Goal: Task Accomplishment & Management: Complete application form

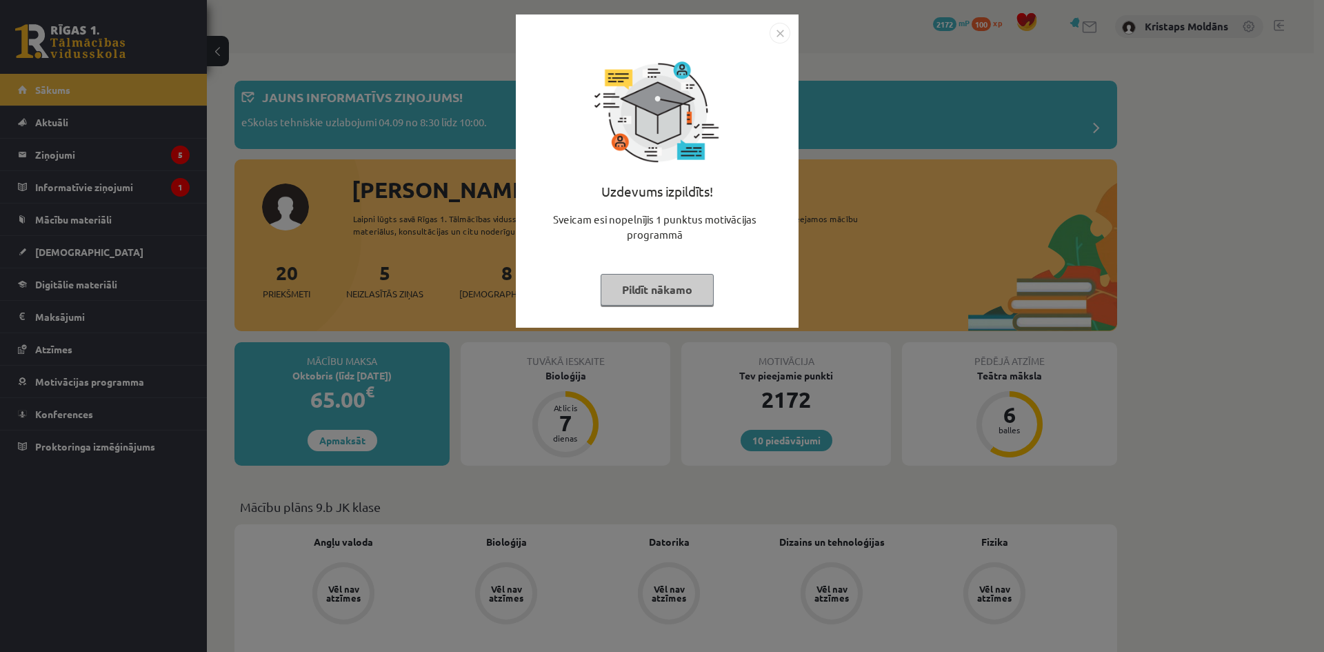
click at [770, 41] on img "Close" at bounding box center [780, 33] width 21 height 21
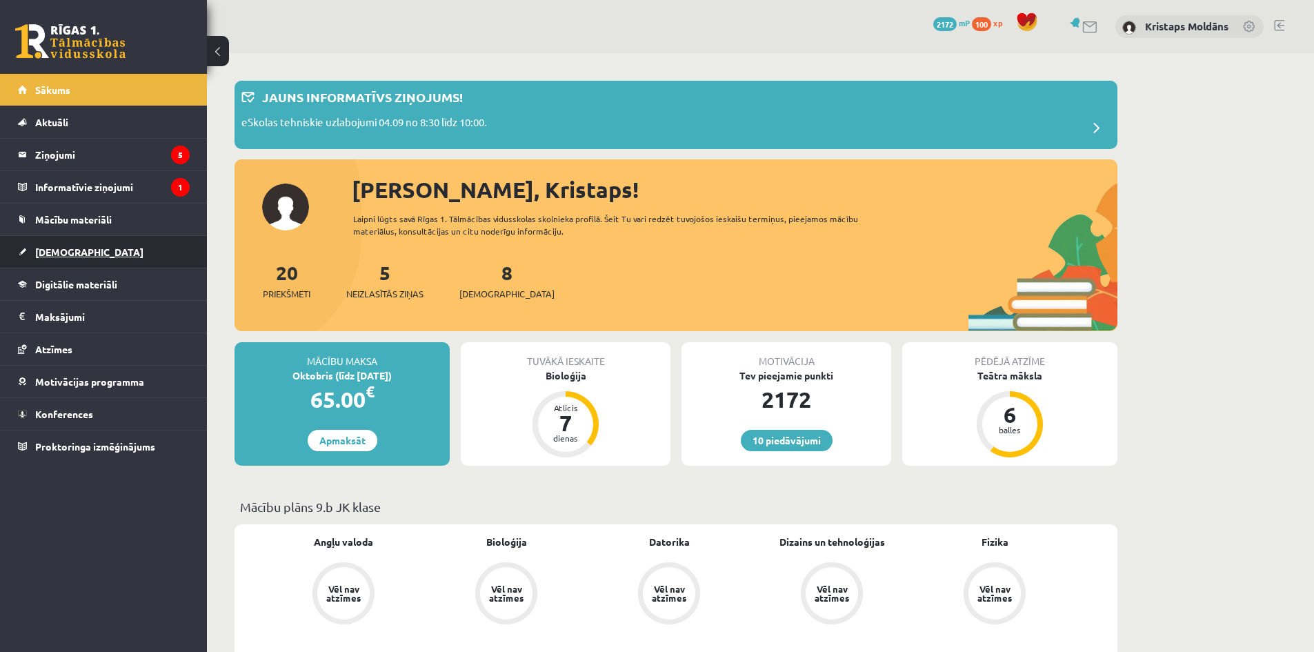
click at [72, 252] on span "[DEMOGRAPHIC_DATA]" at bounding box center [89, 252] width 108 height 12
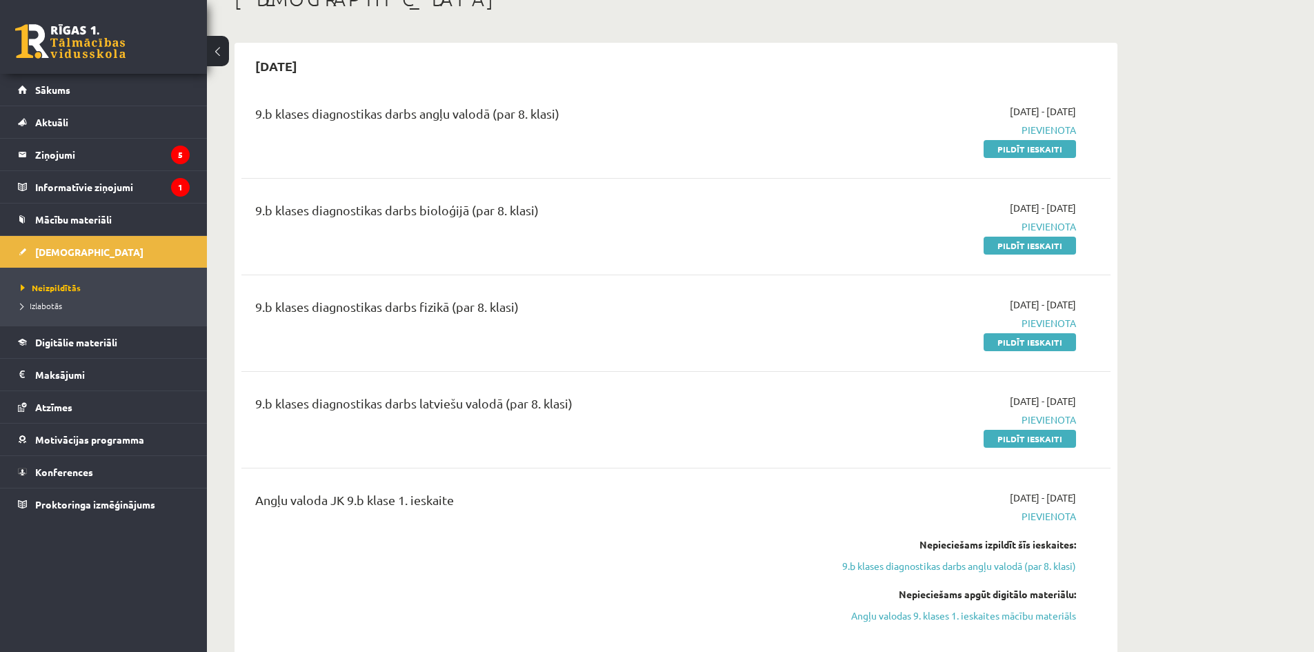
scroll to position [69, 0]
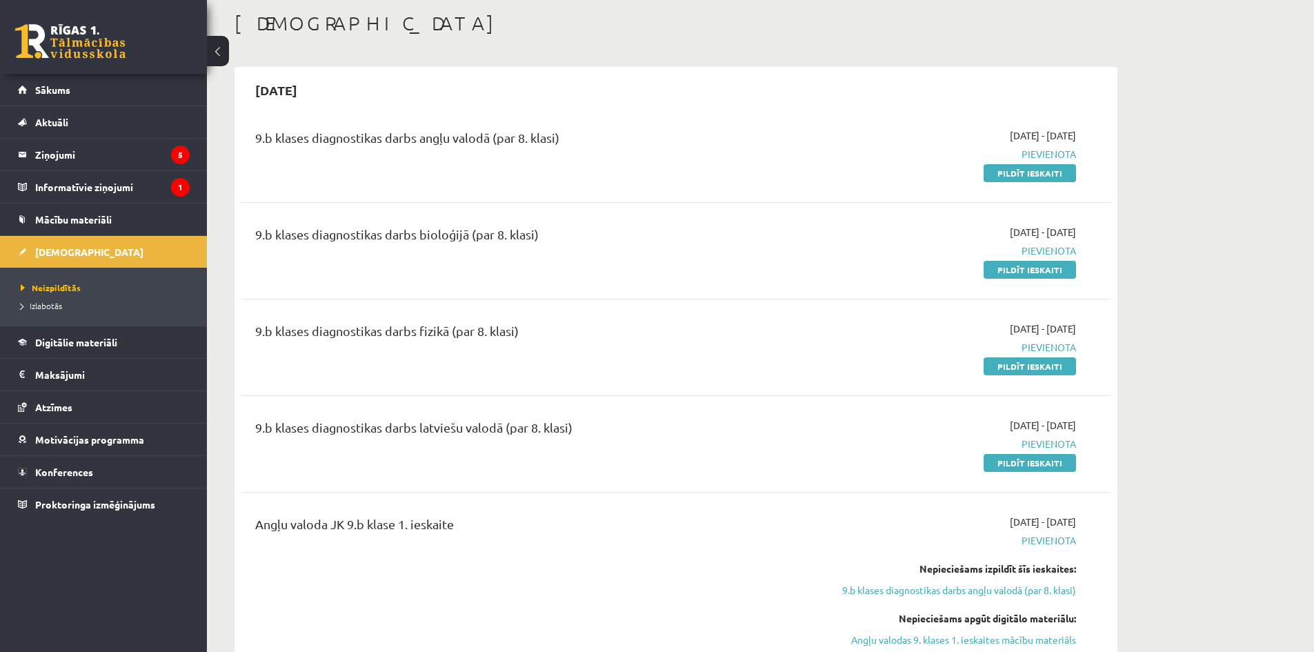
click at [794, 138] on div "9.b klases diagnostikas darbs angļu valodā (par 8. klasi)" at bounding box center [525, 141] width 540 height 26
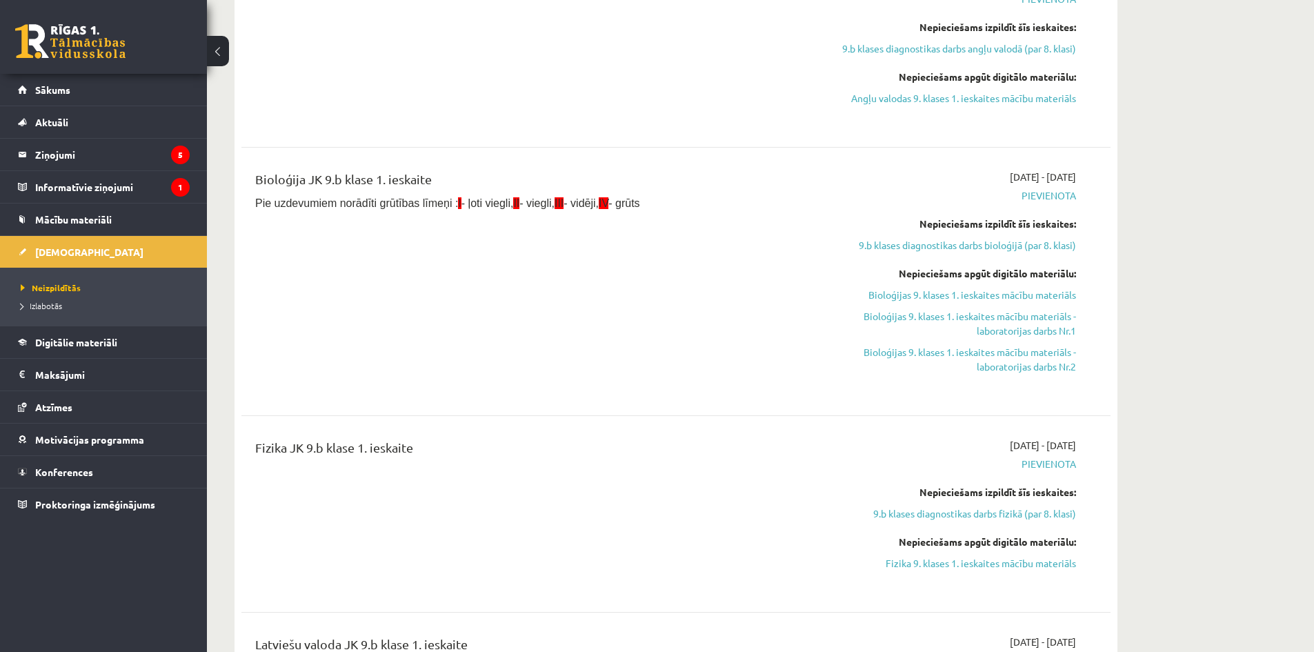
scroll to position [621, 0]
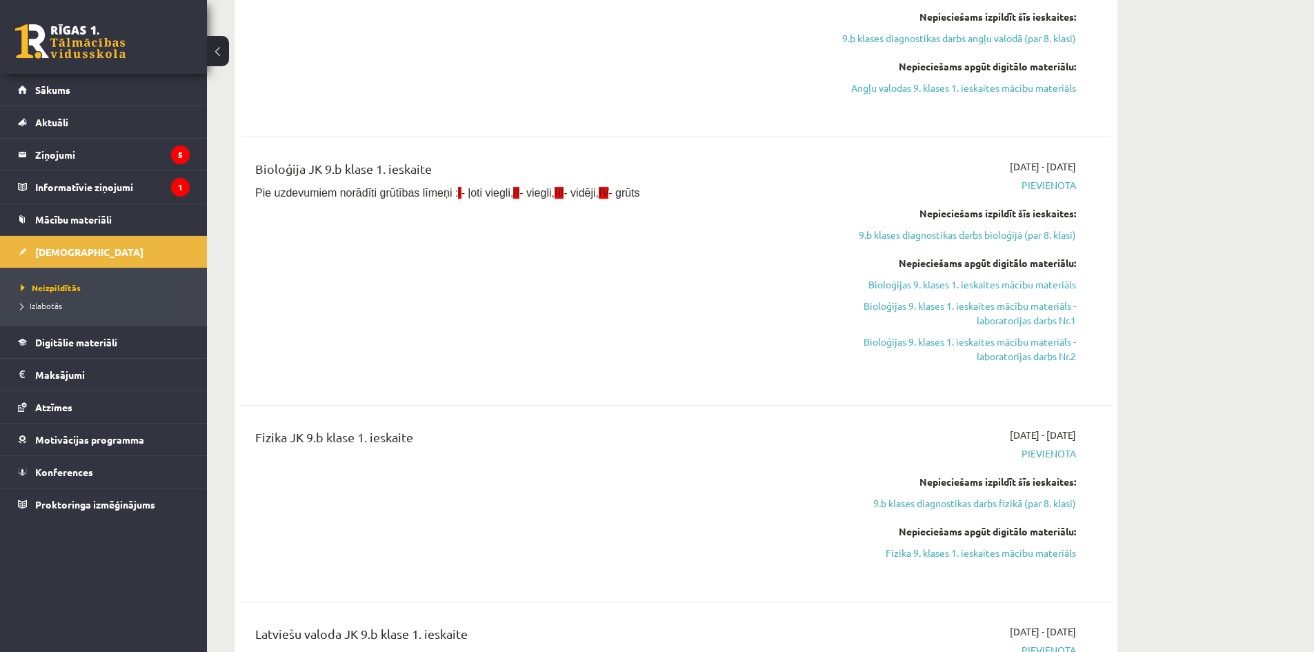
drag, startPoint x: 1192, startPoint y: 279, endPoint x: 1068, endPoint y: 250, distance: 127.3
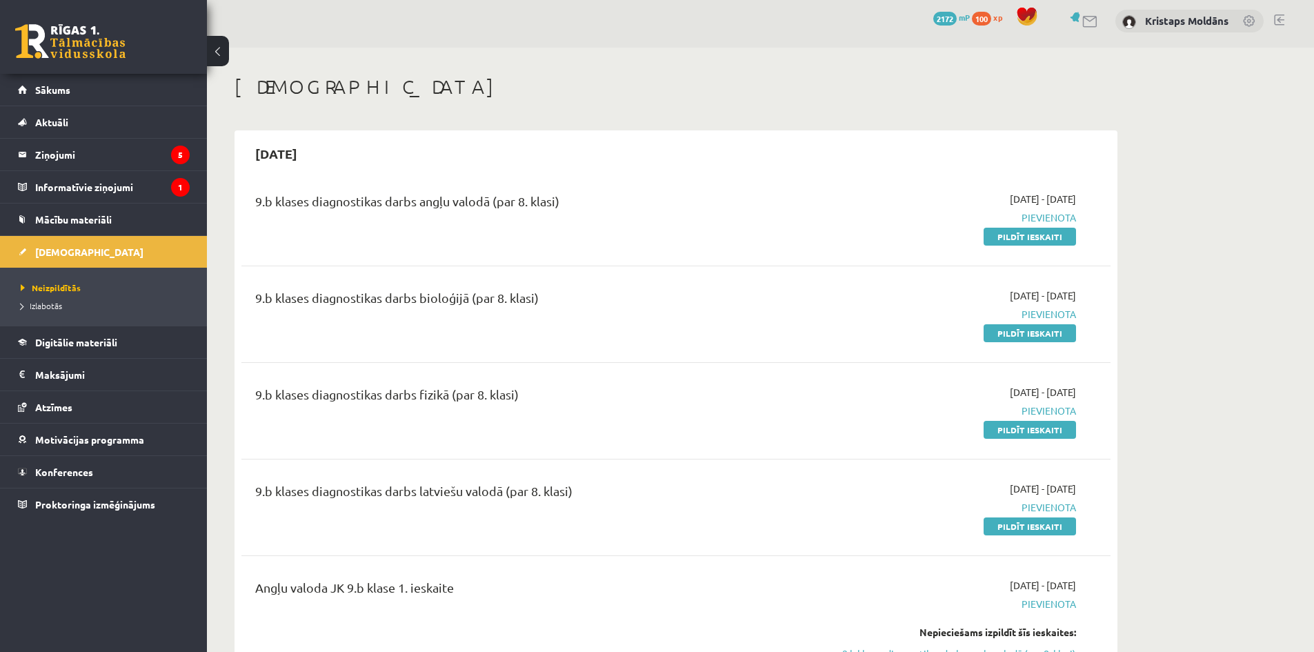
scroll to position [0, 0]
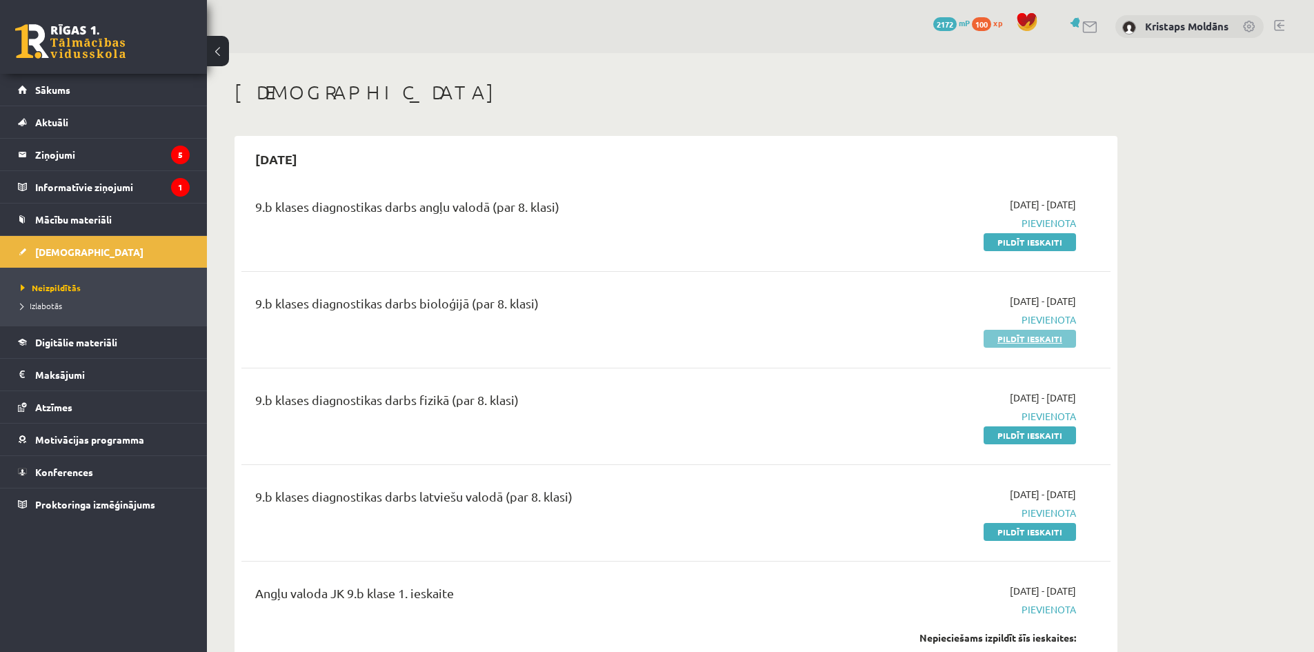
click at [1009, 341] on link "Pildīt ieskaiti" at bounding box center [1030, 339] width 92 height 18
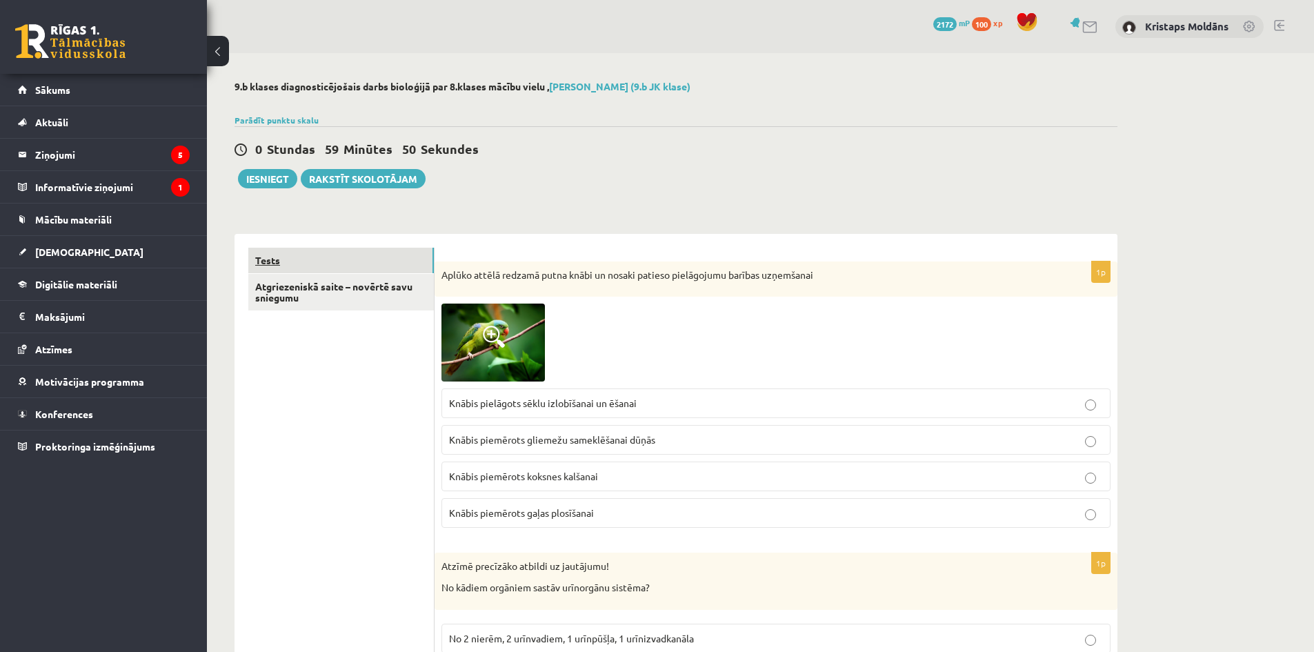
click at [348, 255] on link "Tests" at bounding box center [341, 261] width 186 height 26
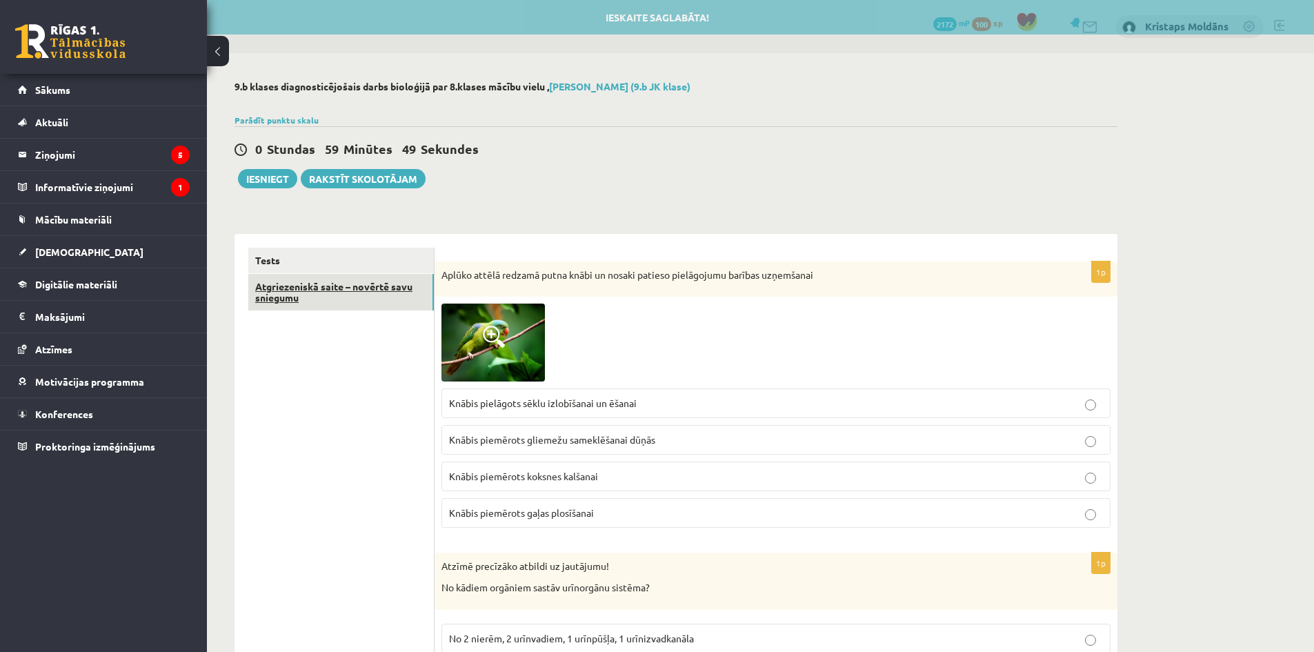
click at [412, 286] on link "Atgriezeniskā saite – novērtē savu sniegumu" at bounding box center [341, 292] width 186 height 37
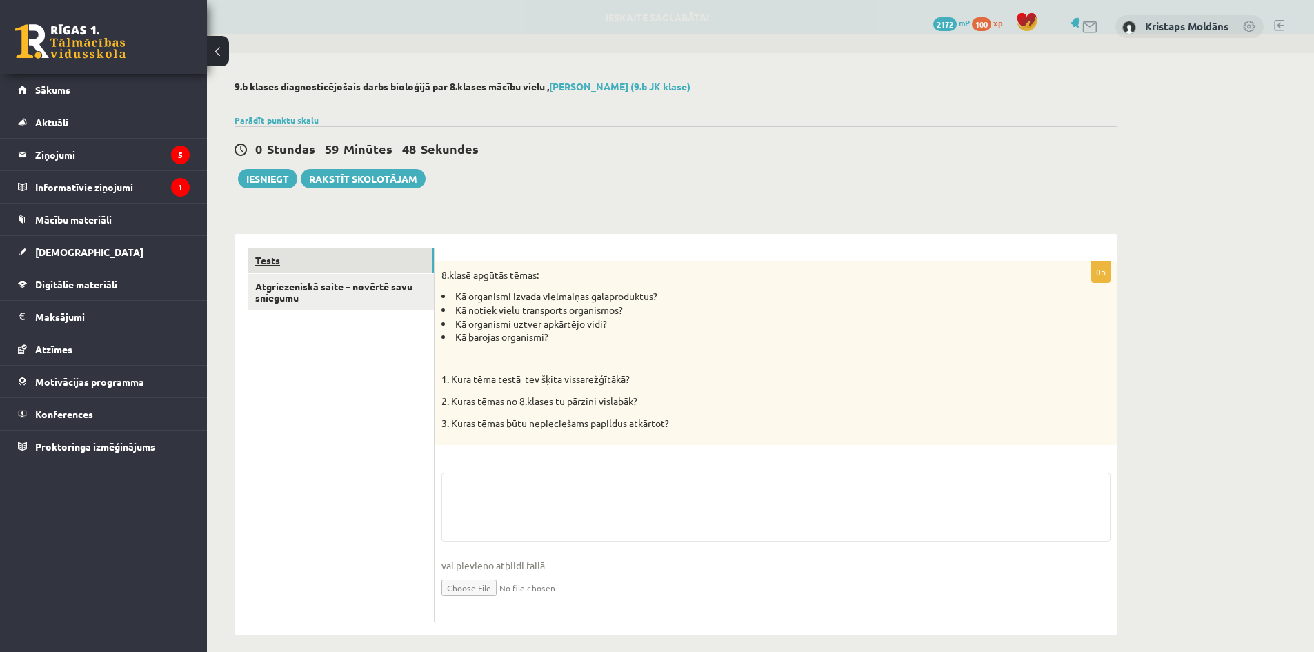
click at [401, 261] on link "Tests" at bounding box center [341, 261] width 186 height 26
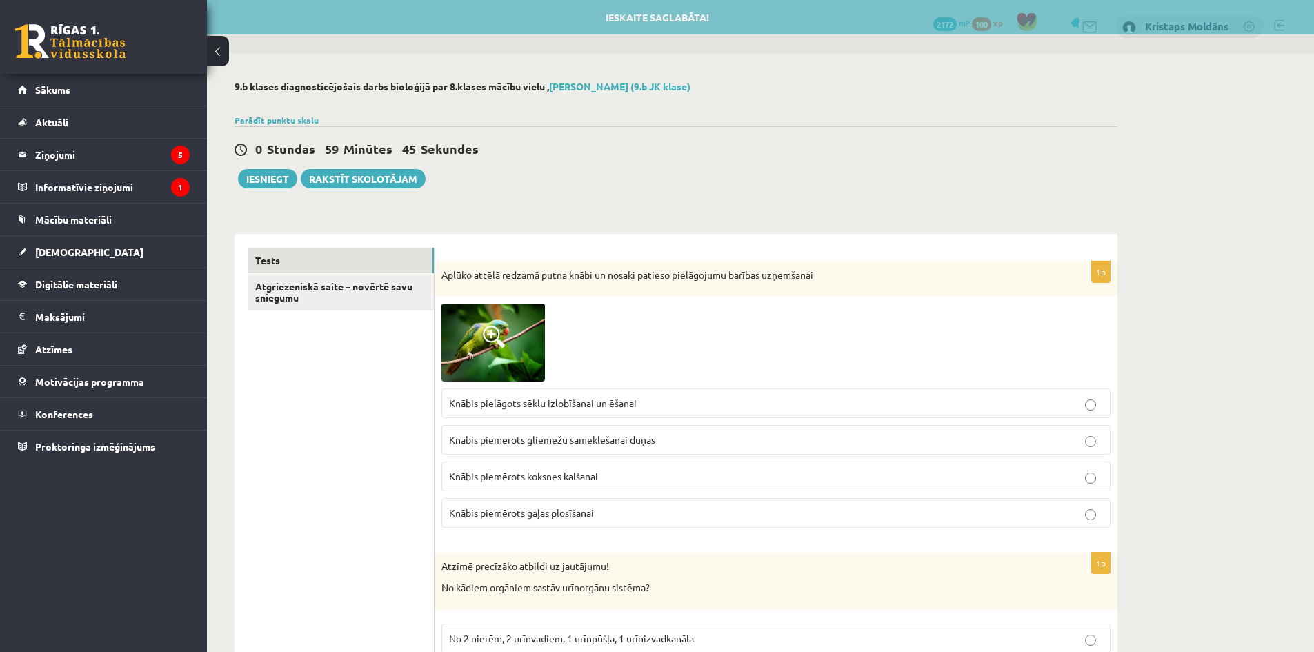
click at [443, 274] on div "Aplūko attēlā redzamā putna knābi un nosaki patieso pielāgojumu barības uzņemša…" at bounding box center [776, 279] width 683 height 36
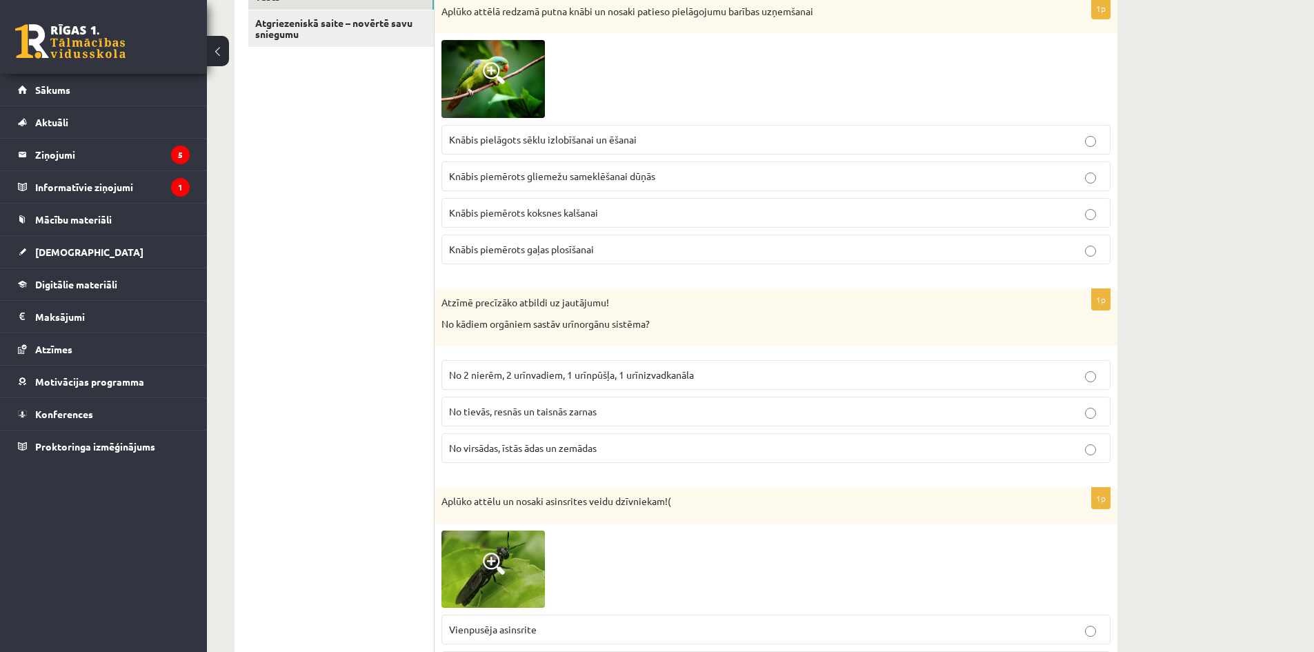
scroll to position [276, 0]
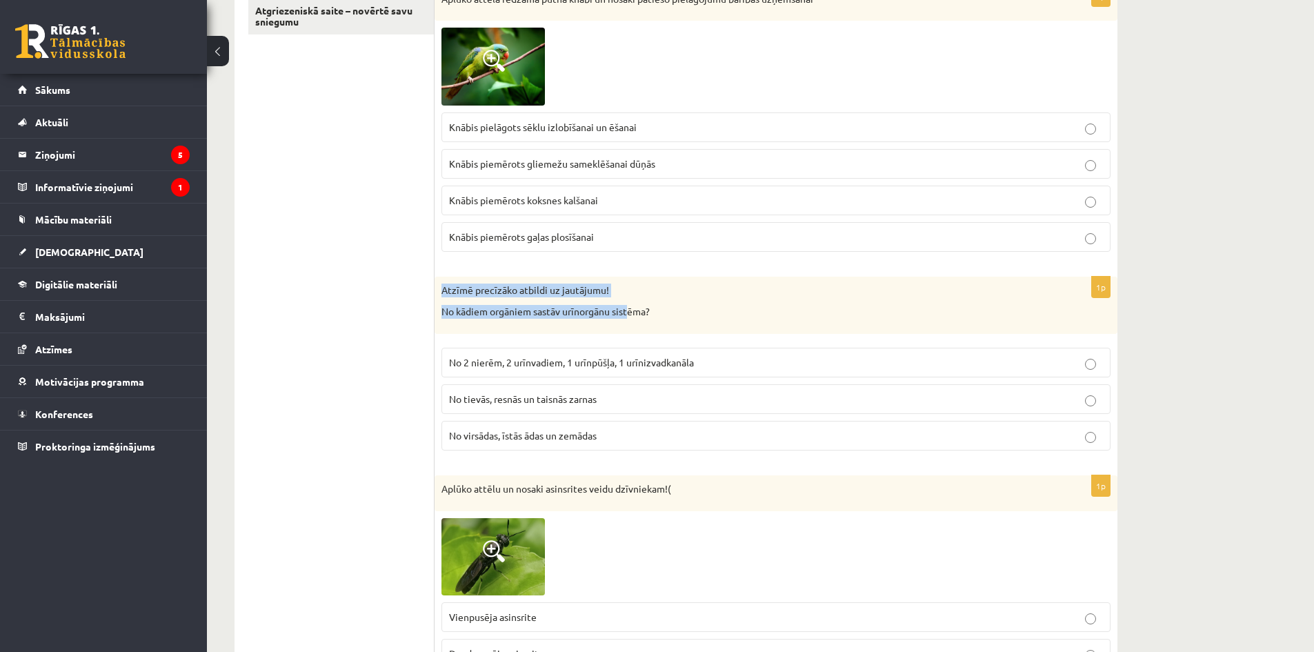
drag, startPoint x: 443, startPoint y: 286, endPoint x: 632, endPoint y: 320, distance: 192.0
click at [632, 320] on div "Atzīmē precīzāko atbildi uz jautājumu! No kādiem orgāniem sastāv urīnorgānu sis…" at bounding box center [776, 305] width 683 height 57
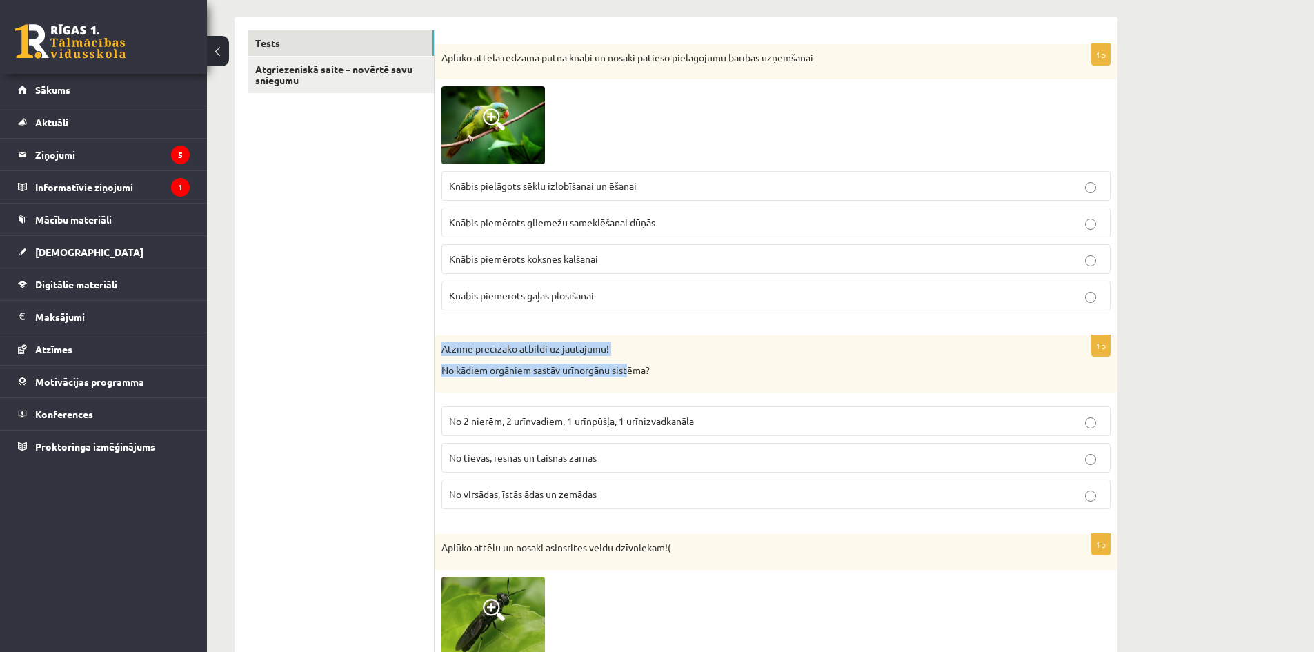
scroll to position [138, 0]
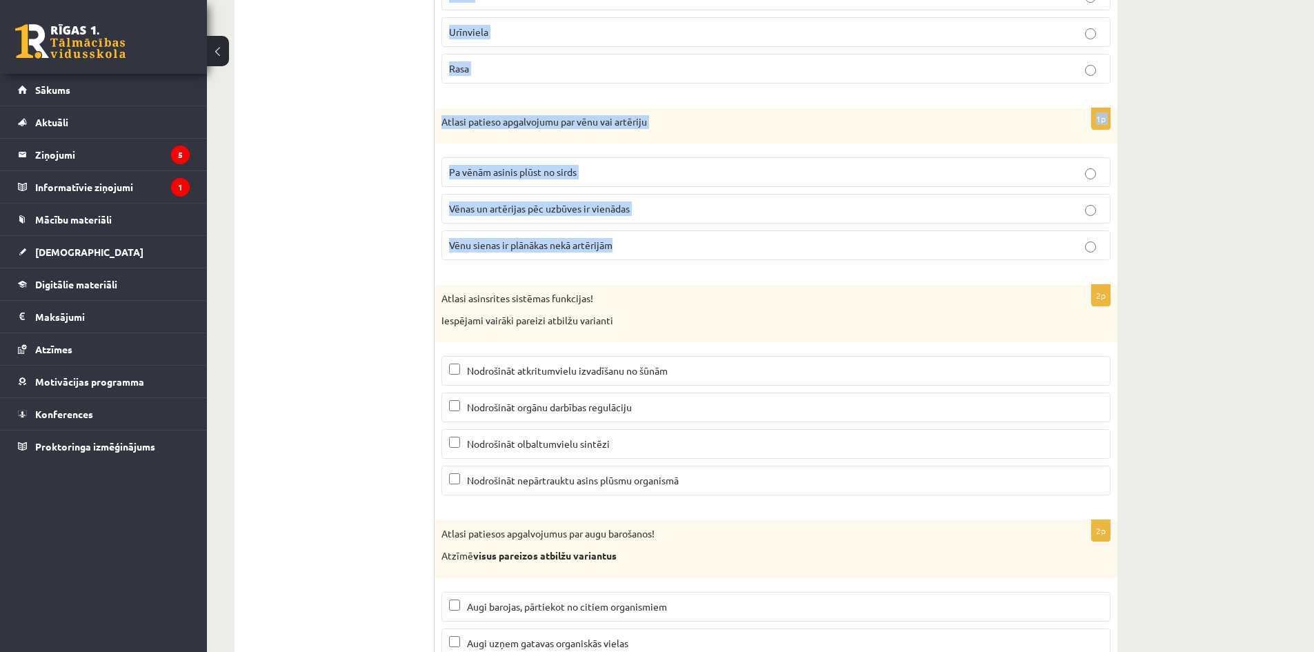
scroll to position [6492, 0]
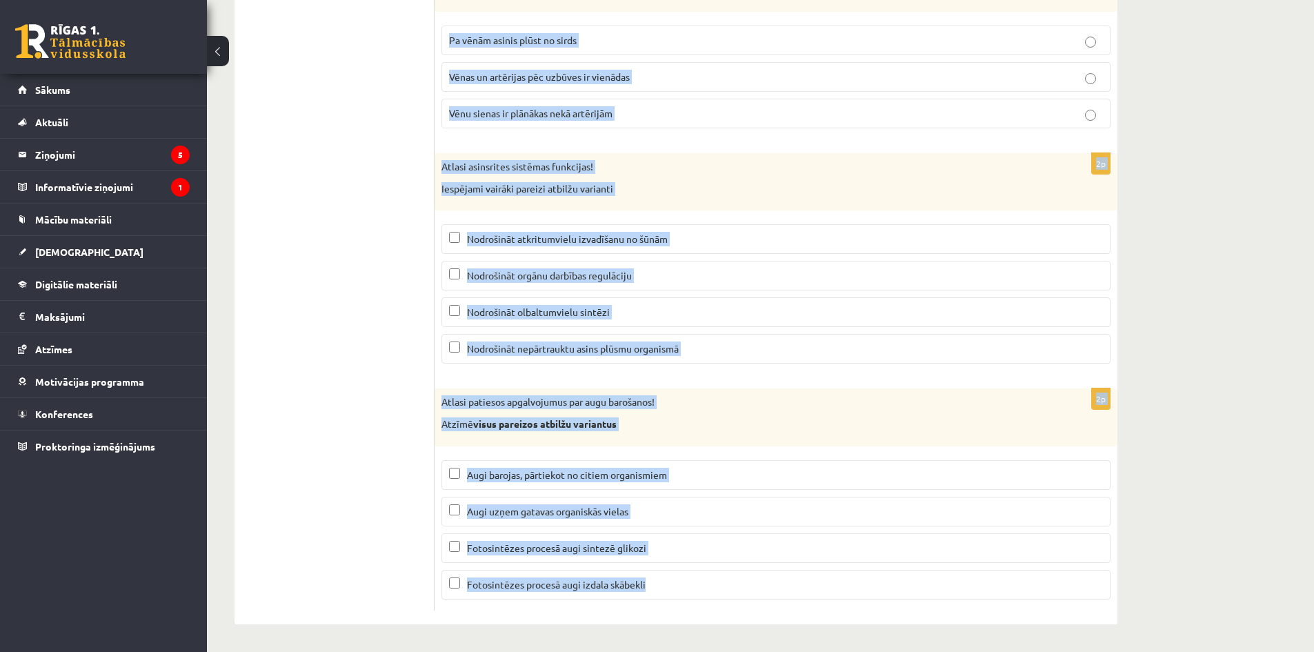
drag, startPoint x: 437, startPoint y: 133, endPoint x: 734, endPoint y: 569, distance: 527.2
copy form "Aplūko attēlā redzamā putna knābi un nosaki patieso pielāgojumu barības uzņemša…"
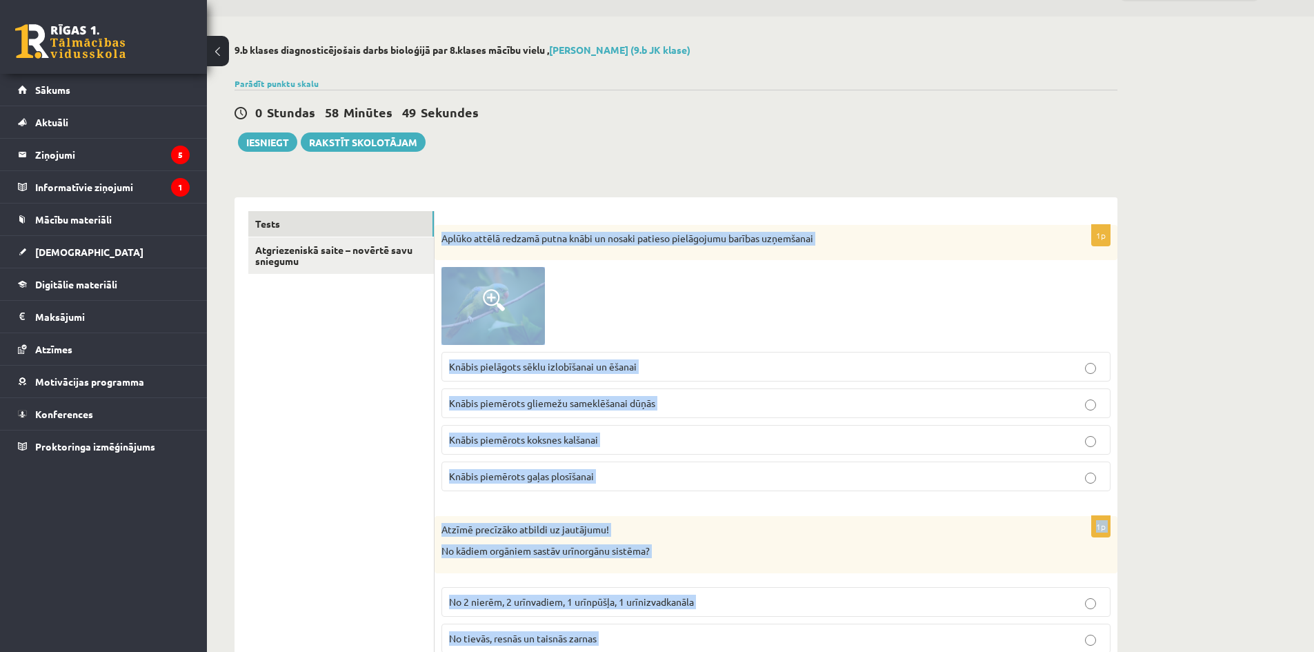
scroll to position [0, 0]
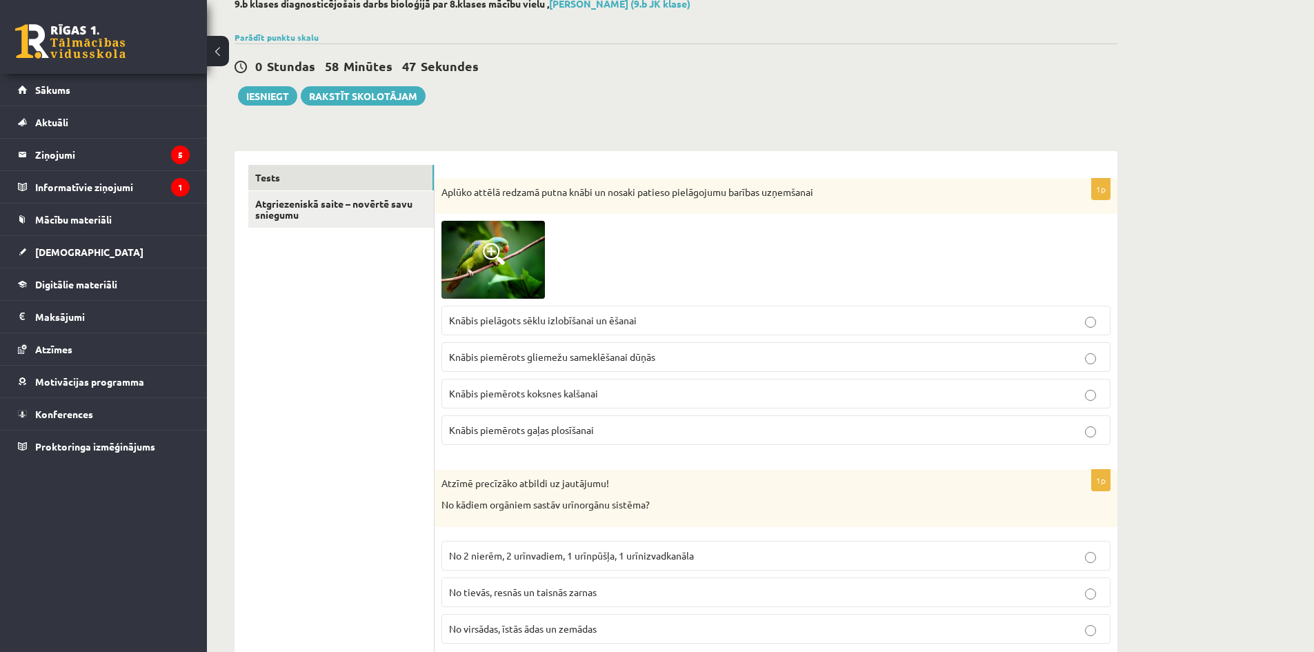
scroll to position [207, 0]
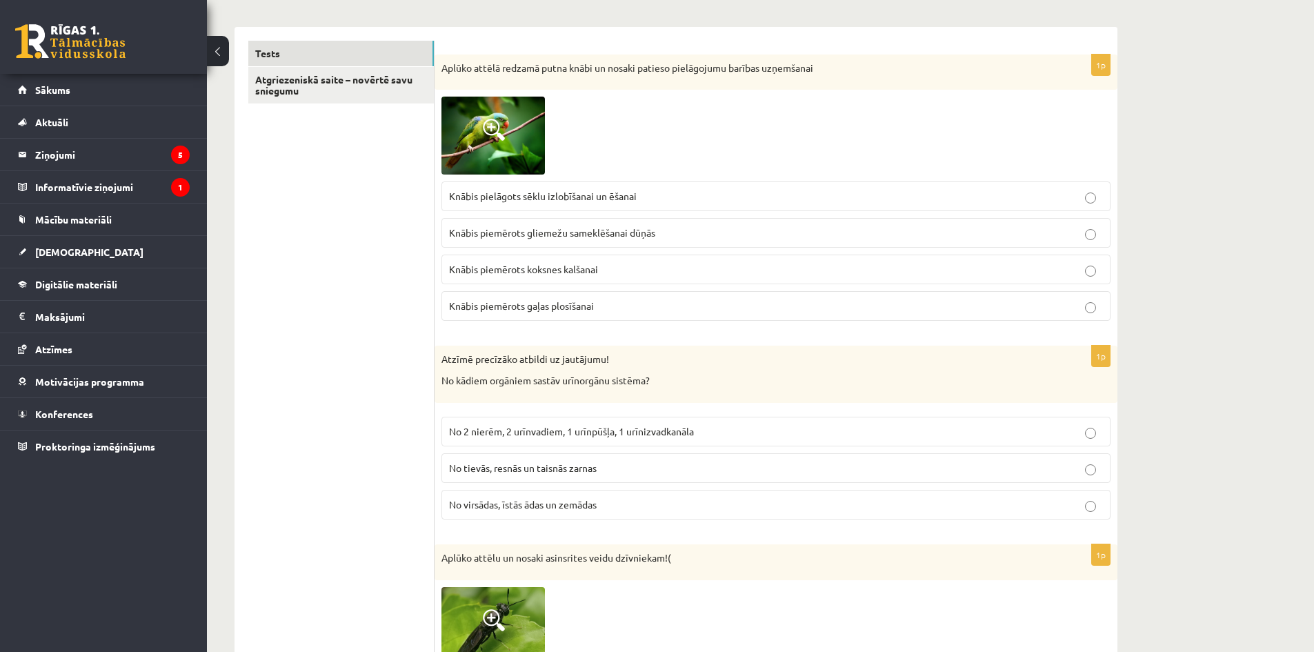
click at [554, 433] on span "No 2 nierēm, 2 urīnvadiem, 1 urīnpūšļa, 1 urīnizvadkanāla" at bounding box center [571, 431] width 245 height 12
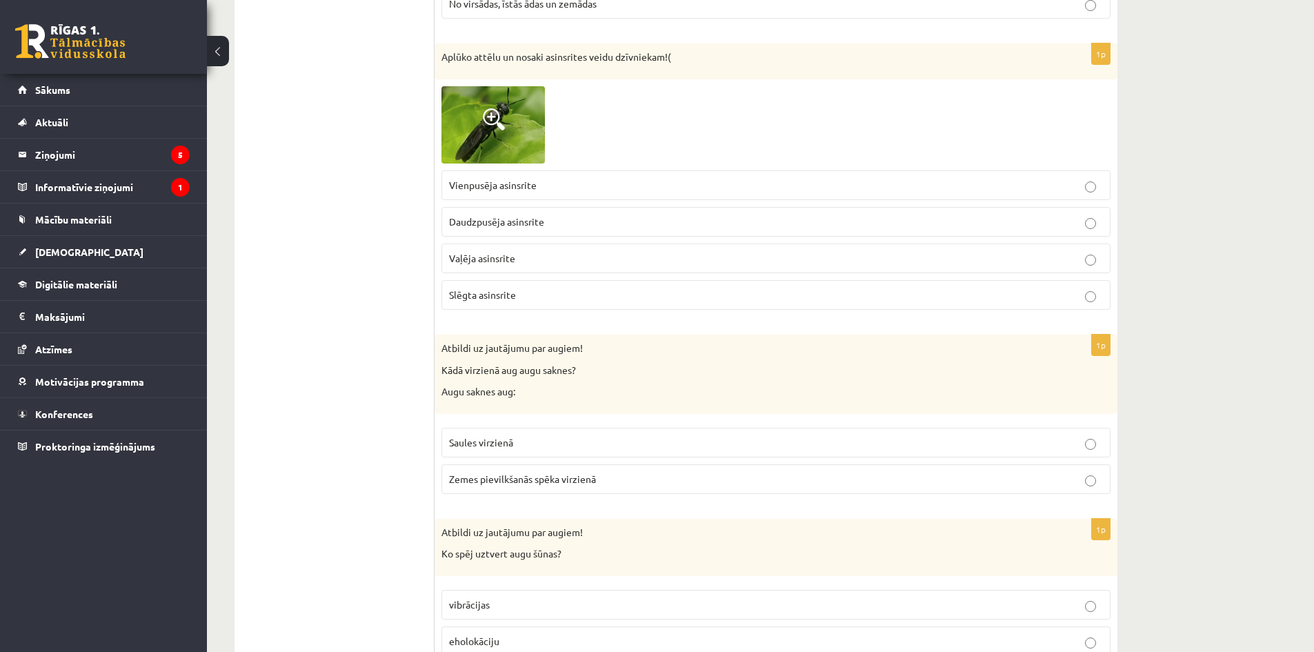
scroll to position [690, 0]
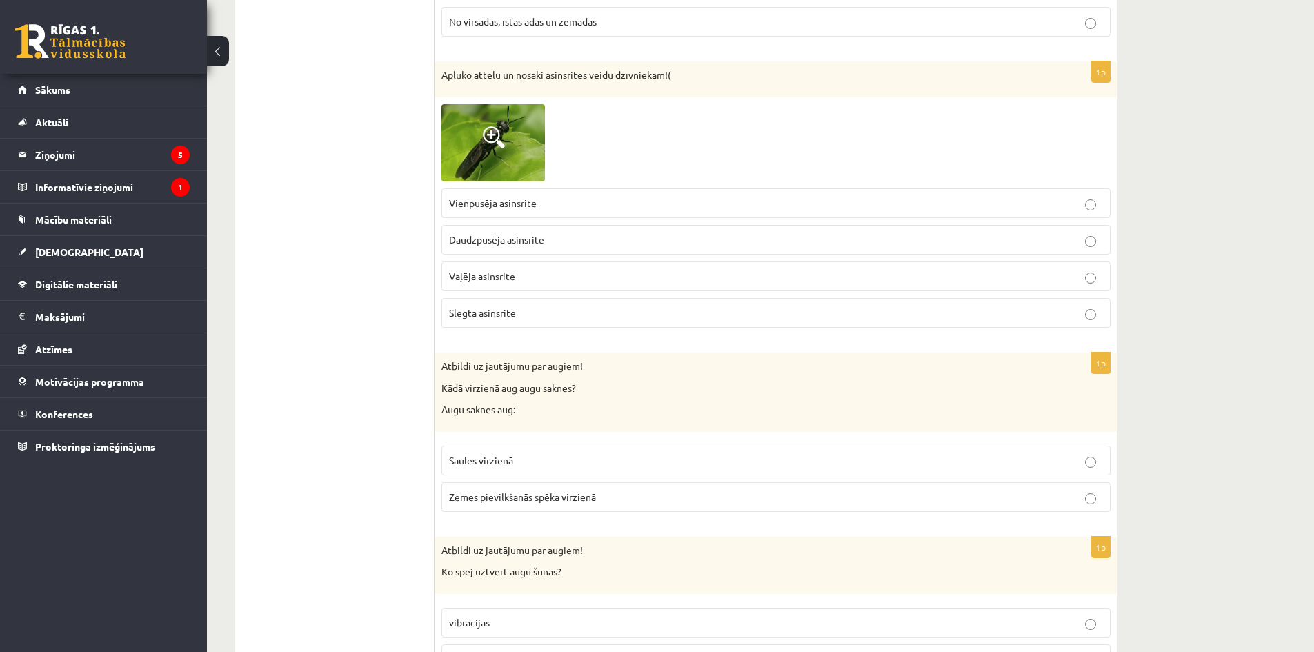
click at [515, 306] on label "Slēgta asinsrite" at bounding box center [775, 313] width 669 height 30
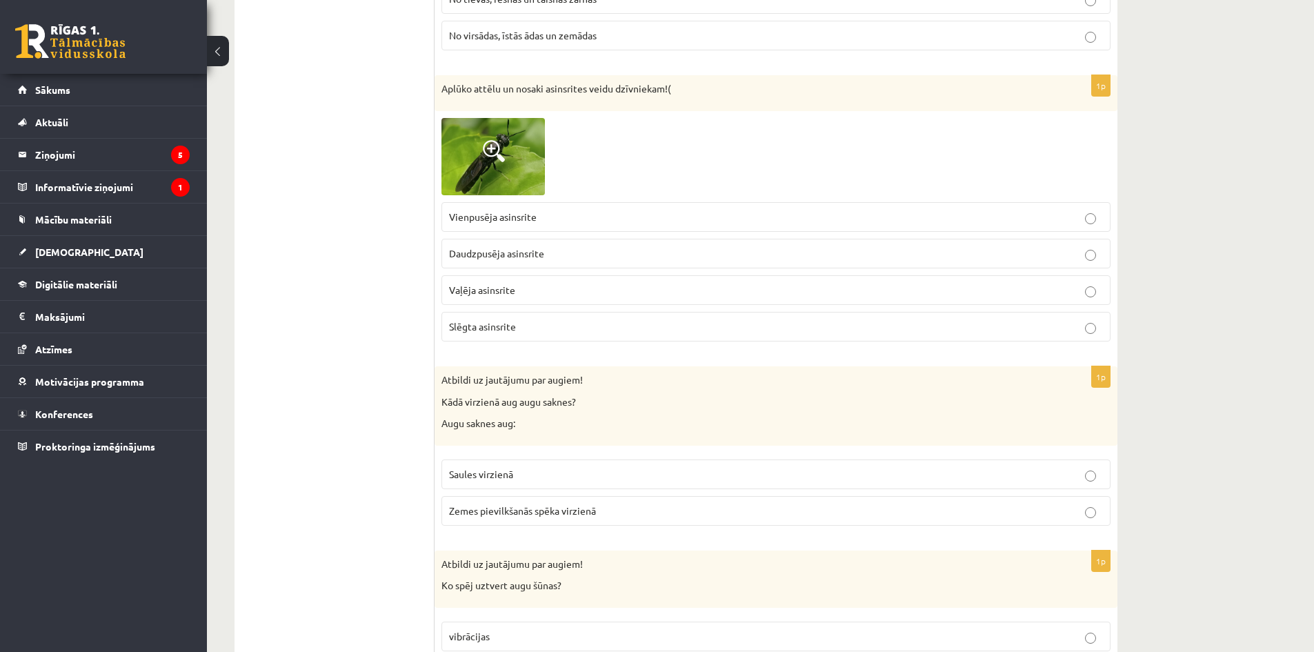
scroll to position [276, 0]
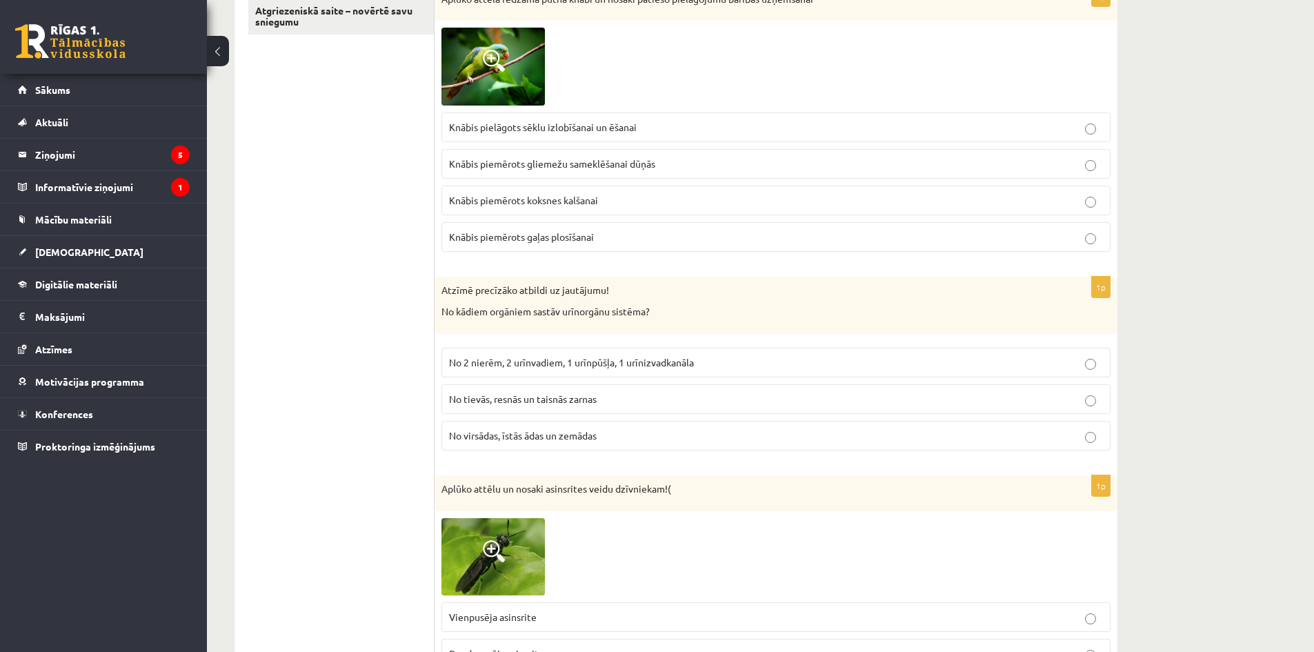
click at [505, 126] on span "Knābis pielāgots sēklu izlobīšanai un ēšanai" at bounding box center [543, 127] width 188 height 12
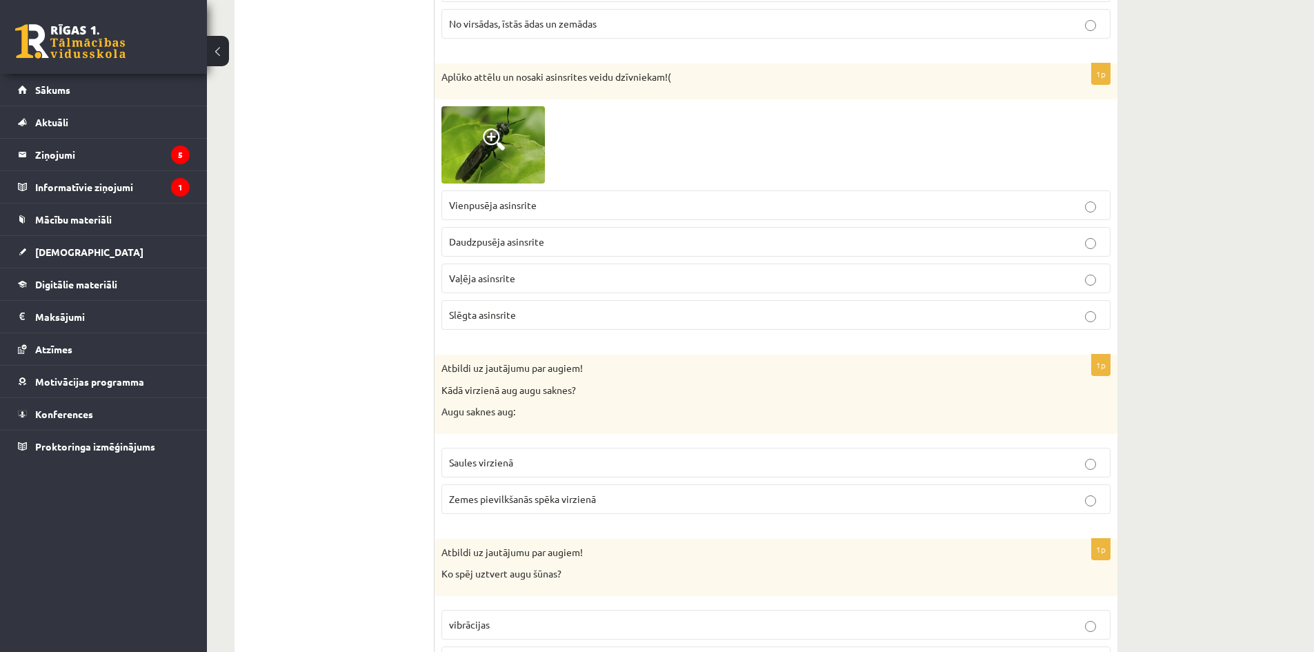
scroll to position [828, 0]
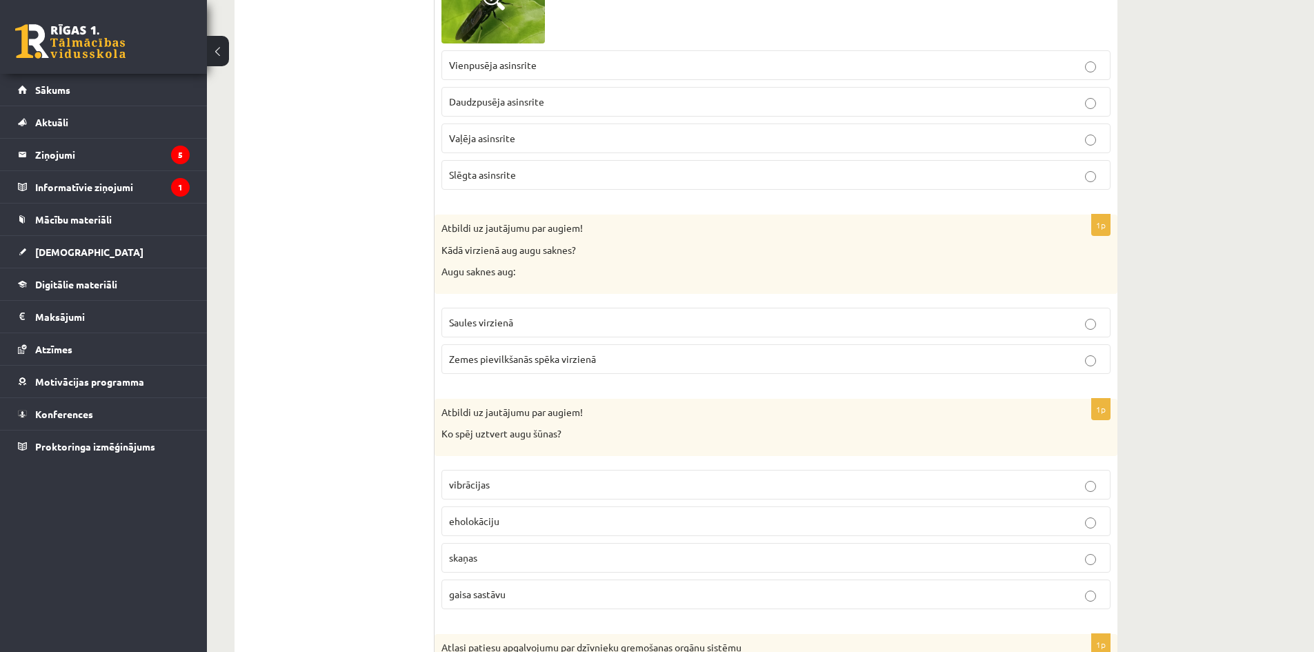
click at [574, 359] on span "Zemes pievilkšanās spēka virzienā" at bounding box center [522, 358] width 147 height 12
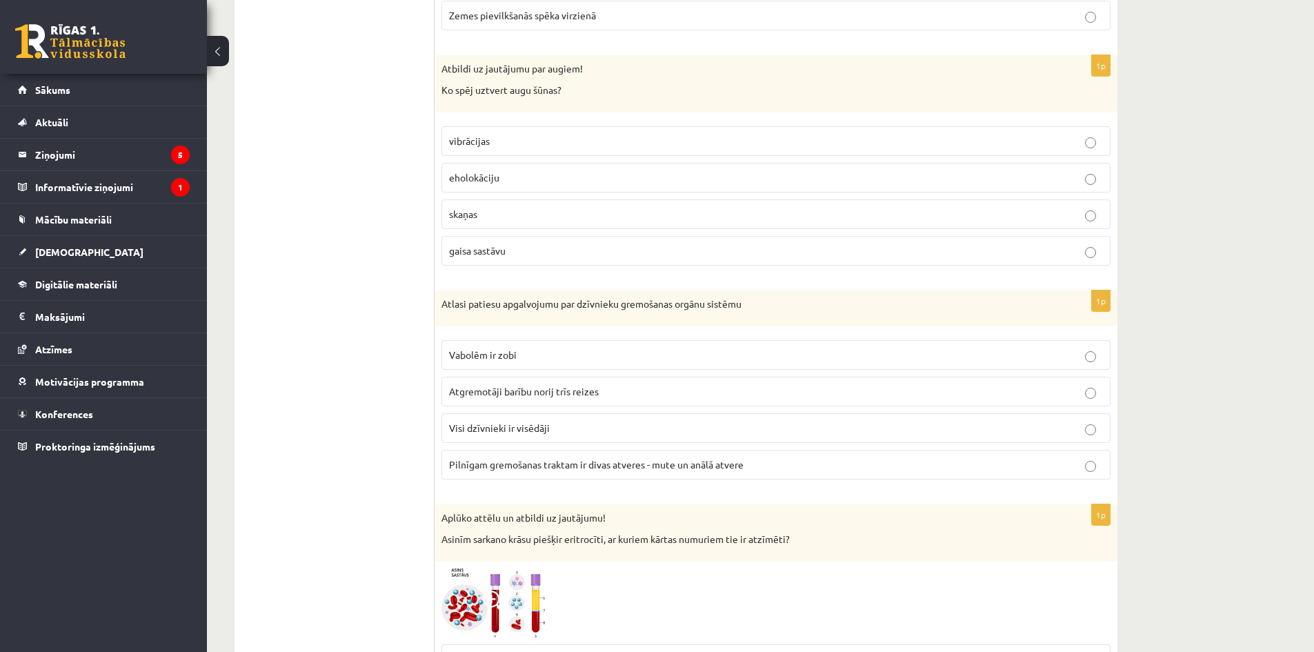
scroll to position [1173, 0]
click at [499, 247] on span "gaisa sastāvu" at bounding box center [477, 249] width 57 height 12
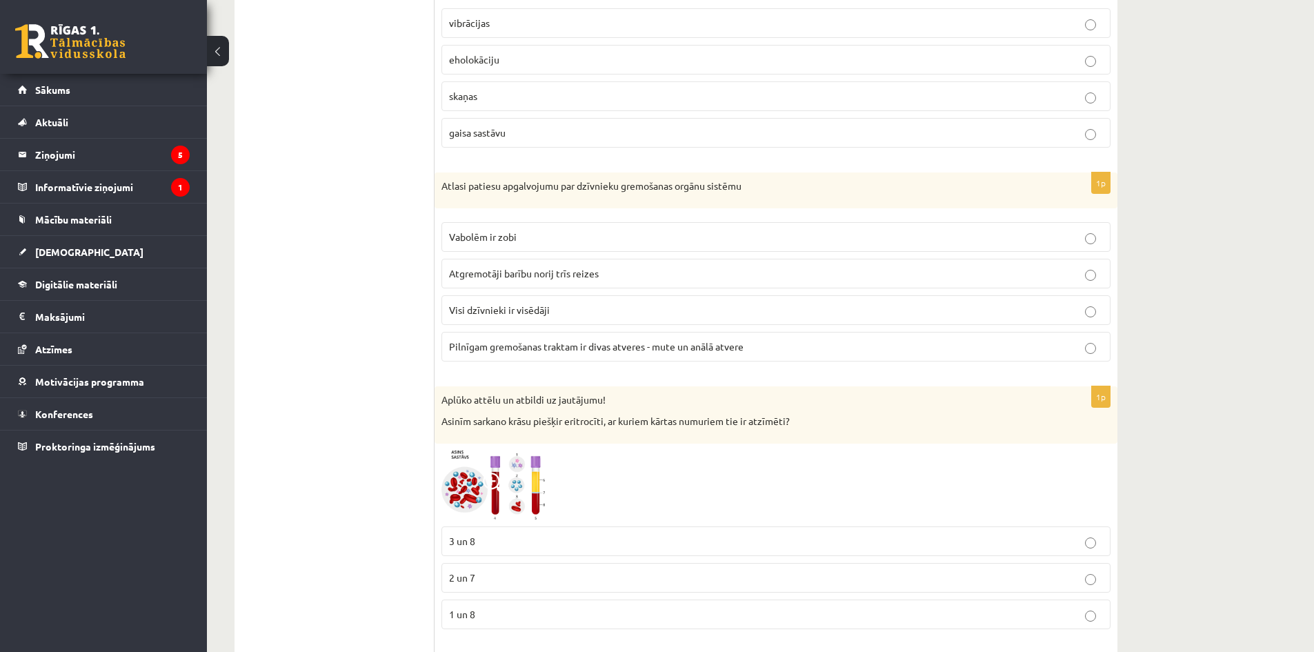
scroll to position [1311, 0]
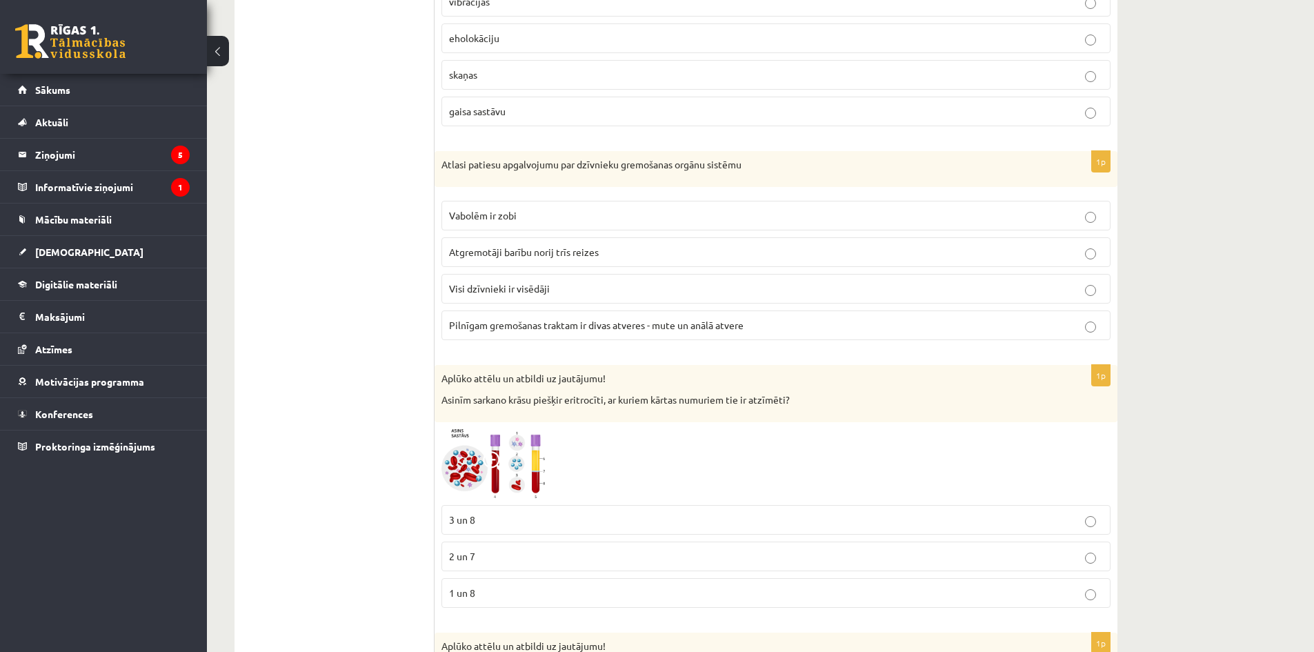
click at [555, 333] on label "Pilnīgam gremošanas traktam ir divas atveres - mute un anālā atvere" at bounding box center [775, 325] width 669 height 30
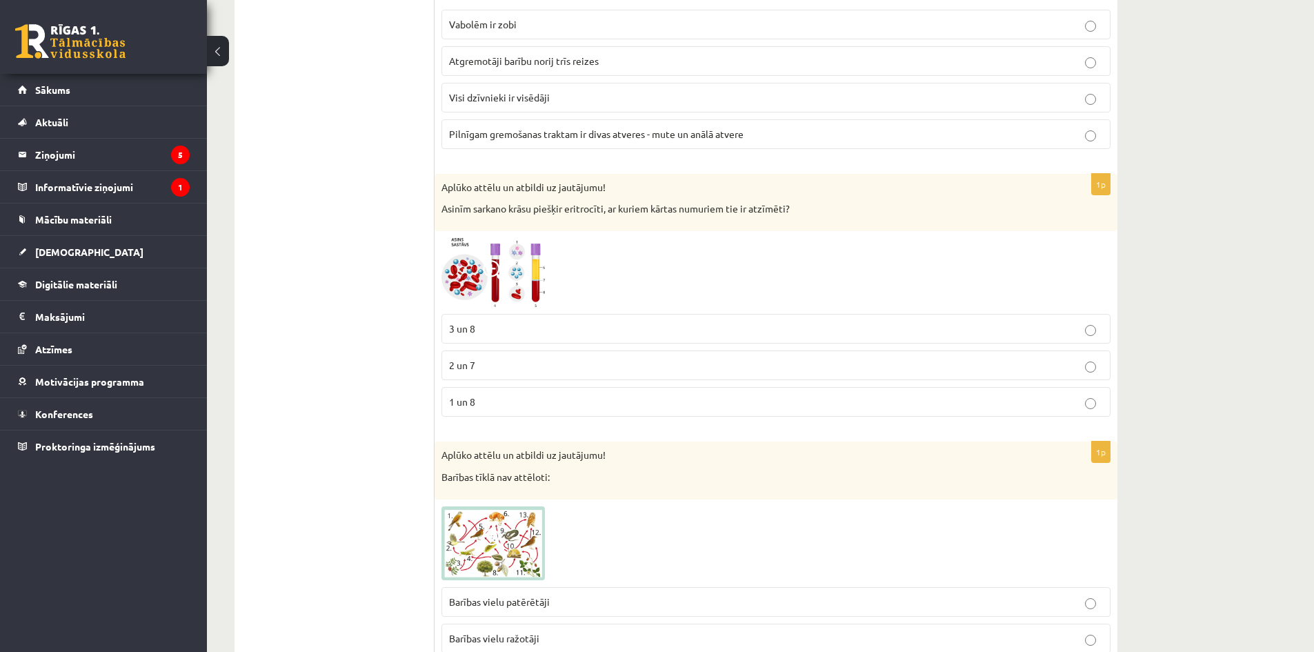
scroll to position [1517, 0]
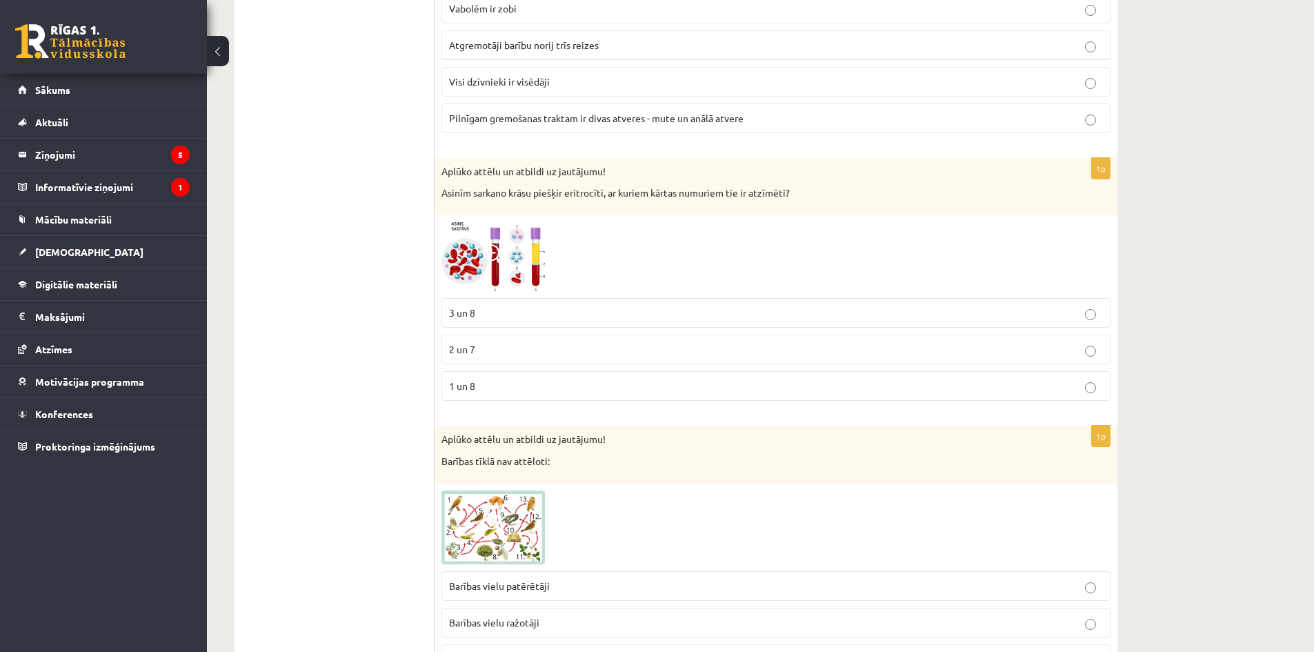
click at [476, 351] on p "2 un 7" at bounding box center [776, 349] width 654 height 14
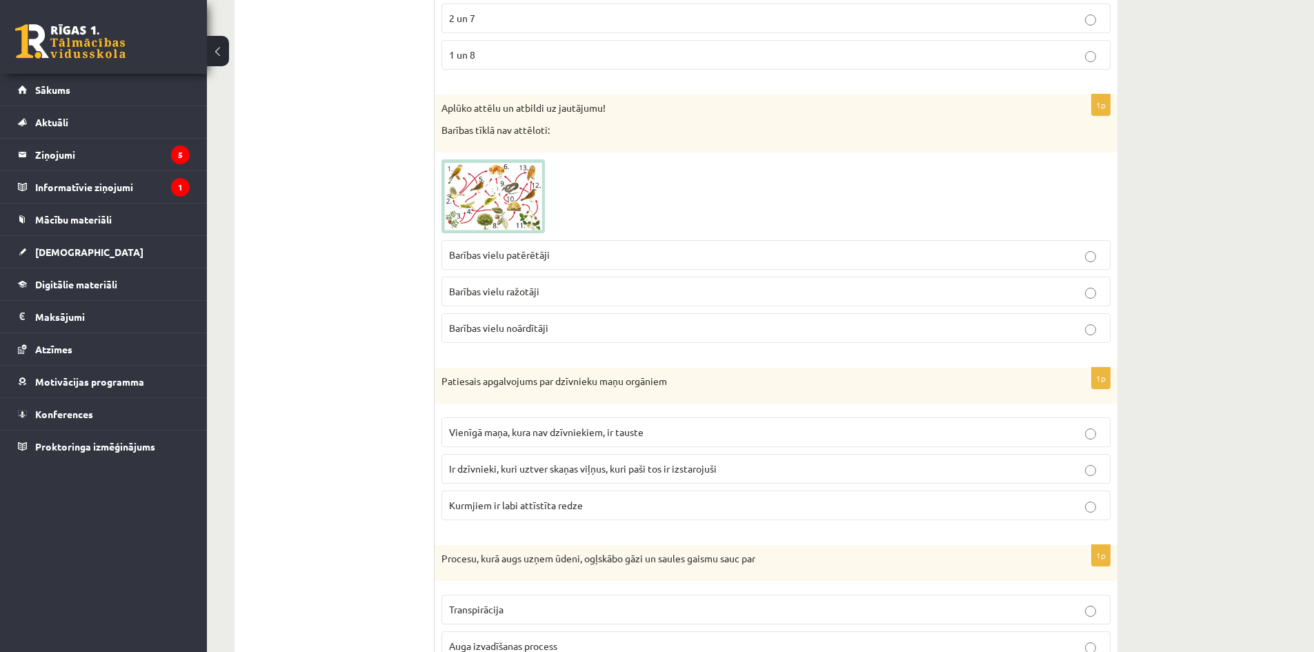
scroll to position [1862, 0]
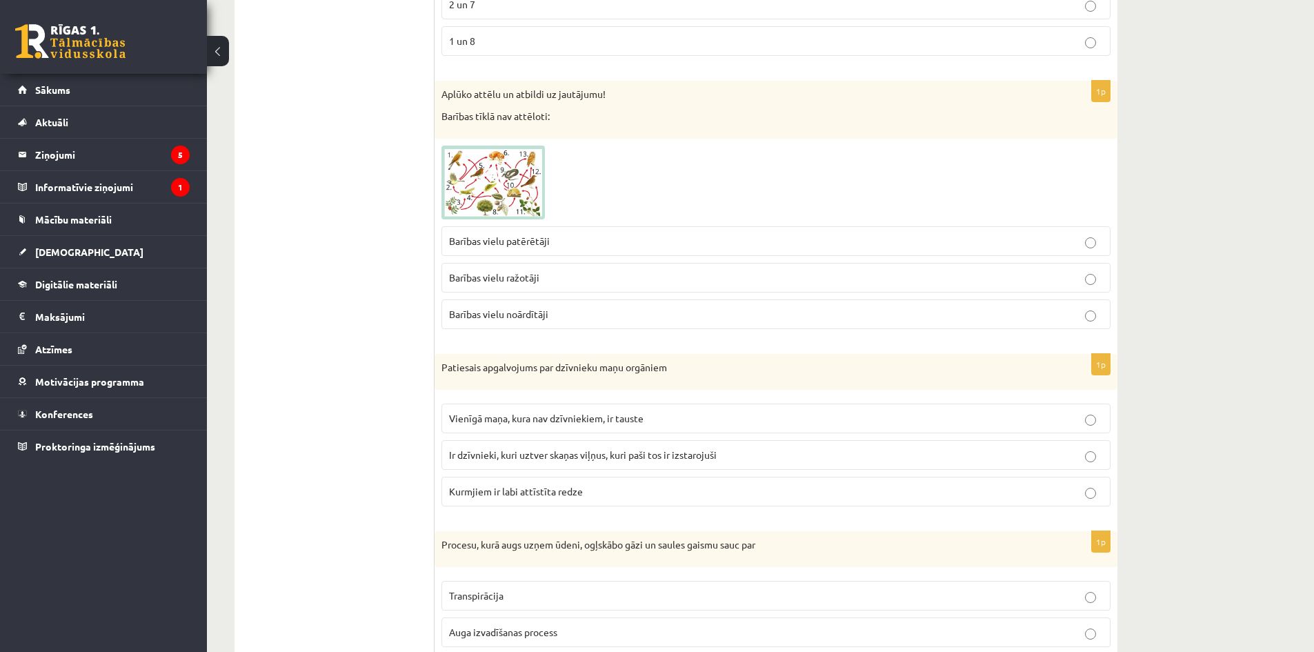
click at [524, 290] on label "Barības vielu ražotāji" at bounding box center [775, 278] width 669 height 30
click at [590, 464] on label "Ir dzīvnieki, kuri uztver skaņas viļņus, kuri paši tos ir izstarojuši" at bounding box center [775, 455] width 669 height 30
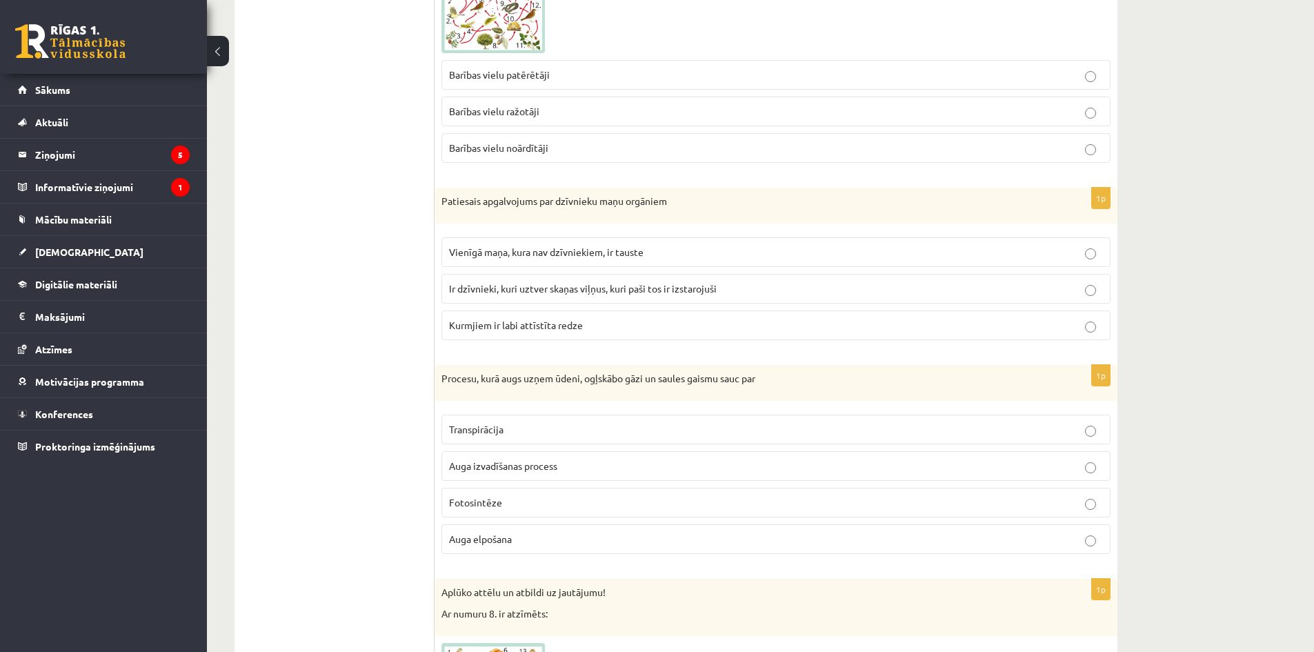
scroll to position [2069, 0]
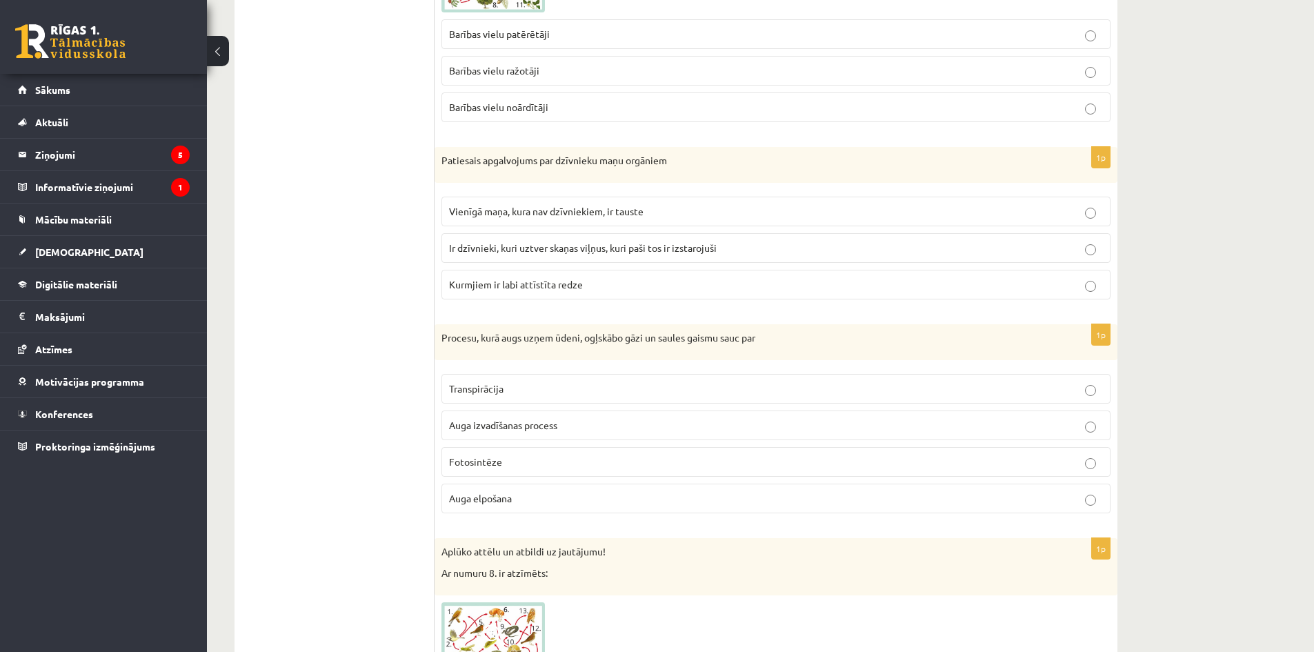
click at [528, 464] on p "Fotosintēze" at bounding box center [776, 462] width 654 height 14
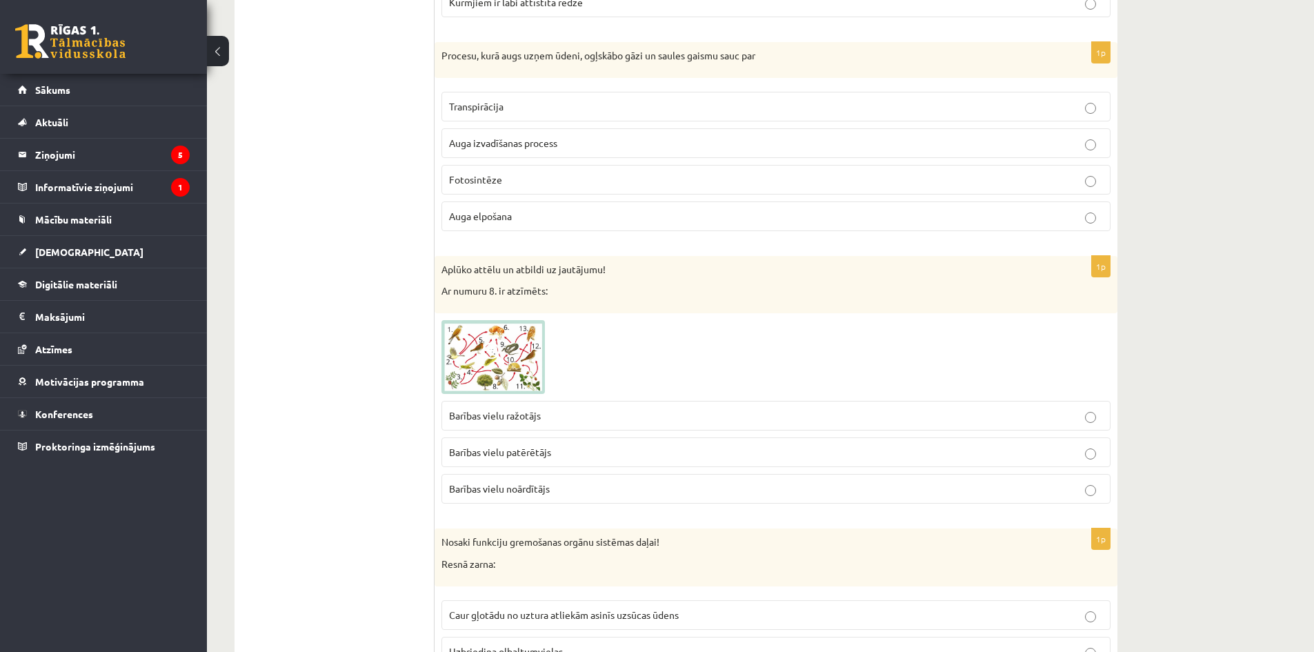
scroll to position [2414, 0]
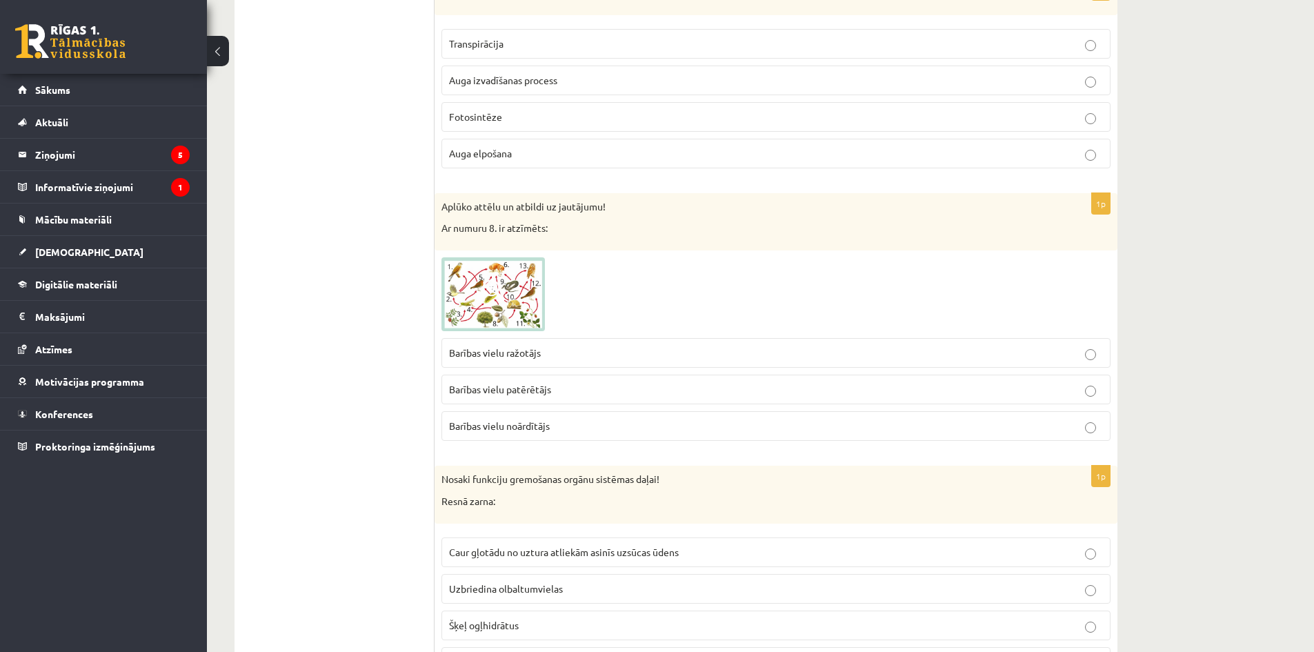
click at [545, 386] on span "Barības vielu patērētājs" at bounding box center [500, 389] width 102 height 12
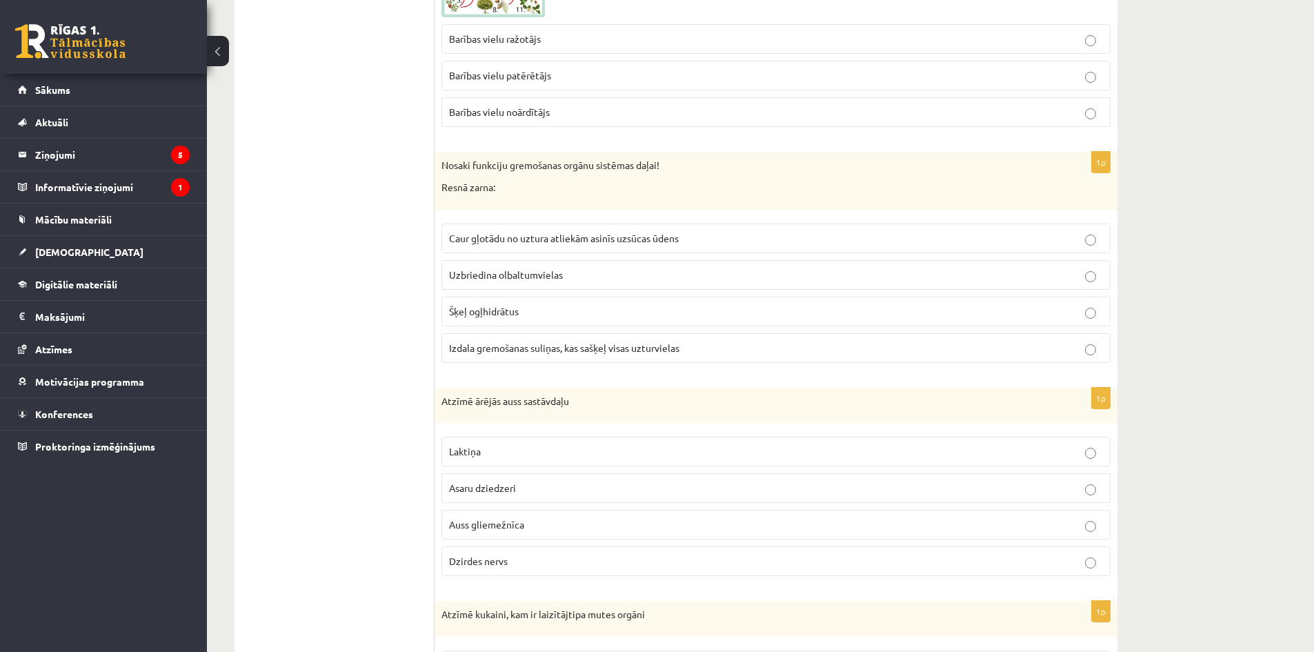
scroll to position [2759, 0]
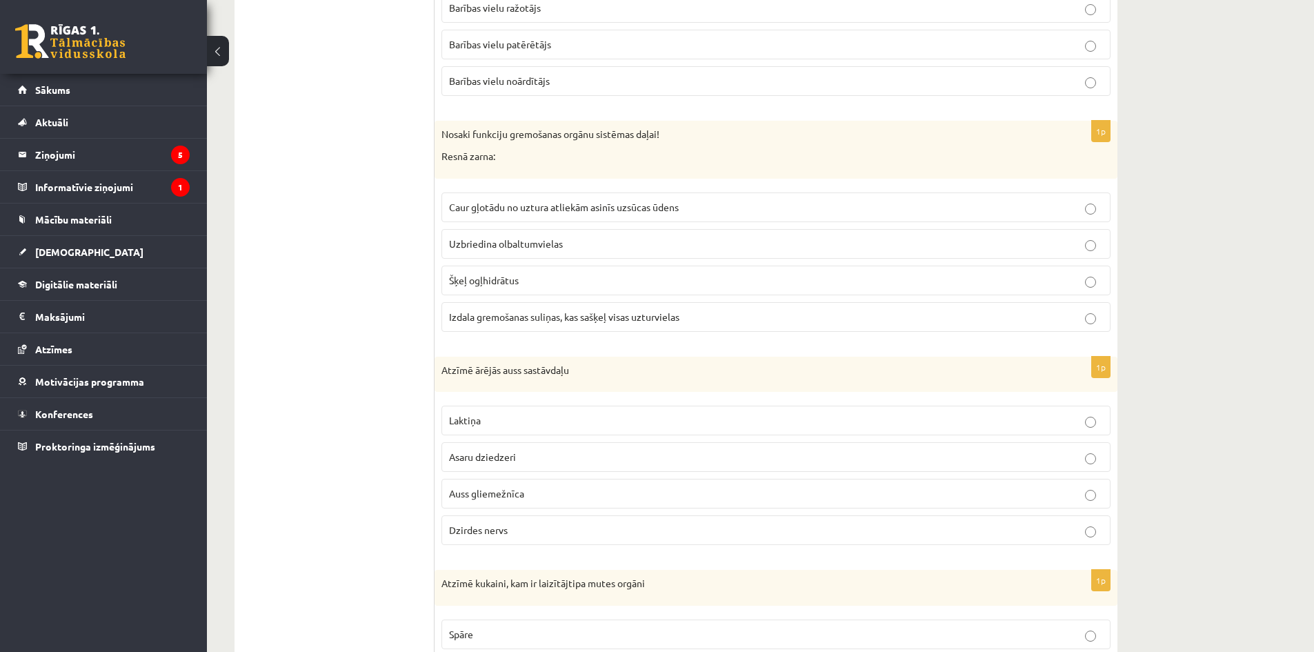
click at [548, 217] on label "Caur gļotādu no uztura atliekām asinīs uzsūcas ūdens" at bounding box center [775, 207] width 669 height 30
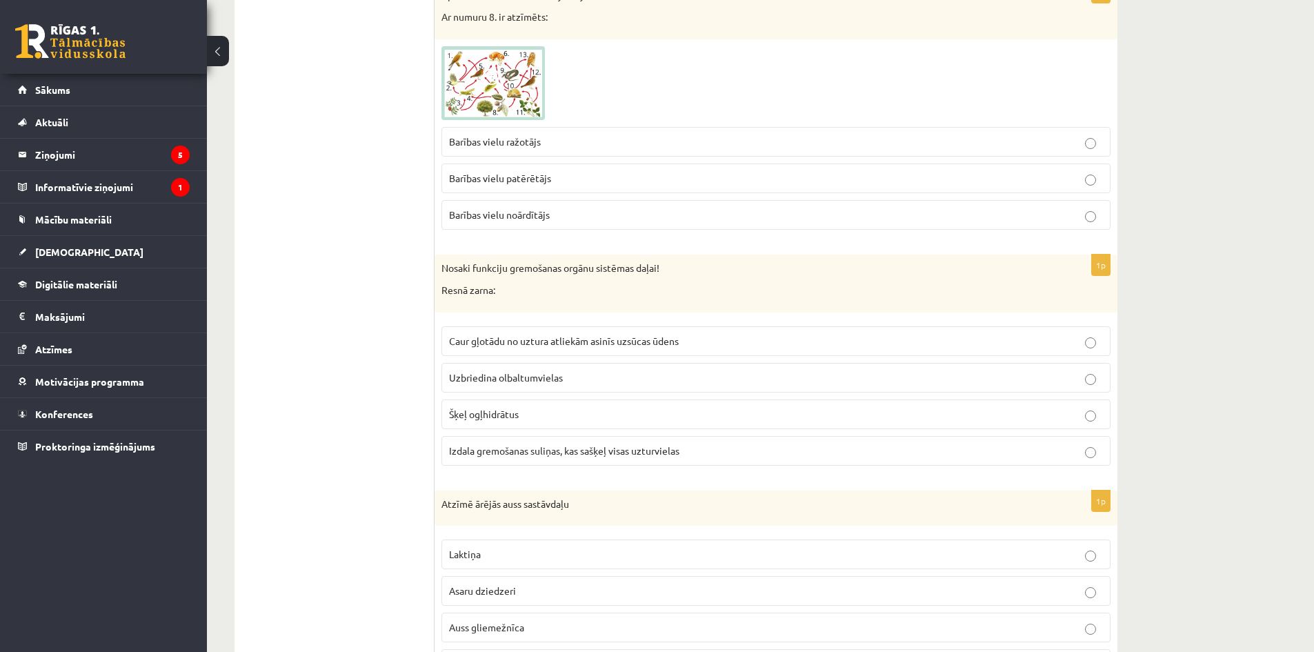
scroll to position [2621, 0]
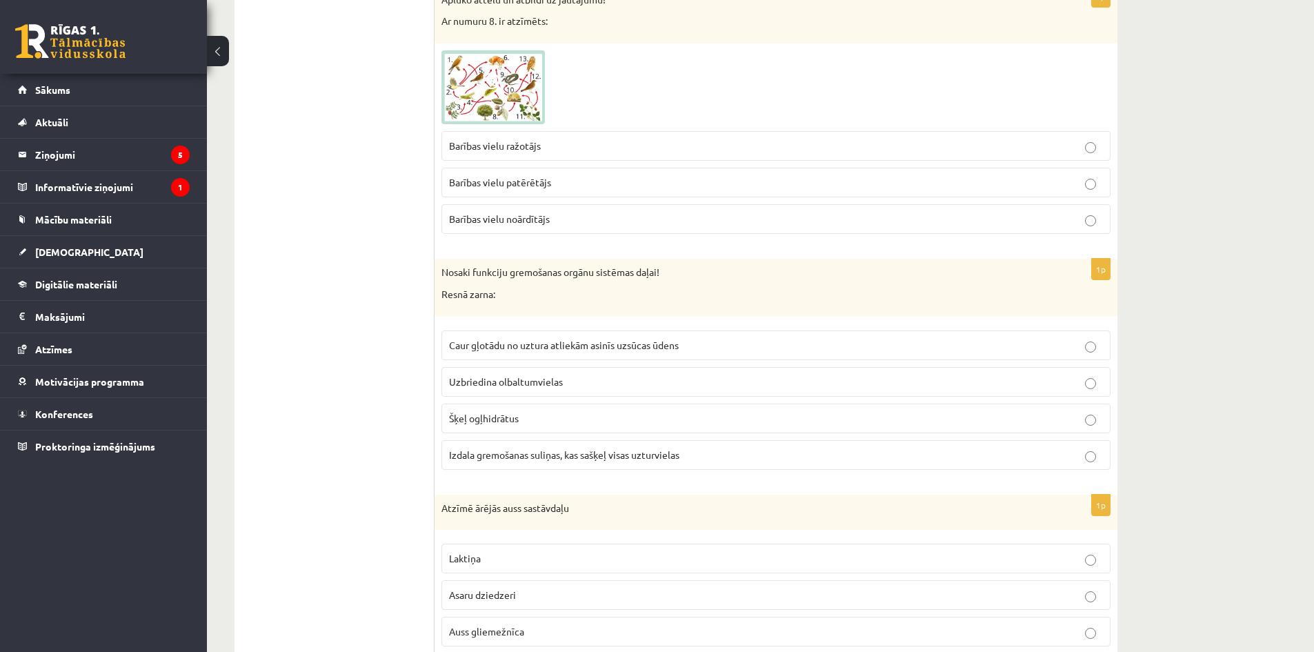
click at [577, 149] on p "Barības vielu ražotājs" at bounding box center [776, 146] width 654 height 14
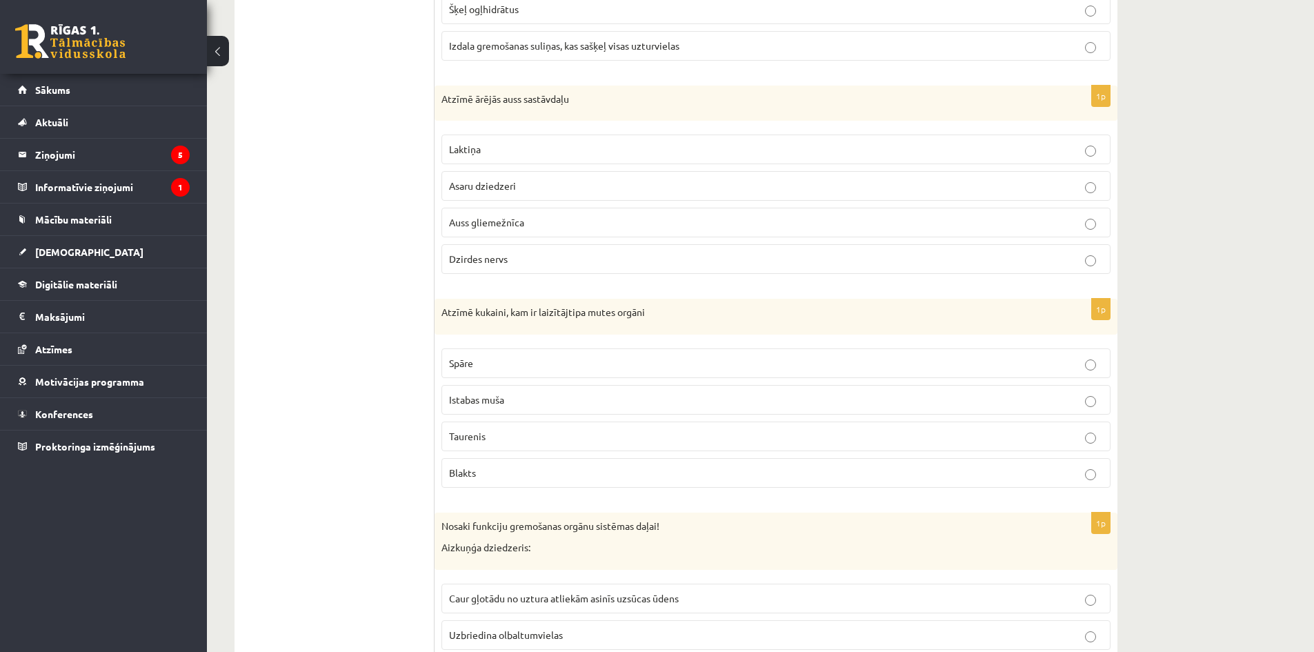
scroll to position [3104, 0]
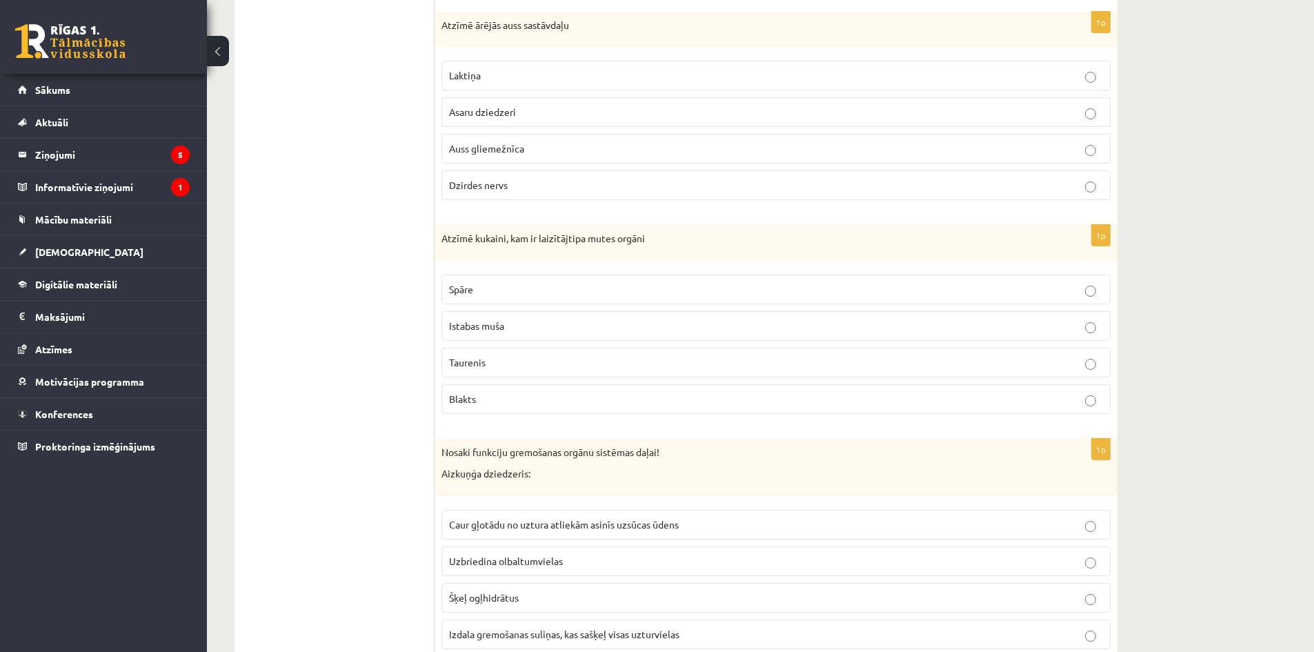
click at [485, 157] on label "Auss gliemežnīca" at bounding box center [775, 149] width 669 height 30
click at [475, 361] on span "Taurenis" at bounding box center [467, 362] width 37 height 12
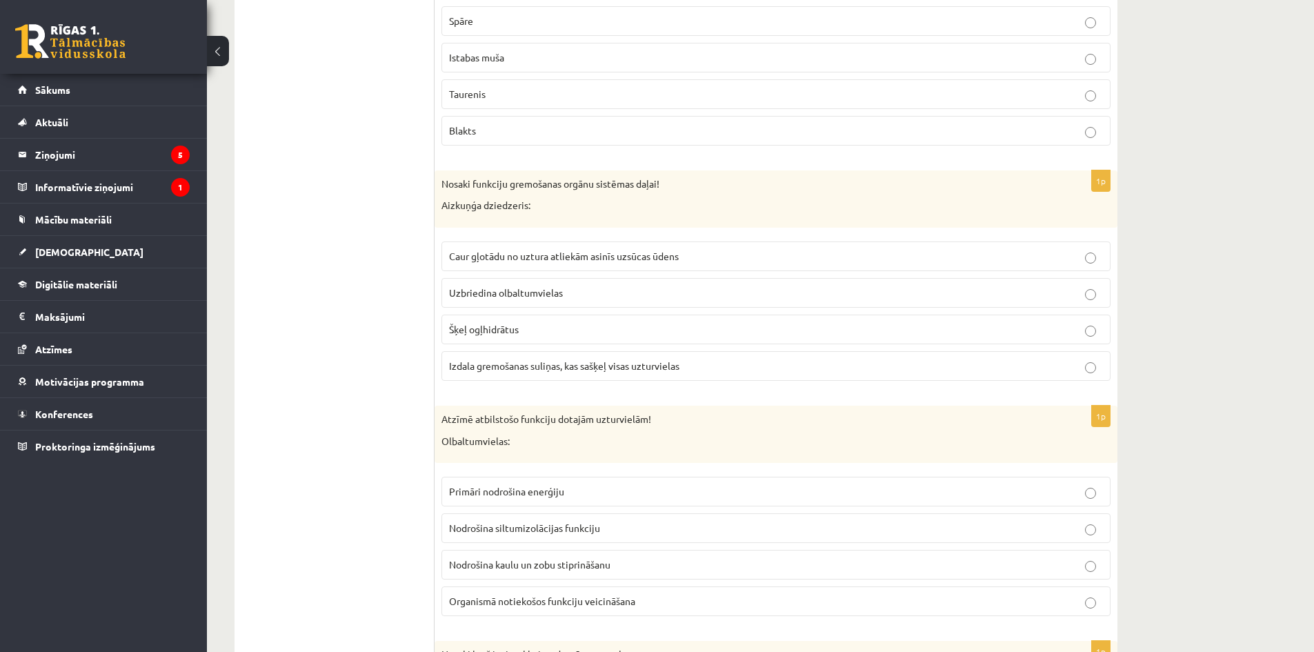
scroll to position [3380, 0]
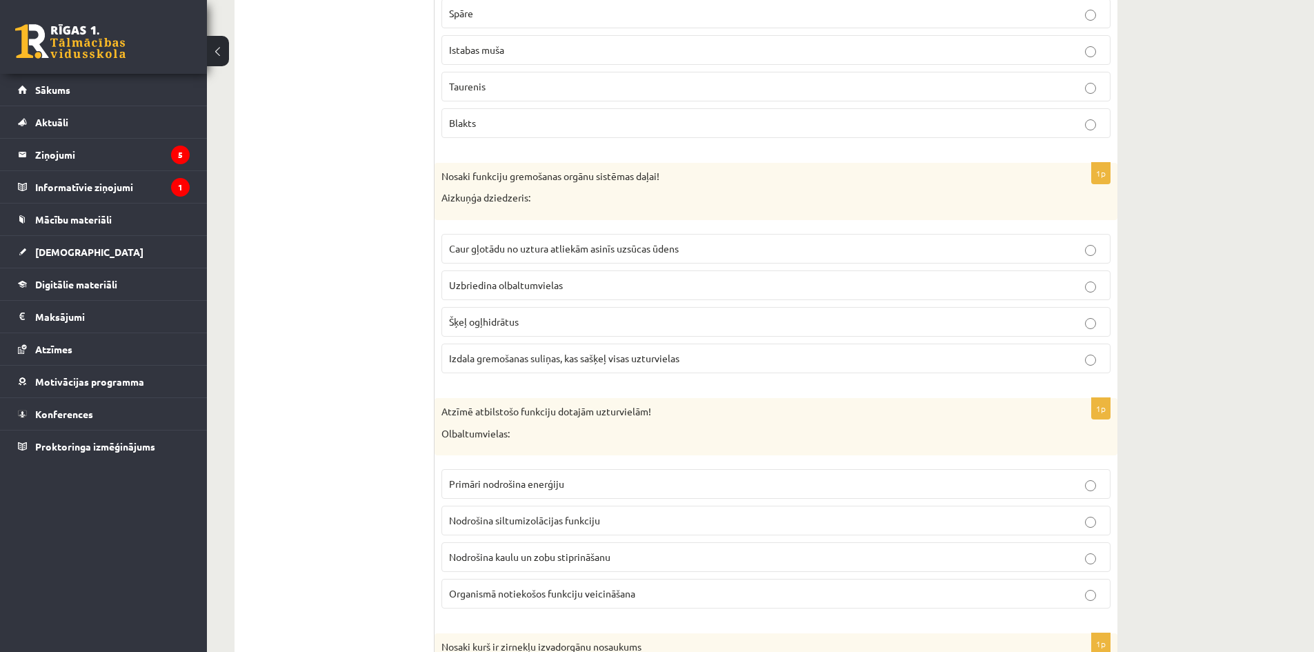
click at [566, 360] on span "Izdala gremošanas suliņas, kas sašķeļ visas uzturvielas" at bounding box center [564, 358] width 230 height 12
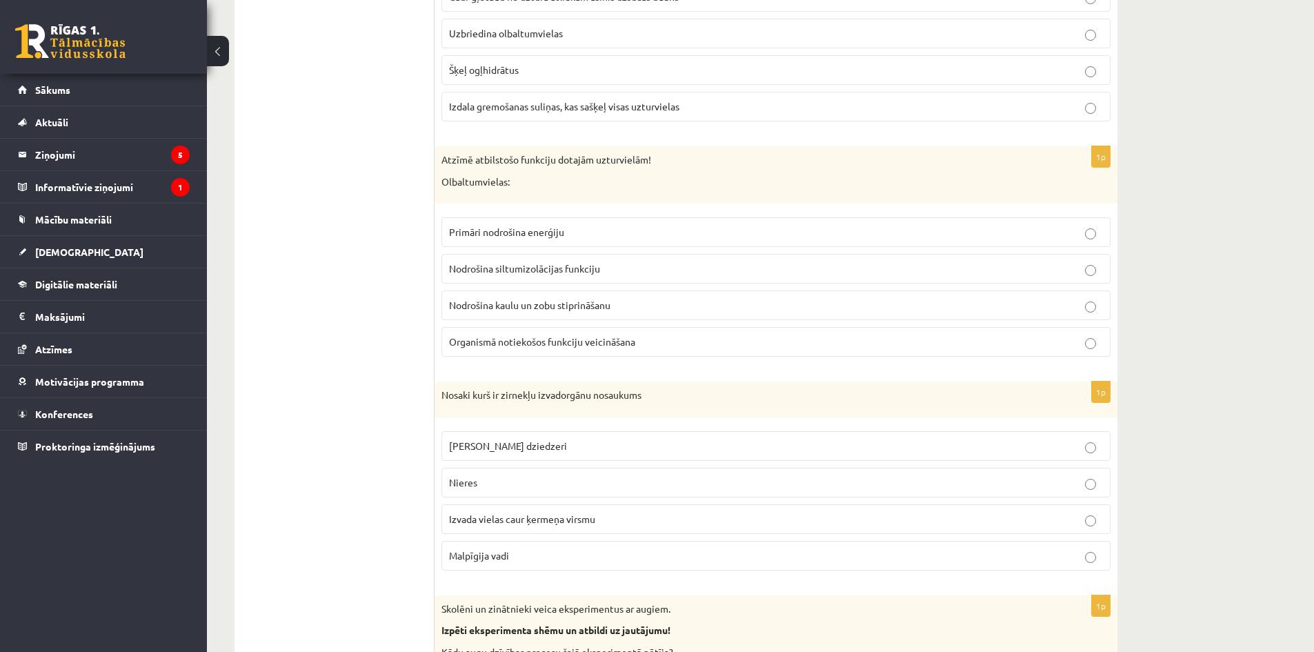
scroll to position [3656, 0]
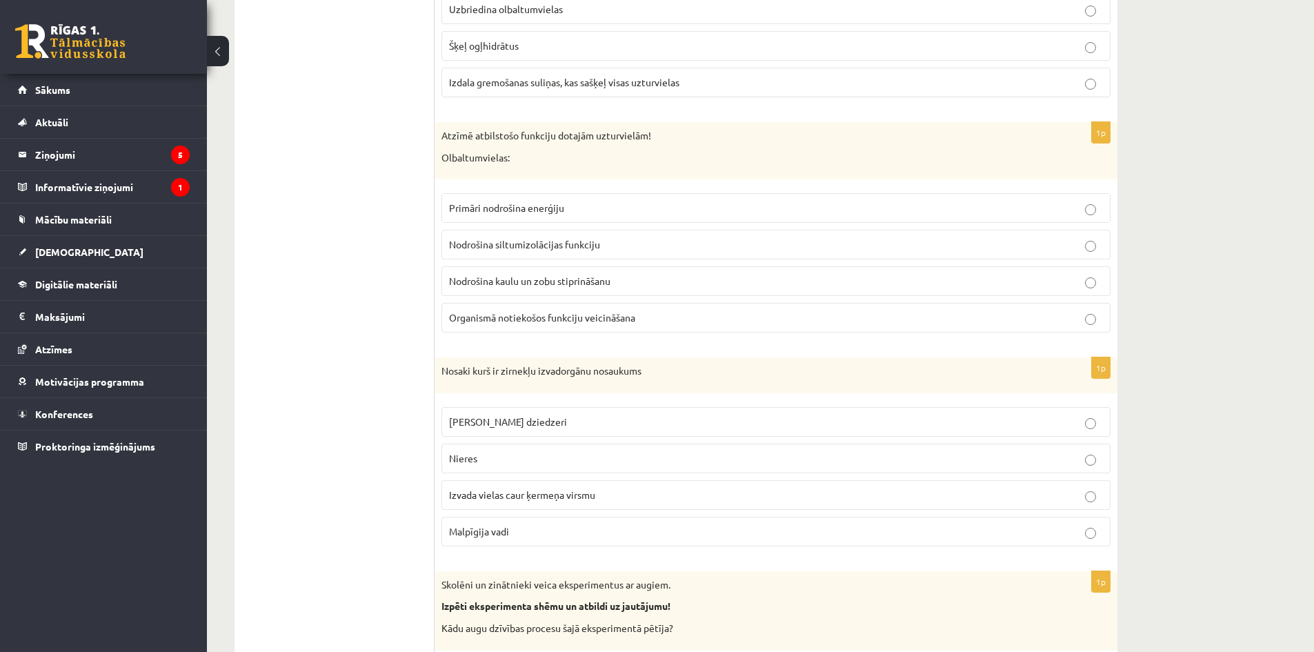
click at [544, 321] on span "Organismā notiekošos funkciju veicināšana" at bounding box center [542, 317] width 186 height 12
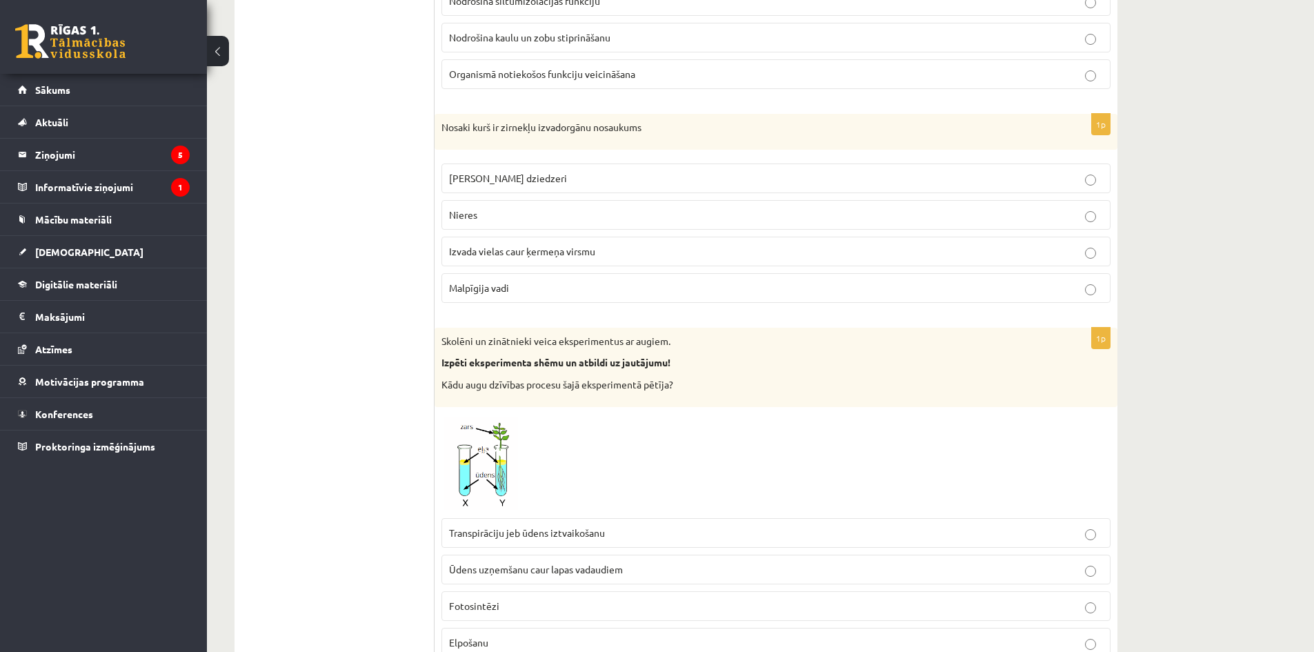
scroll to position [3932, 0]
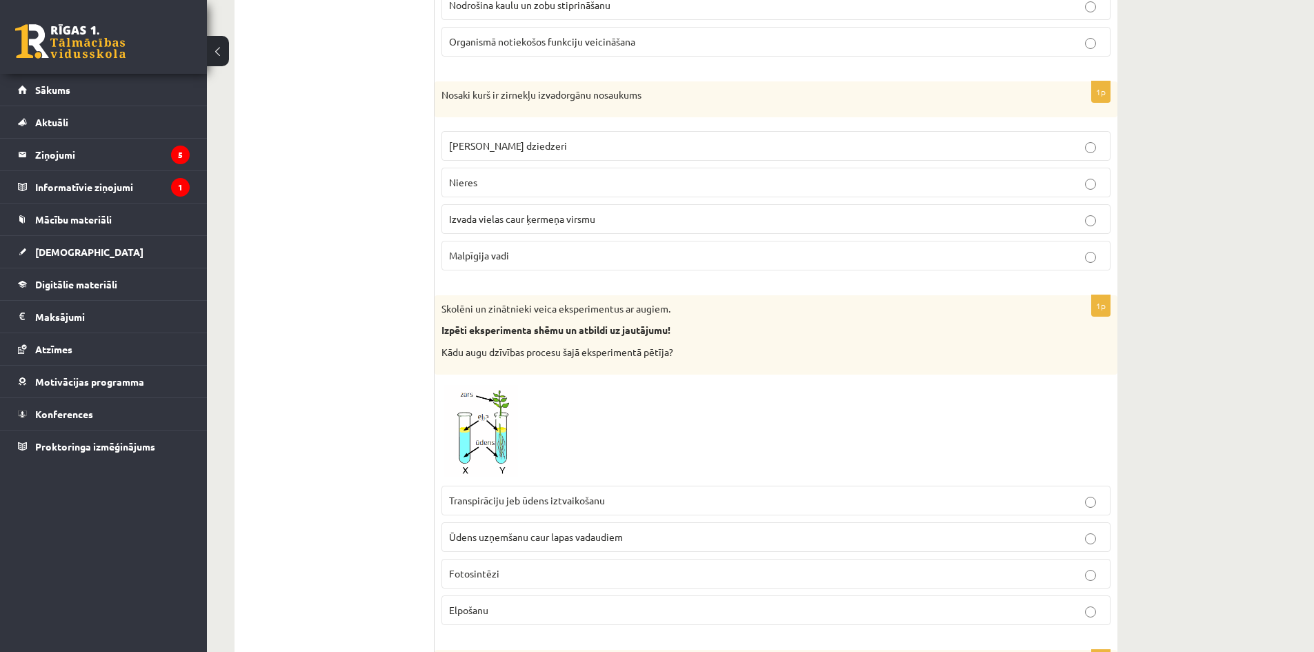
click at [473, 257] on span "Malpīgija vadi" at bounding box center [479, 255] width 60 height 12
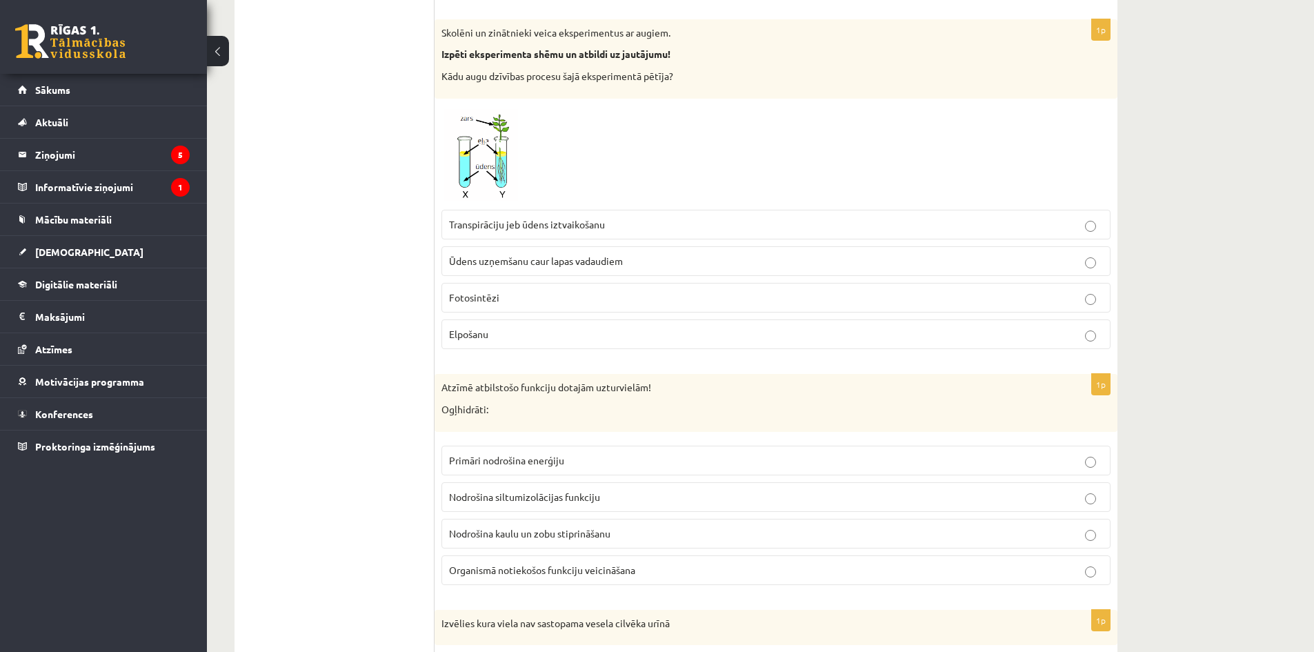
scroll to position [4276, 0]
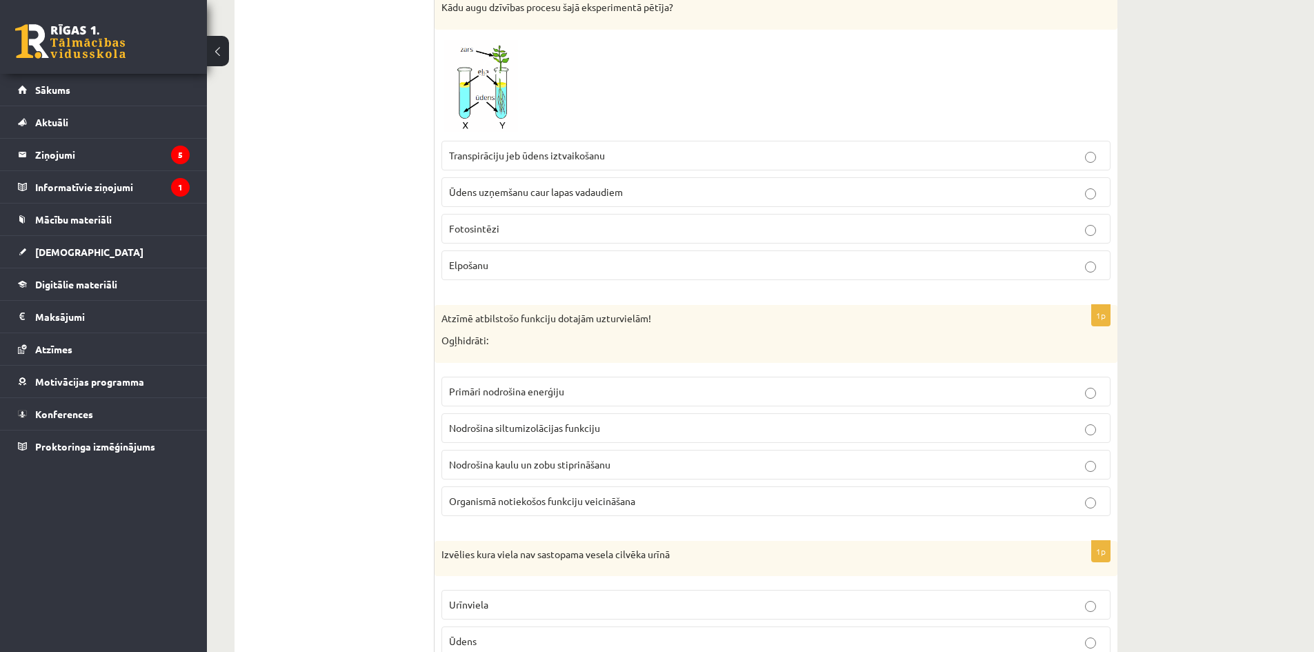
click at [546, 161] on span "Transpirāciju jeb ūdens iztvaikošanu" at bounding box center [527, 155] width 156 height 12
click at [484, 398] on p "Primāri nodrošina enerģiju" at bounding box center [776, 391] width 654 height 14
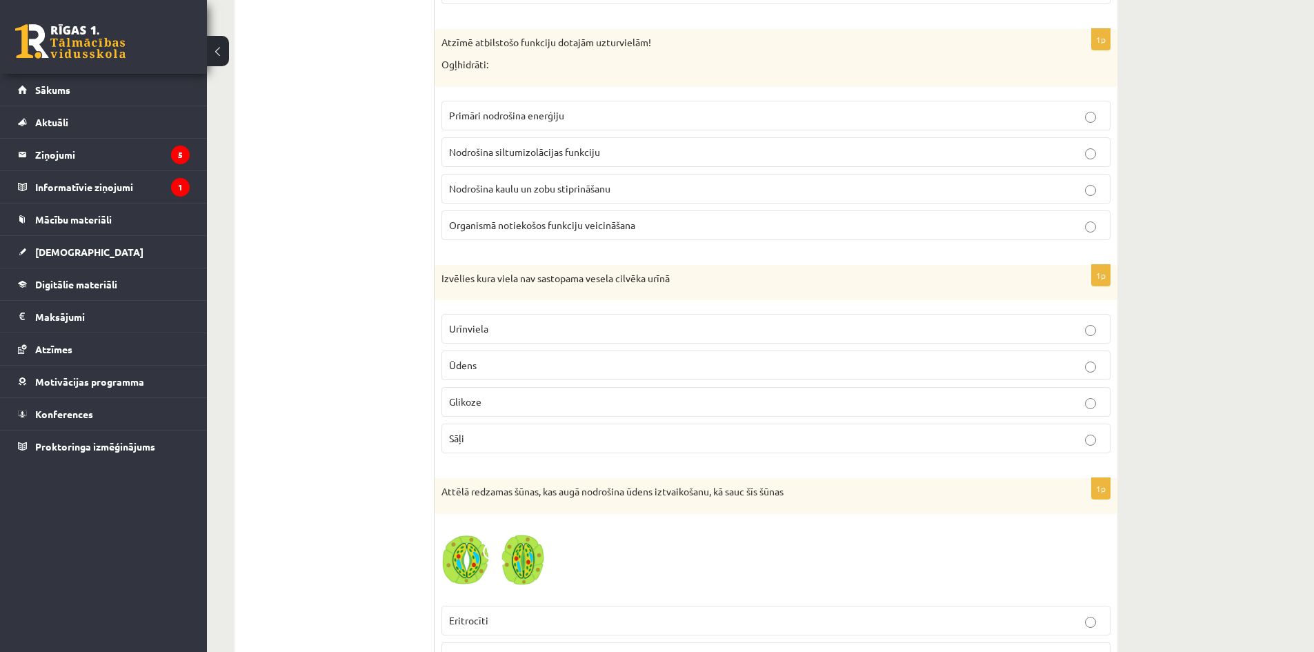
scroll to position [4621, 0]
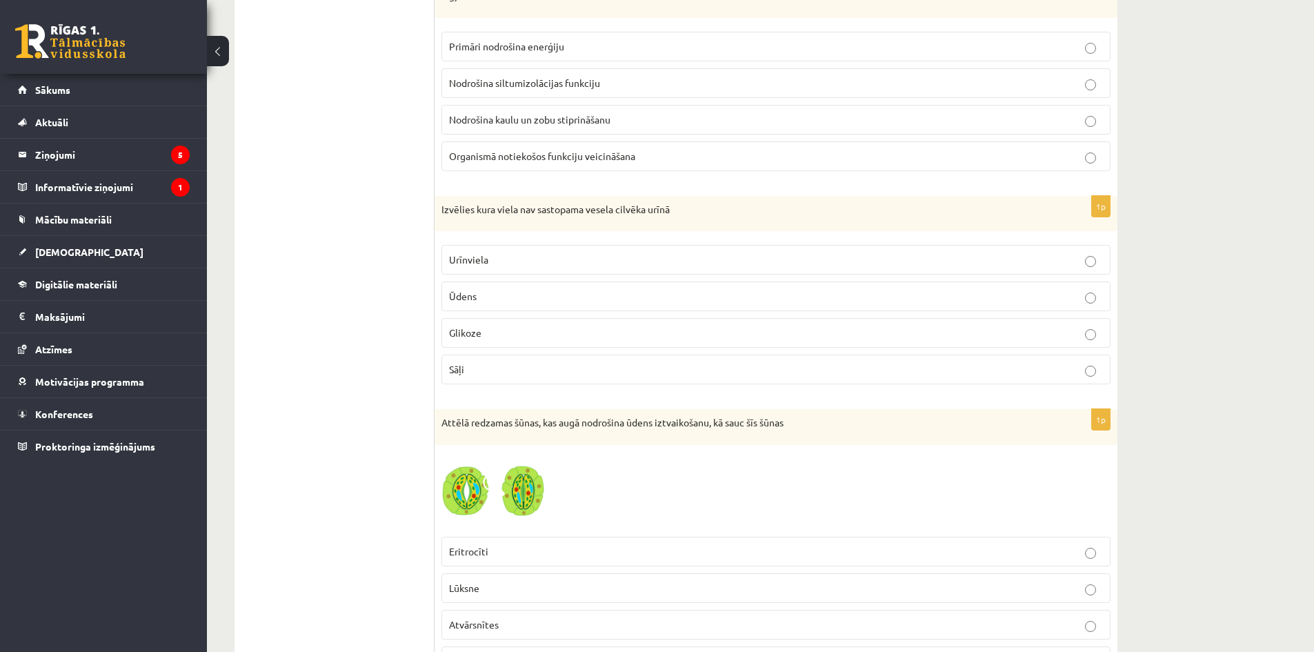
click at [499, 340] on p "Glikoze" at bounding box center [776, 333] width 654 height 14
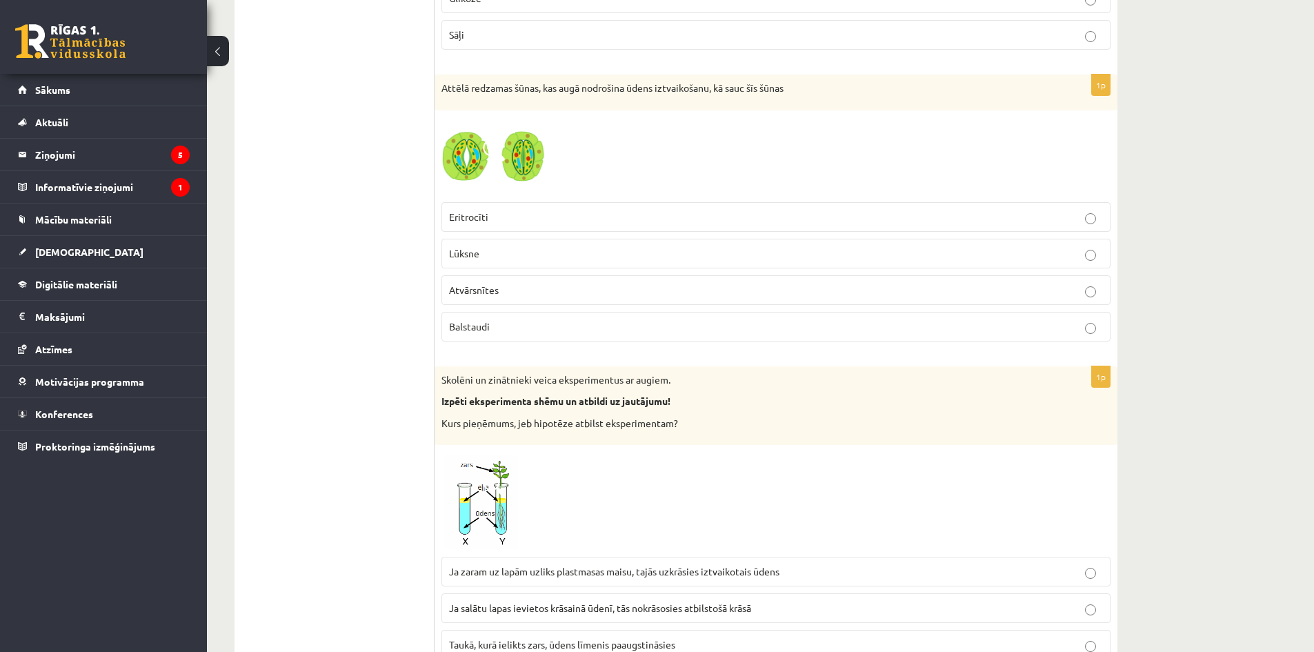
scroll to position [4966, 0]
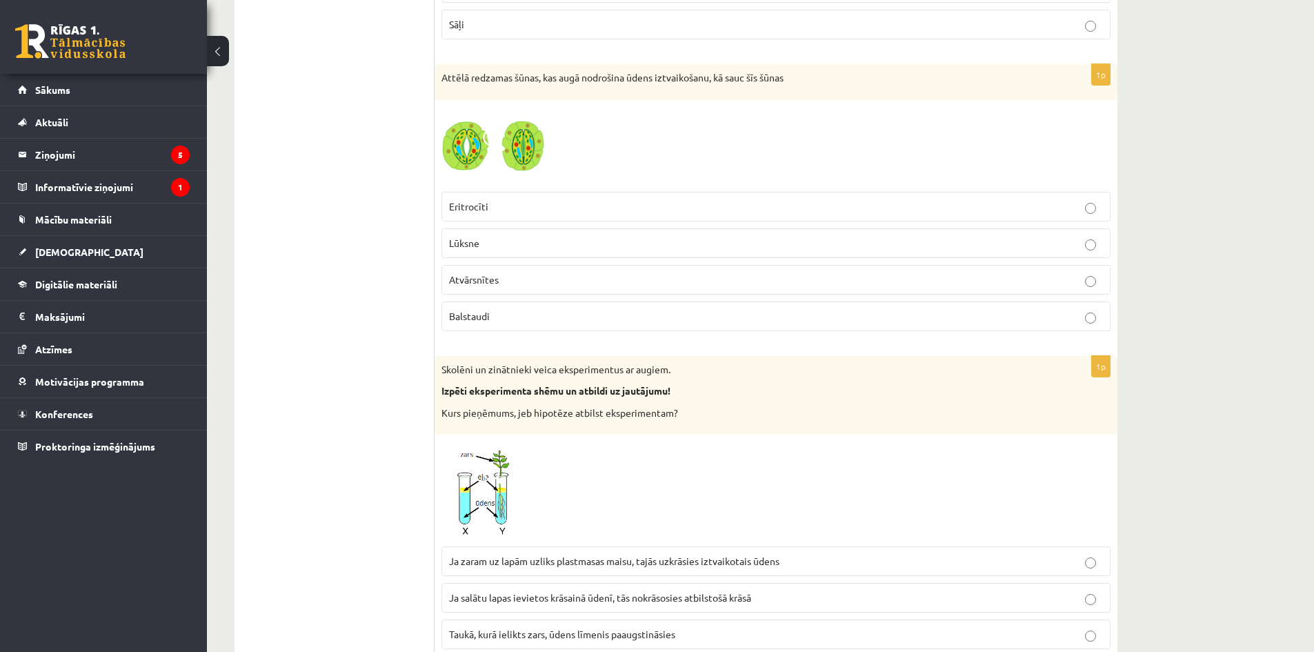
click at [500, 283] on p "Atvārsnītes" at bounding box center [776, 279] width 654 height 14
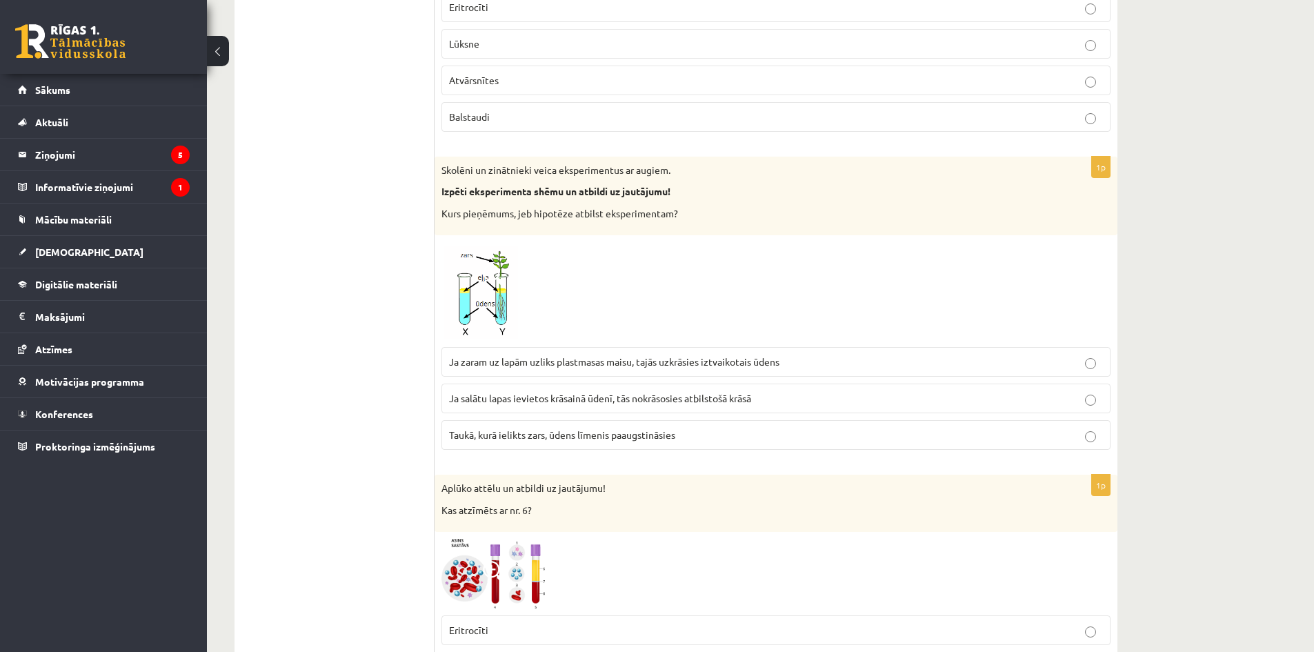
scroll to position [5311, 0]
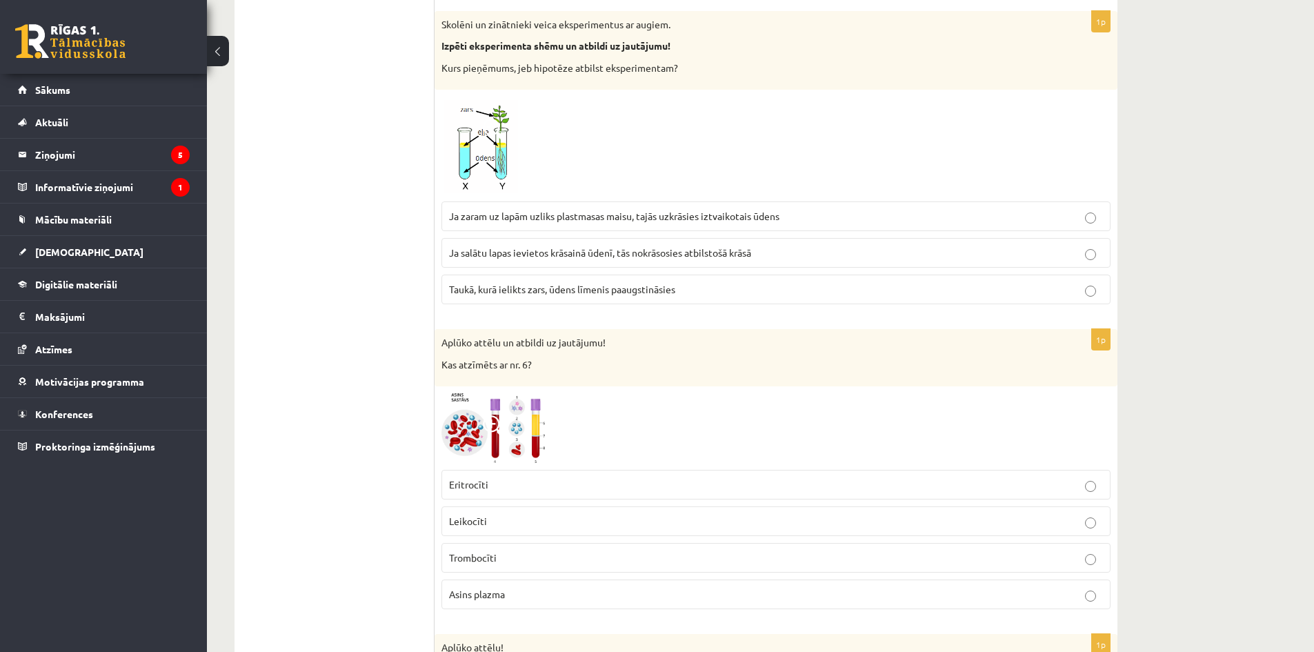
click at [607, 220] on span "Ja zaram uz lapām uzliks plastmasas maisu, tajās uzkrāsies iztvaikotais ūdens" at bounding box center [614, 216] width 330 height 12
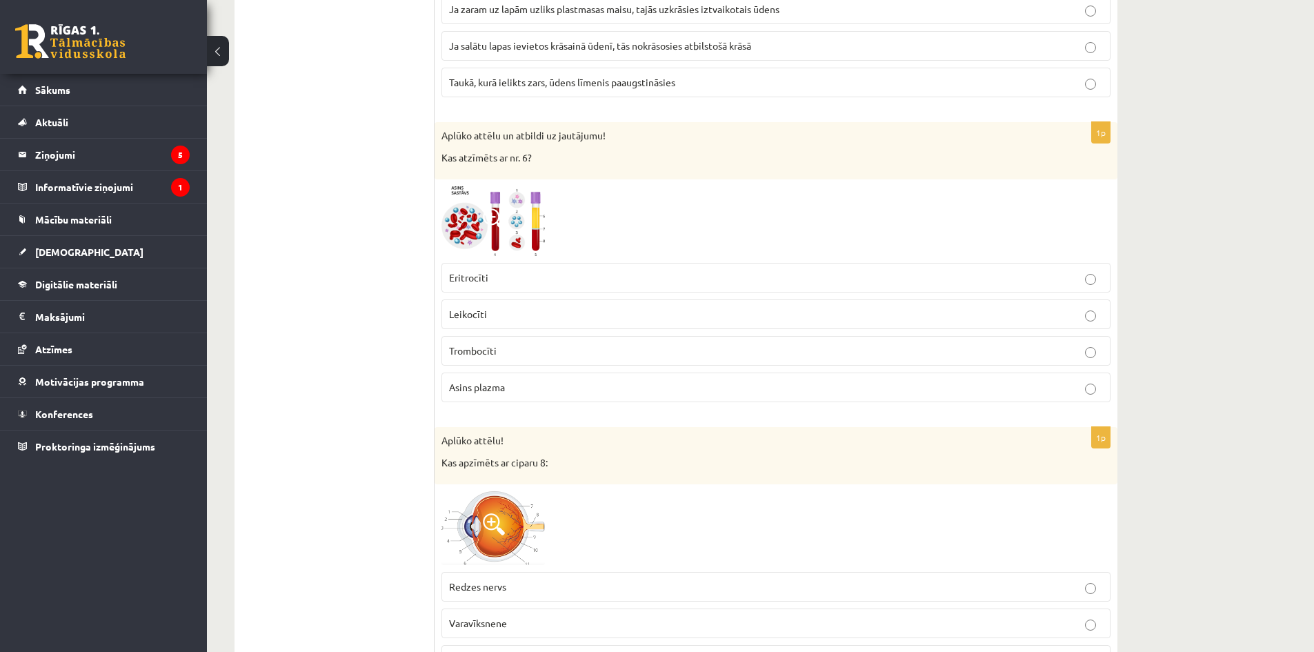
scroll to position [5587, 0]
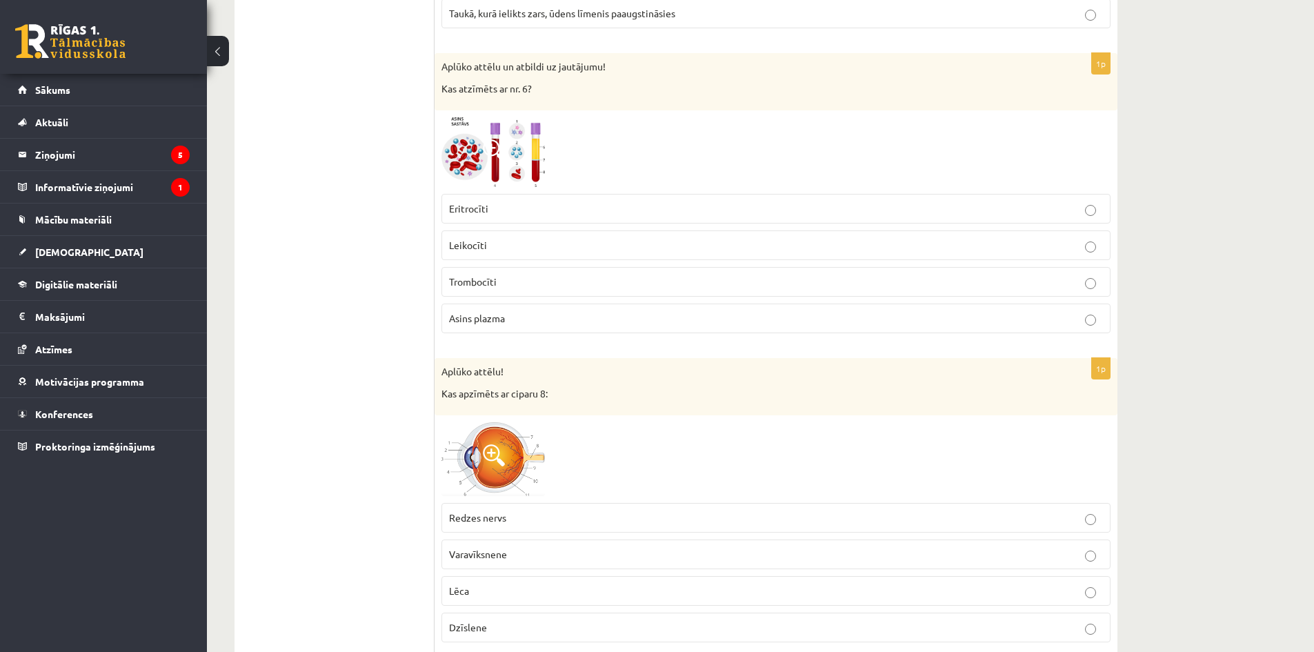
click at [525, 282] on p "Trombocīti" at bounding box center [776, 282] width 654 height 14
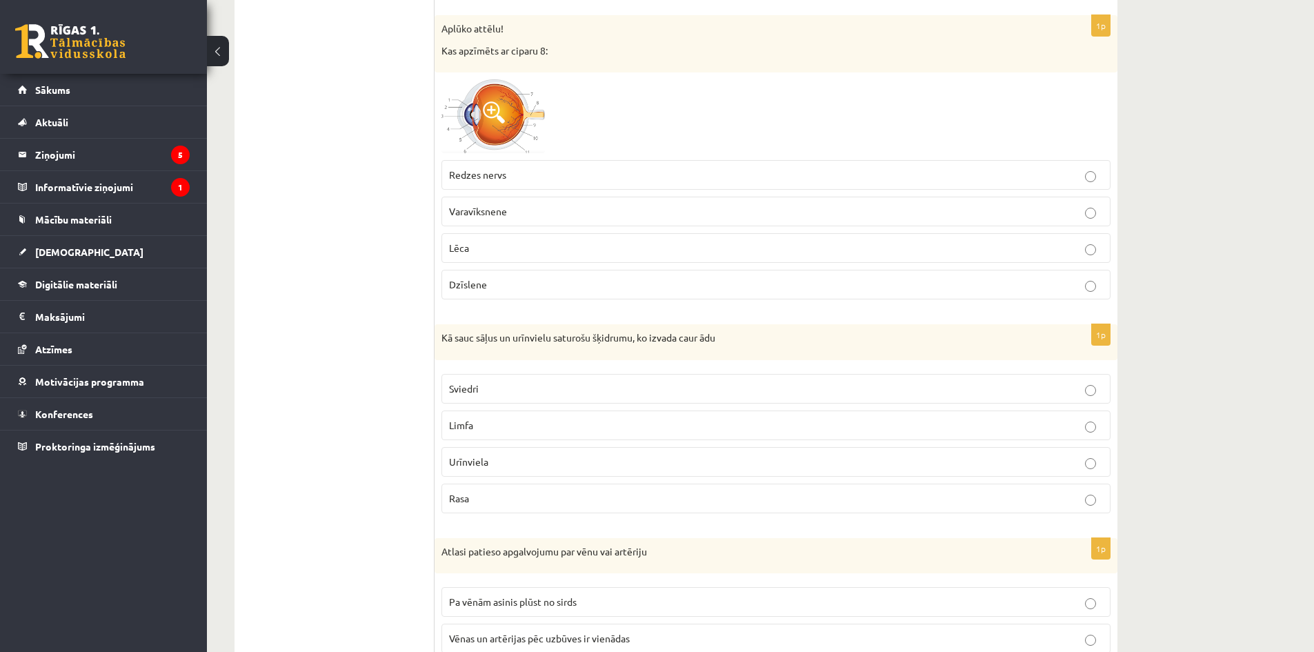
scroll to position [5932, 0]
click at [466, 239] on p "Lēca" at bounding box center [776, 246] width 654 height 14
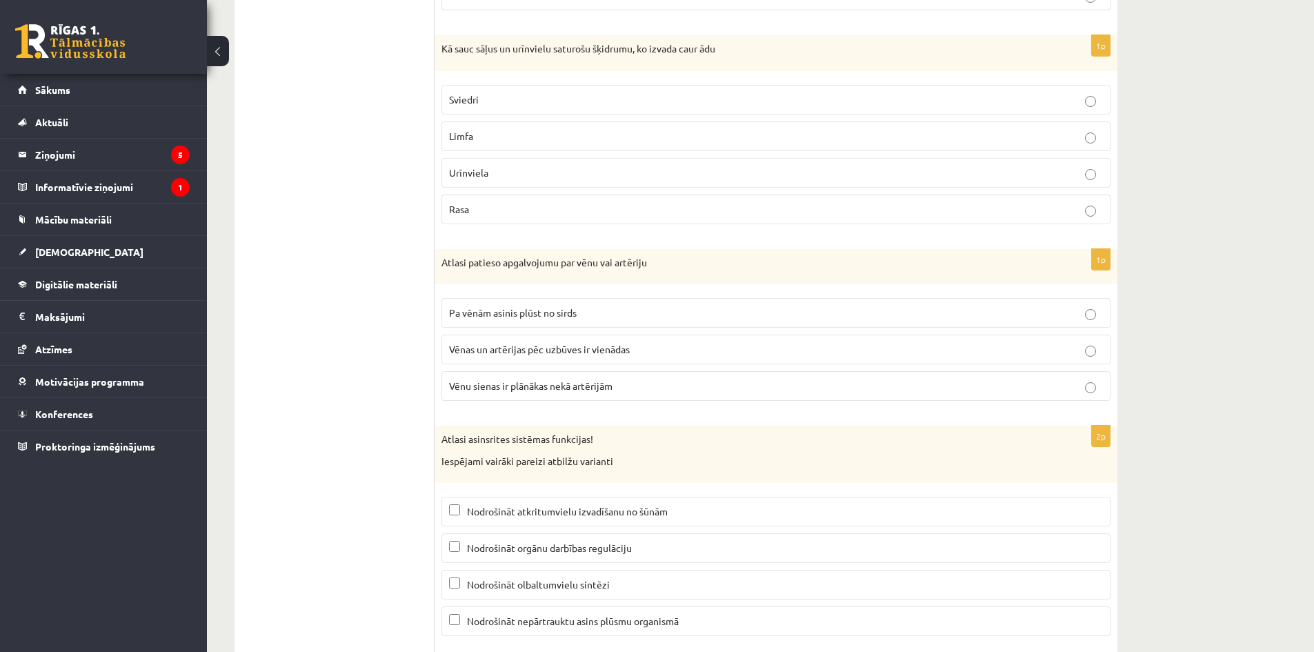
scroll to position [6139, 0]
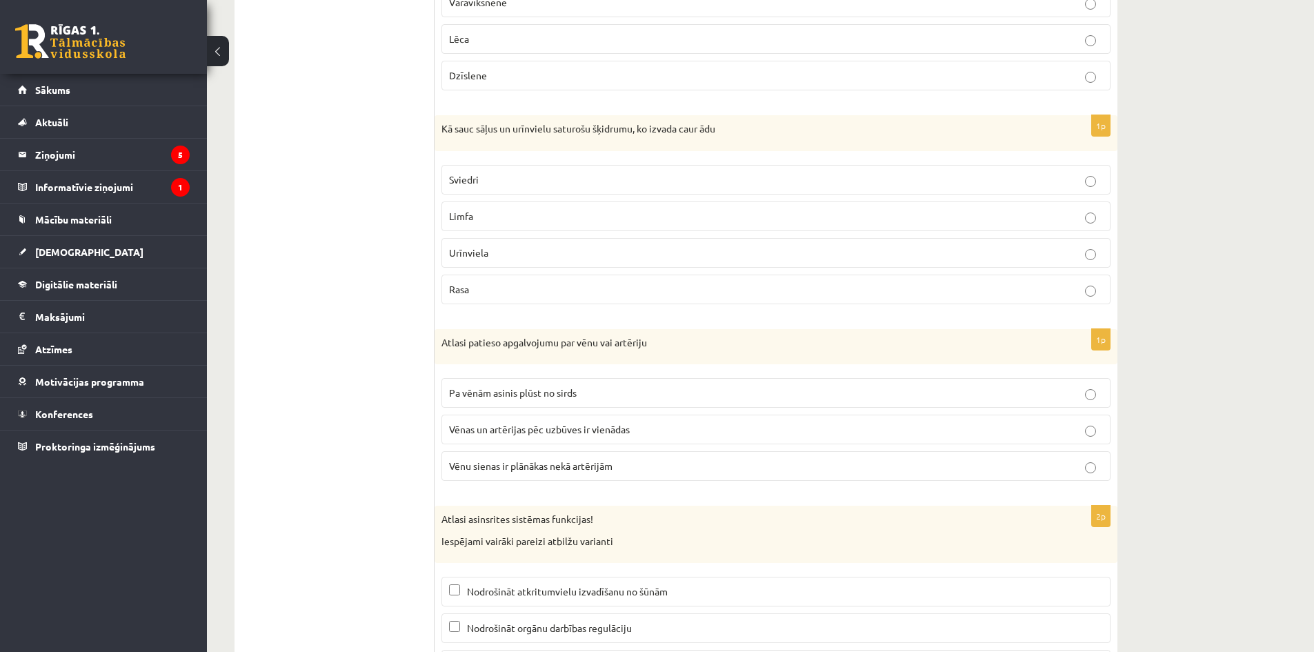
click at [535, 193] on label "Sviedri" at bounding box center [775, 180] width 669 height 30
click at [537, 183] on p "Sviedri" at bounding box center [776, 179] width 654 height 14
click at [520, 477] on label "Vēnu sienas ir plānākas nekā artērijām" at bounding box center [775, 466] width 669 height 30
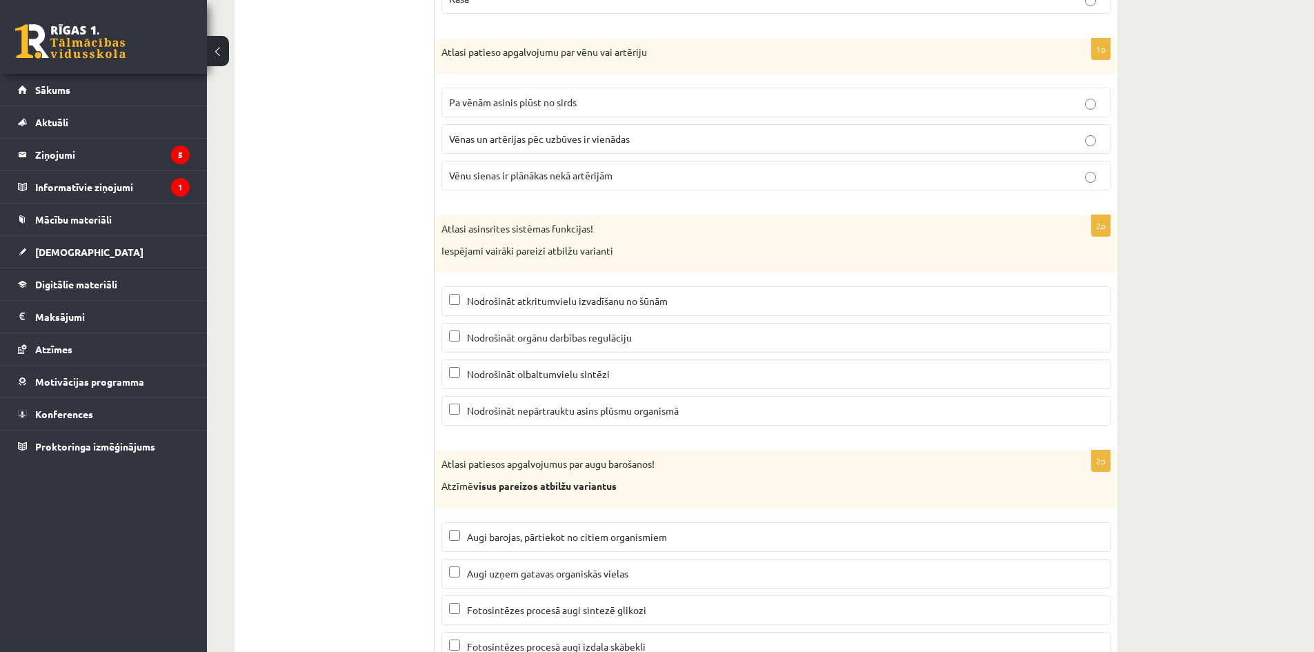
scroll to position [6492, 0]
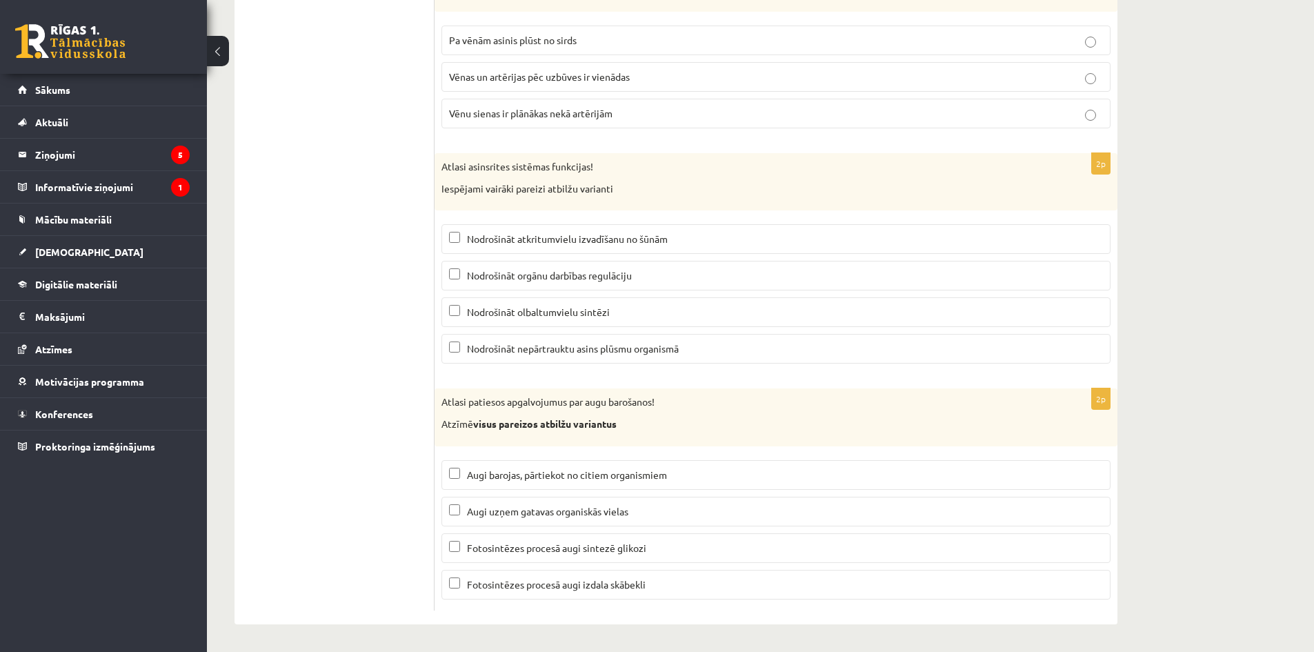
click at [599, 250] on label "Nodrošināt atkritumvielu izvadīšanu no šūnām" at bounding box center [775, 239] width 669 height 30
click at [464, 308] on p "Nodrošināt olbaltumvielu sintēzi" at bounding box center [776, 312] width 654 height 14
click at [481, 279] on span "Nodrošināt orgānu darbības regulāciju" at bounding box center [549, 275] width 165 height 12
click at [472, 303] on label "Nodrošināt olbaltumvielu sintēzi" at bounding box center [775, 312] width 669 height 30
click at [529, 351] on span "Nodrošināt nepārtrauktu asins plūsmu organismā" at bounding box center [573, 348] width 212 height 12
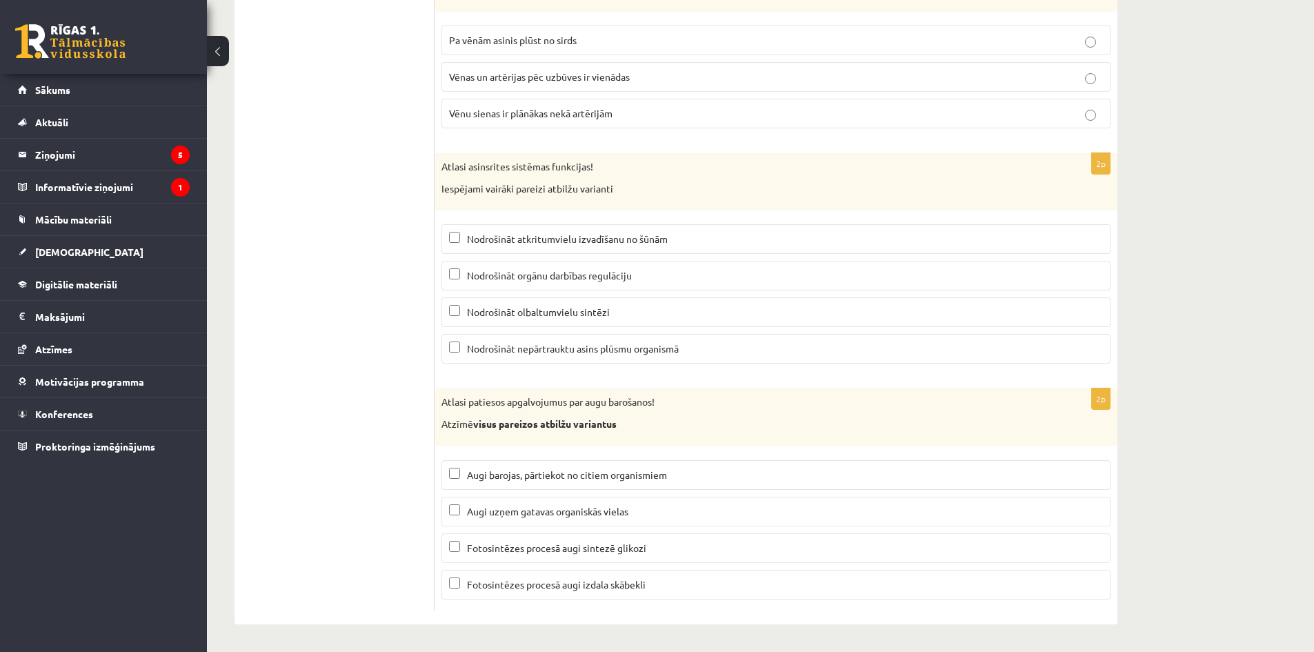
click at [670, 550] on p "Fotosintēzes procesā augi sintezē glikozi" at bounding box center [776, 548] width 654 height 14
click at [556, 581] on span "Fotosintēzes procesā augi izdala skābekli" at bounding box center [556, 584] width 179 height 12
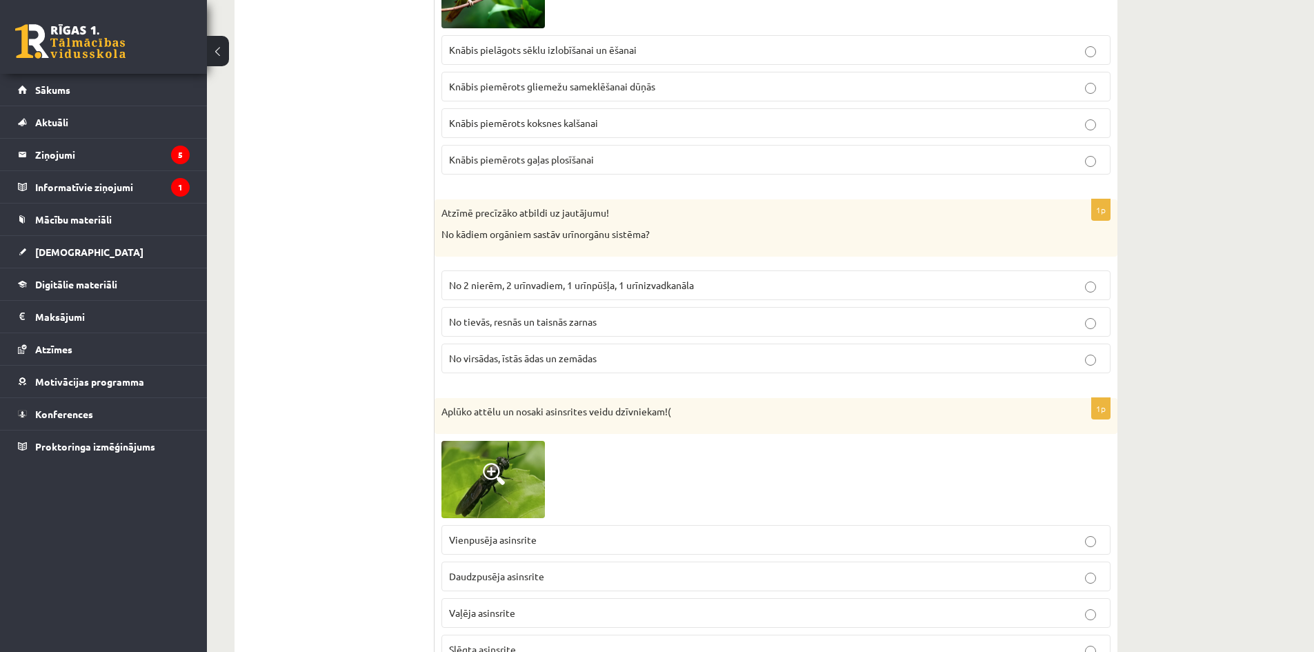
scroll to position [0, 0]
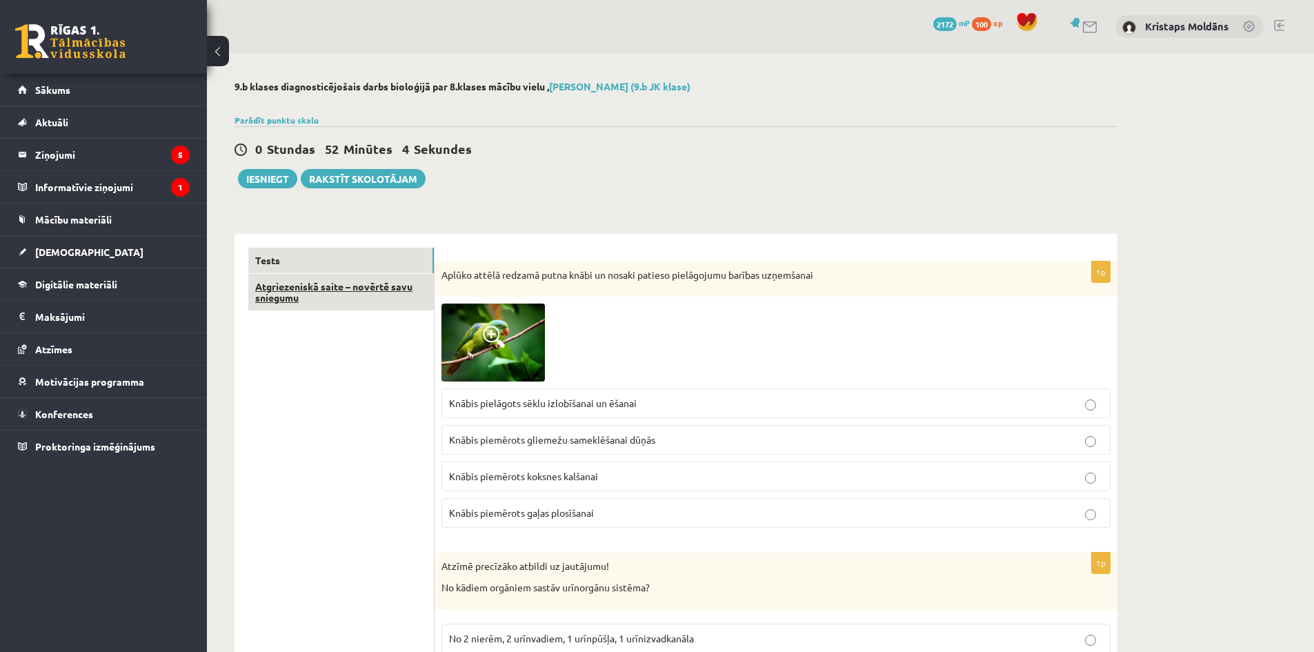
click at [294, 303] on link "Atgriezeniskā saite – novērtē savu sniegumu" at bounding box center [341, 292] width 186 height 37
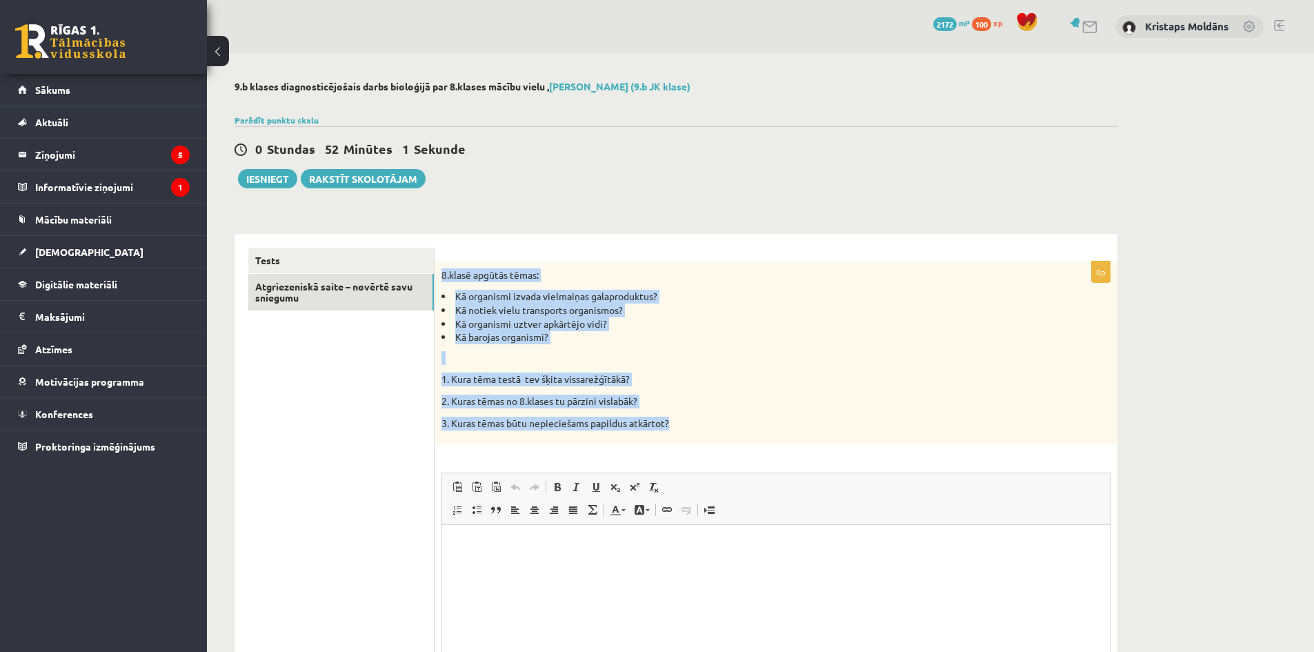
drag, startPoint x: 444, startPoint y: 275, endPoint x: 672, endPoint y: 426, distance: 272.8
click at [672, 426] on div "8.klasē apgūtās tēmas: Kā organismi izvada vielmaiņas galaproduktus? Kā notiek …" at bounding box center [776, 352] width 683 height 183
copy div "8.klasē apgūtās tēmas: Kā organismi izvada vielmaiņas galaproduktus? Kā notiek …"
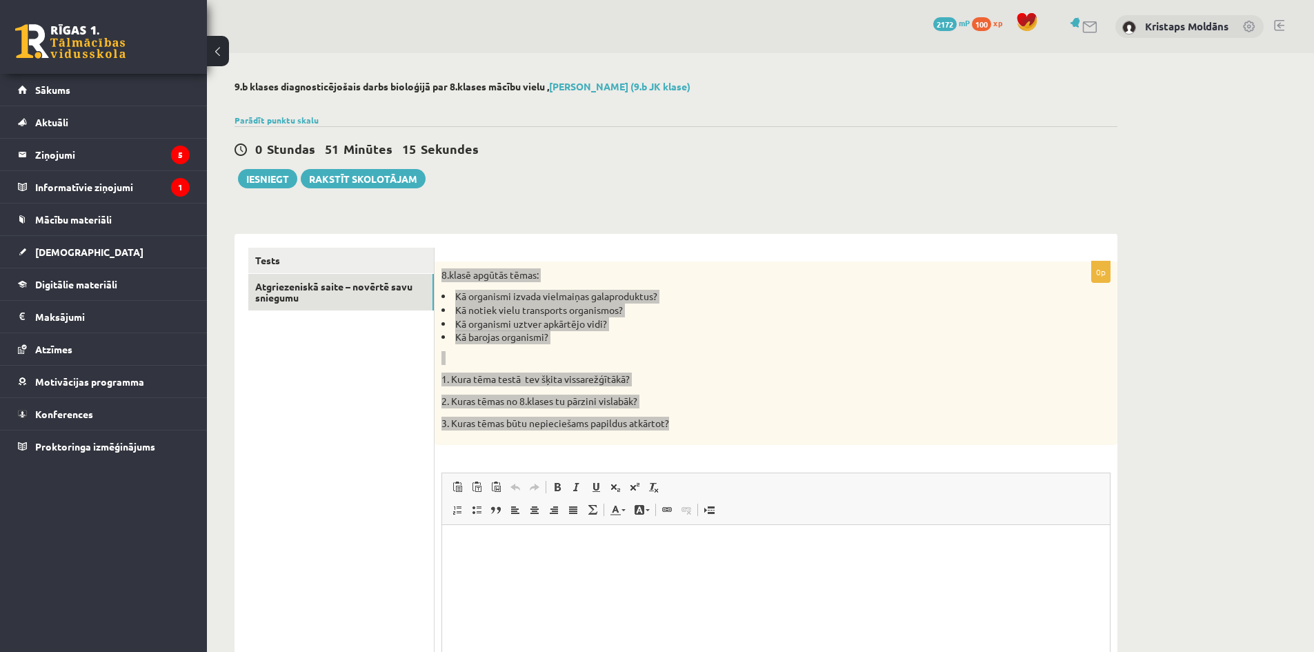
click at [537, 567] on html at bounding box center [776, 546] width 668 height 42
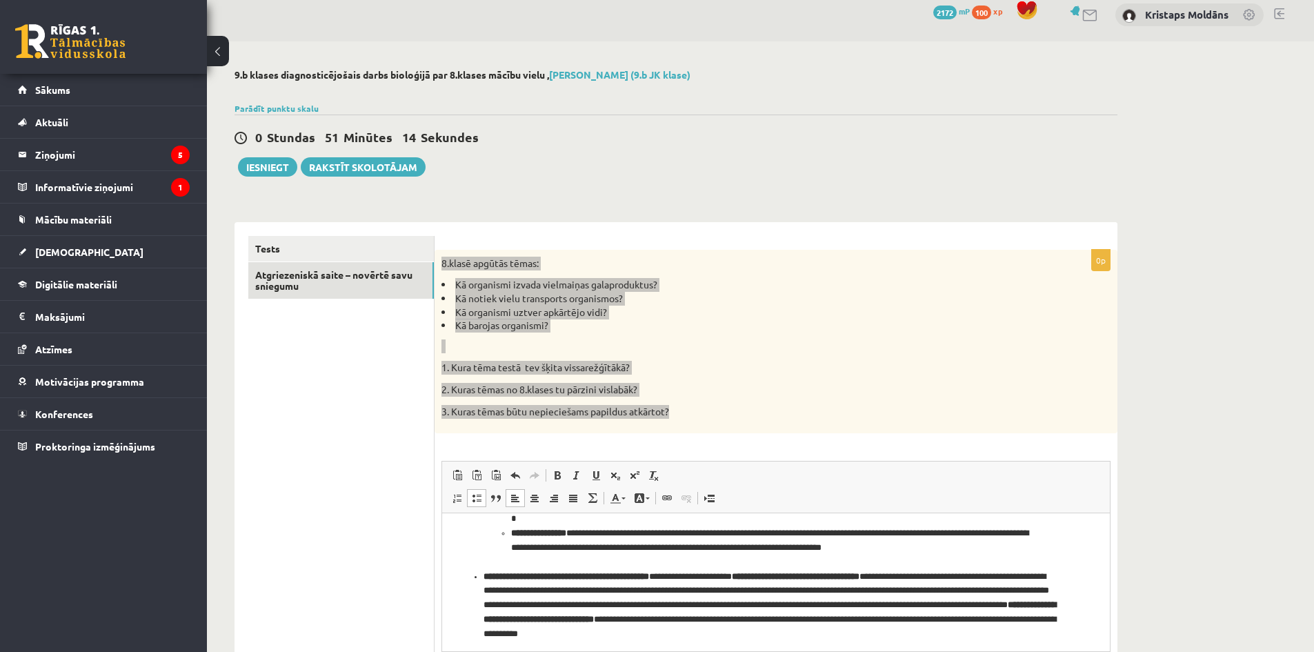
scroll to position [119, 0]
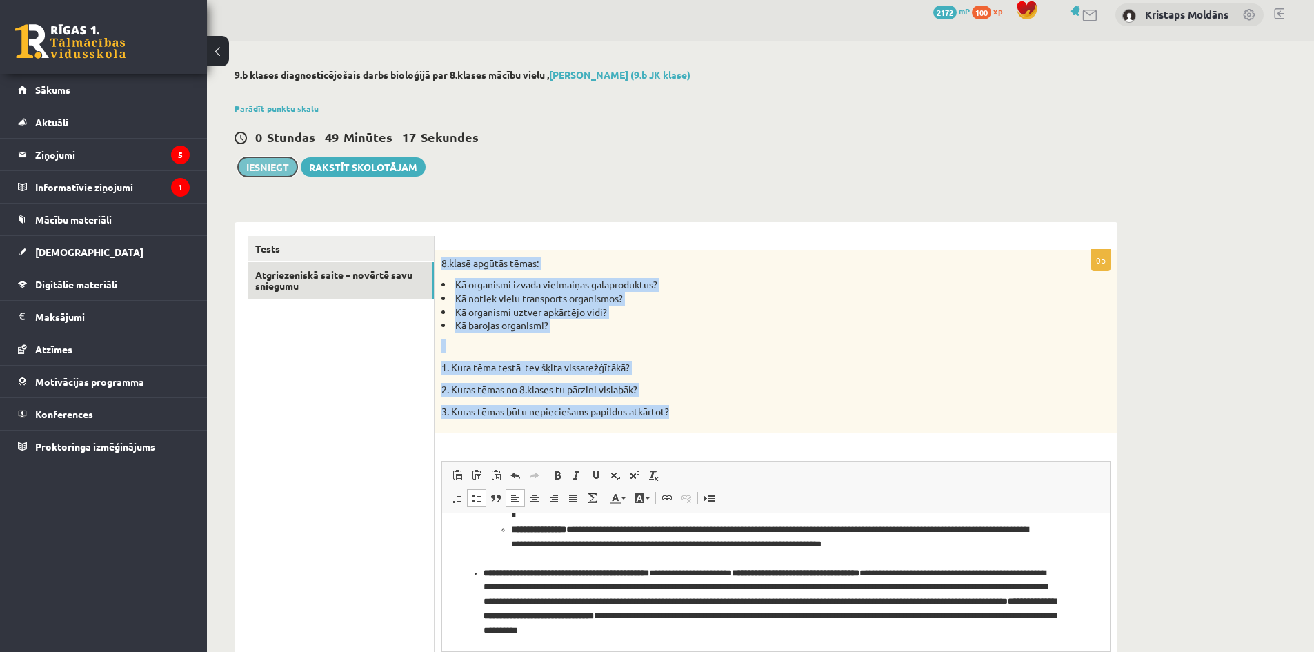
click at [287, 169] on button "Iesniegt" at bounding box center [267, 166] width 59 height 19
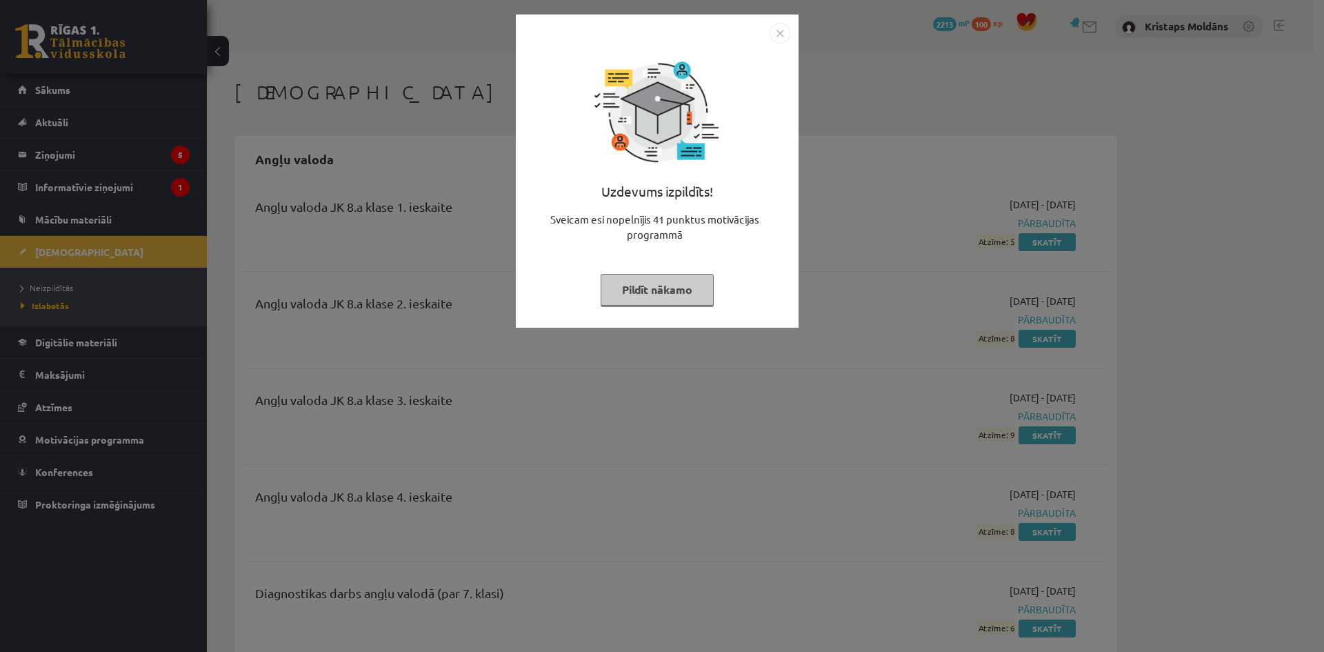
click at [787, 24] on img "Close" at bounding box center [780, 33] width 21 height 21
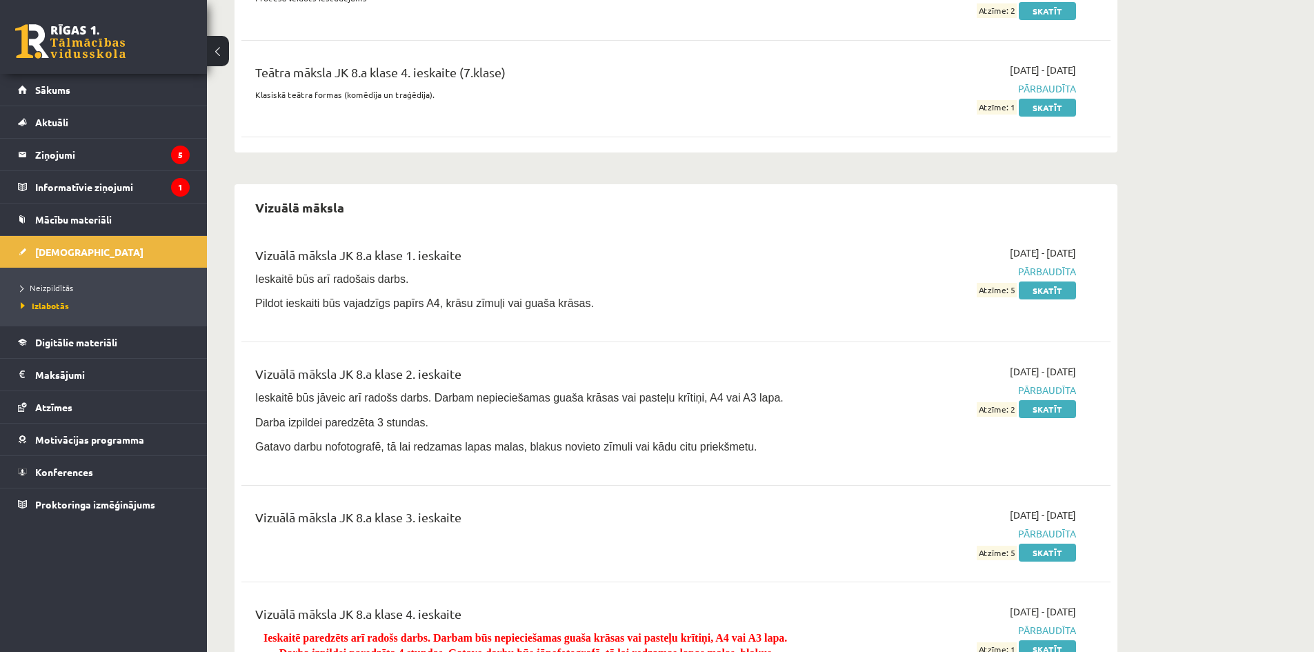
scroll to position [10892, 0]
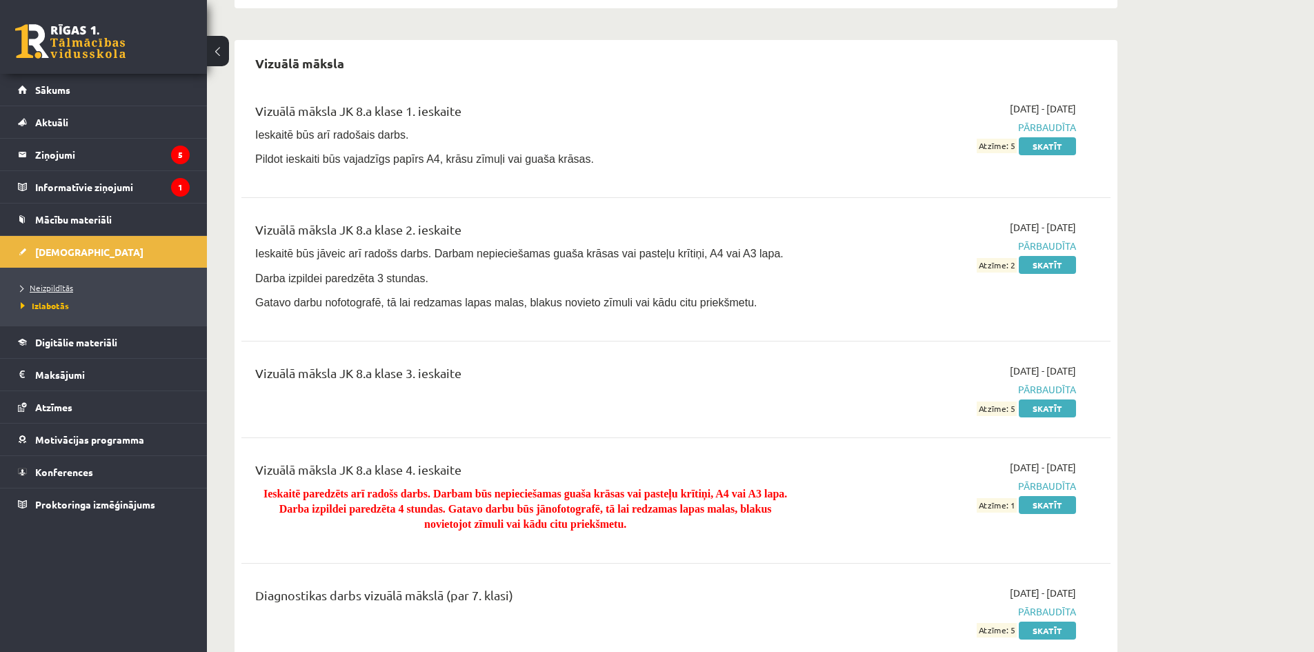
click at [86, 282] on link "Neizpildītās" at bounding box center [107, 287] width 172 height 12
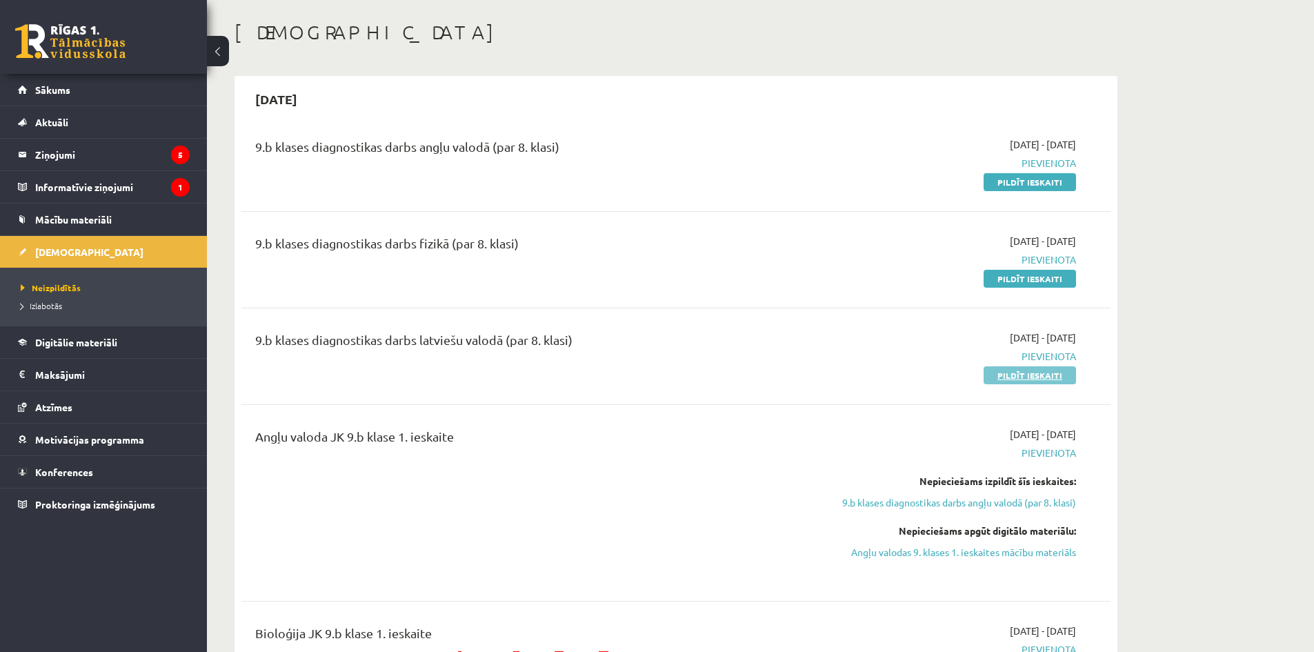
scroll to position [138, 0]
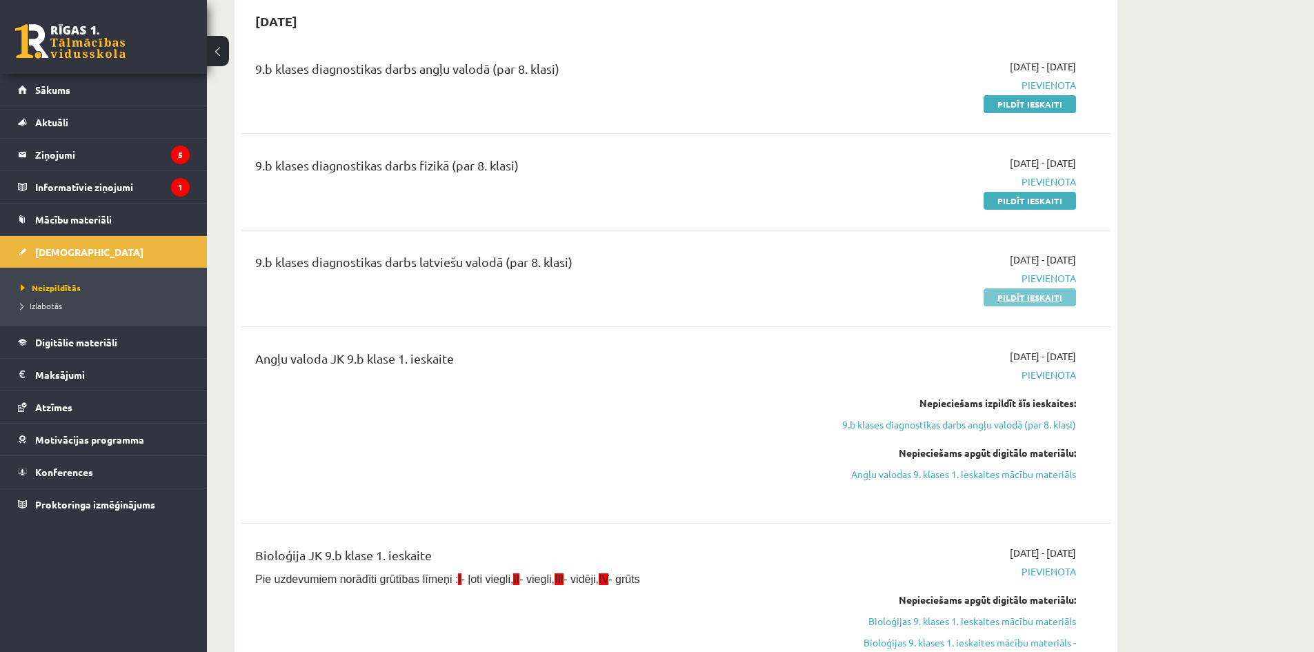
click at [1037, 293] on link "Pildīt ieskaiti" at bounding box center [1030, 297] width 92 height 18
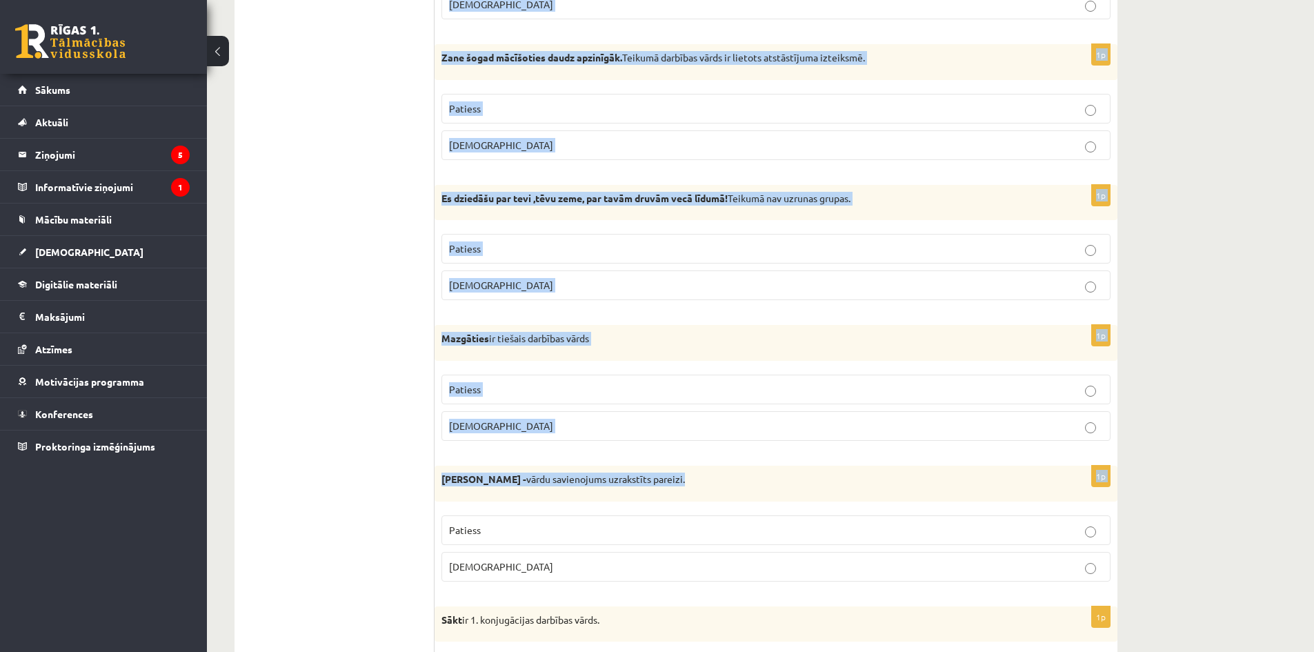
scroll to position [3872, 0]
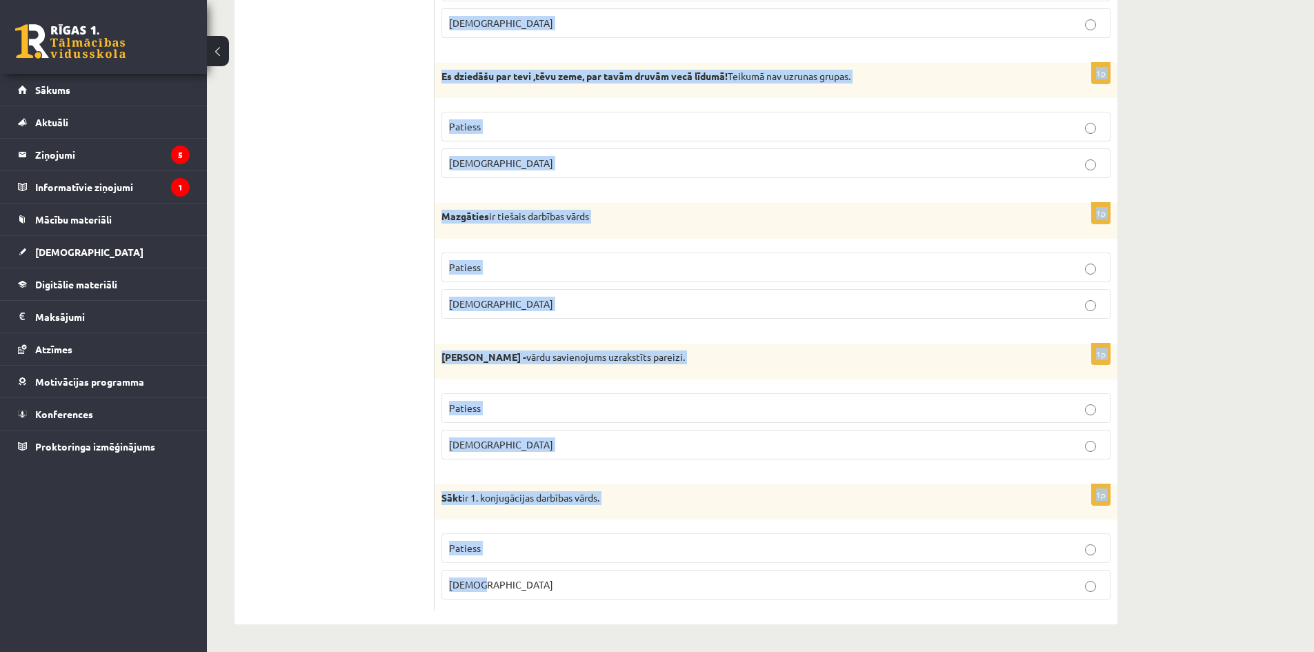
drag, startPoint x: 436, startPoint y: 296, endPoint x: 761, endPoint y: 588, distance: 437.6
copy form "Flomāsters - vārds uzrakstīts pareizi Patiess Aplams 1p Izziņa izsniegta Rasmai…"
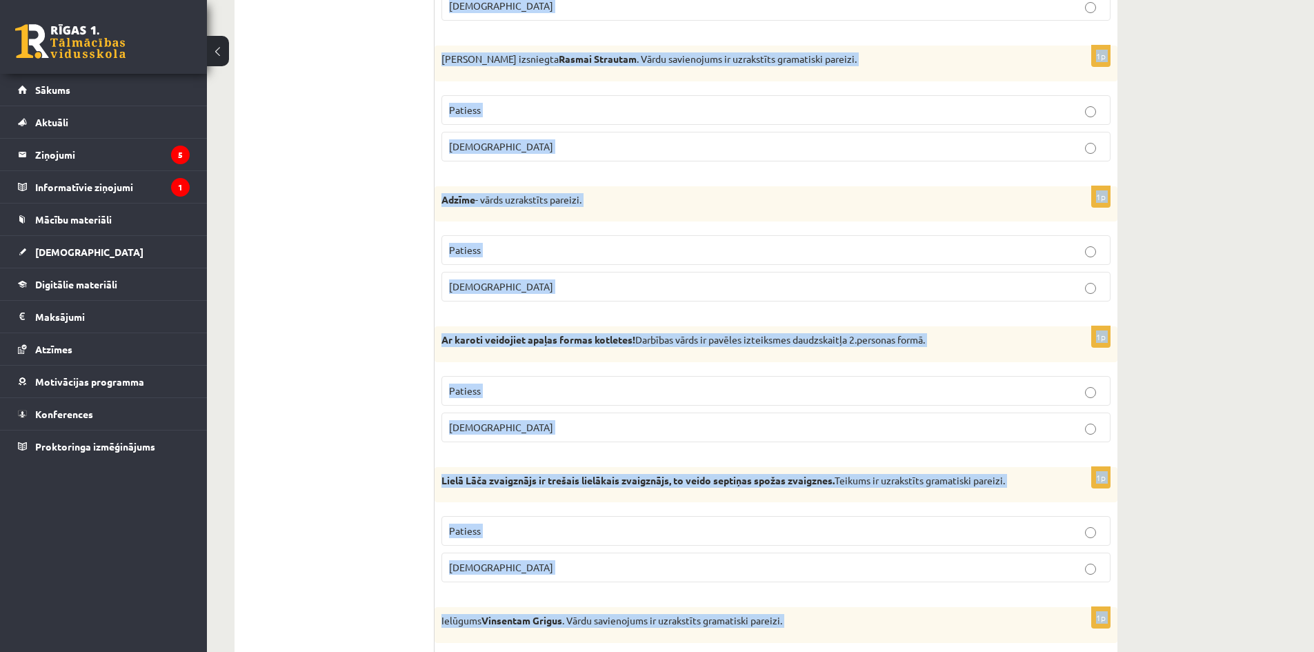
scroll to position [0, 0]
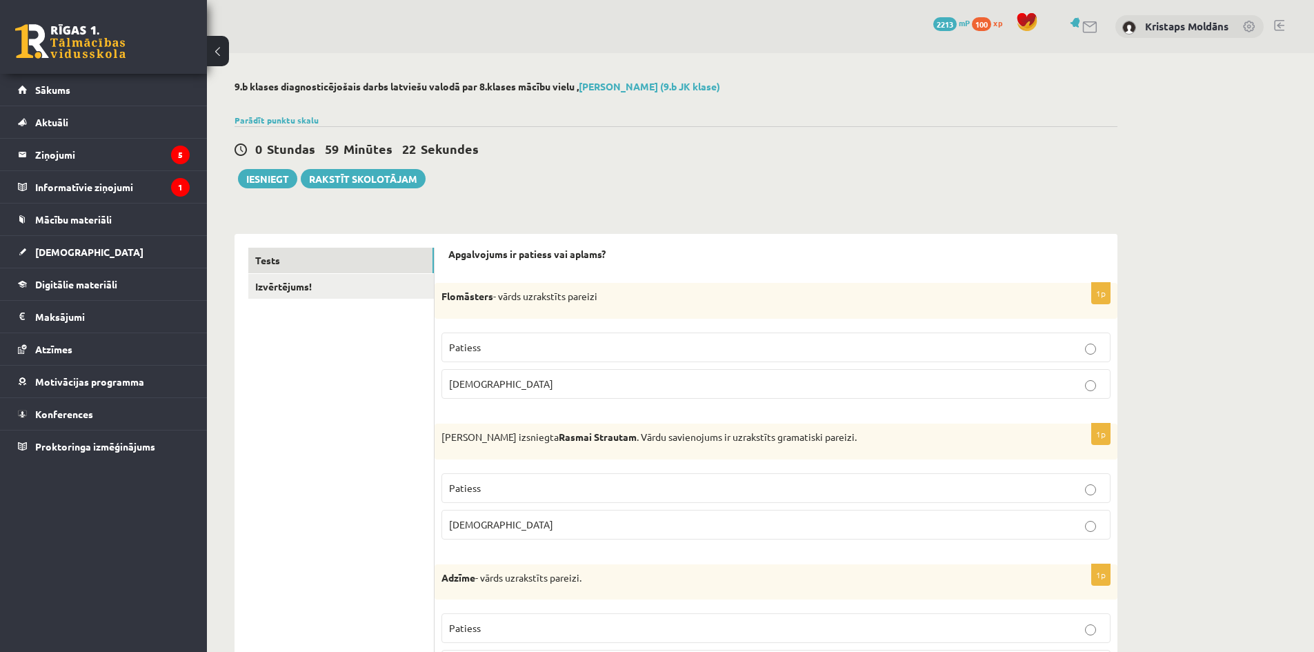
click at [993, 162] on div "0 Stundas 59 Minūtes 22 Sekundes Ieskaite saglabāta! Iesniegt Rakstīt skolotājam" at bounding box center [676, 157] width 883 height 62
click at [504, 341] on p "Patiess" at bounding box center [776, 347] width 654 height 14
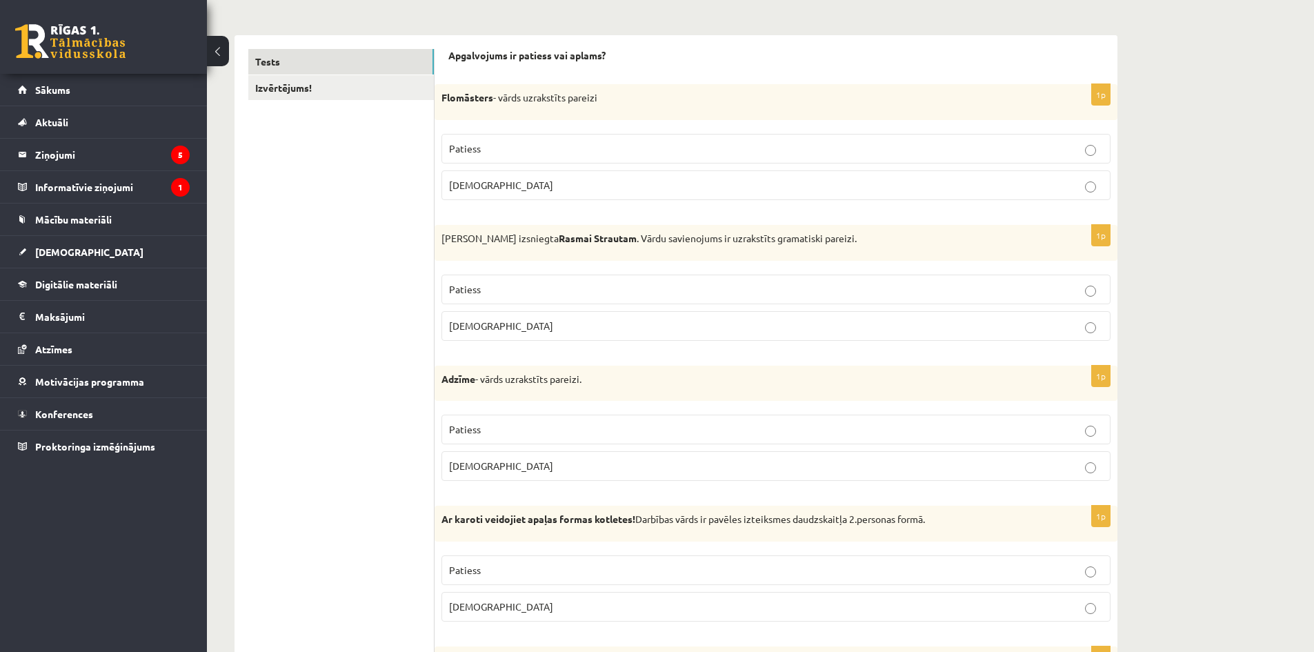
scroll to position [207, 0]
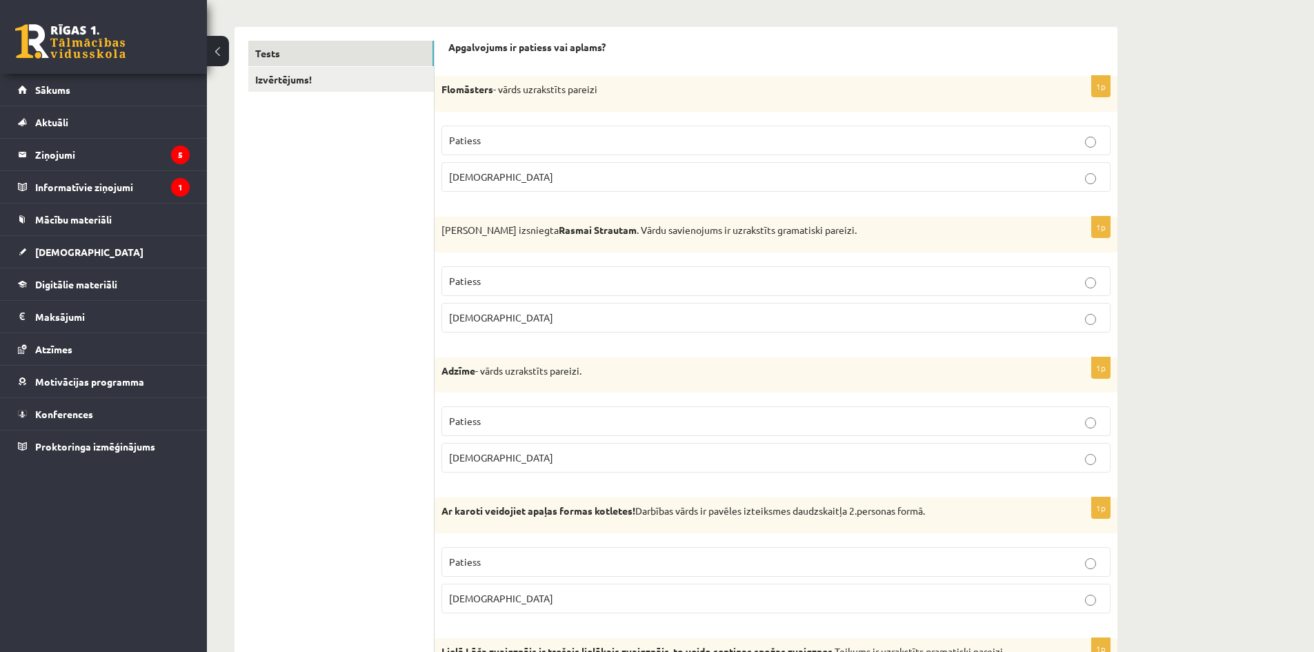
click at [587, 274] on p "Patiess" at bounding box center [776, 281] width 654 height 14
click at [605, 418] on p "Patiess" at bounding box center [776, 421] width 654 height 14
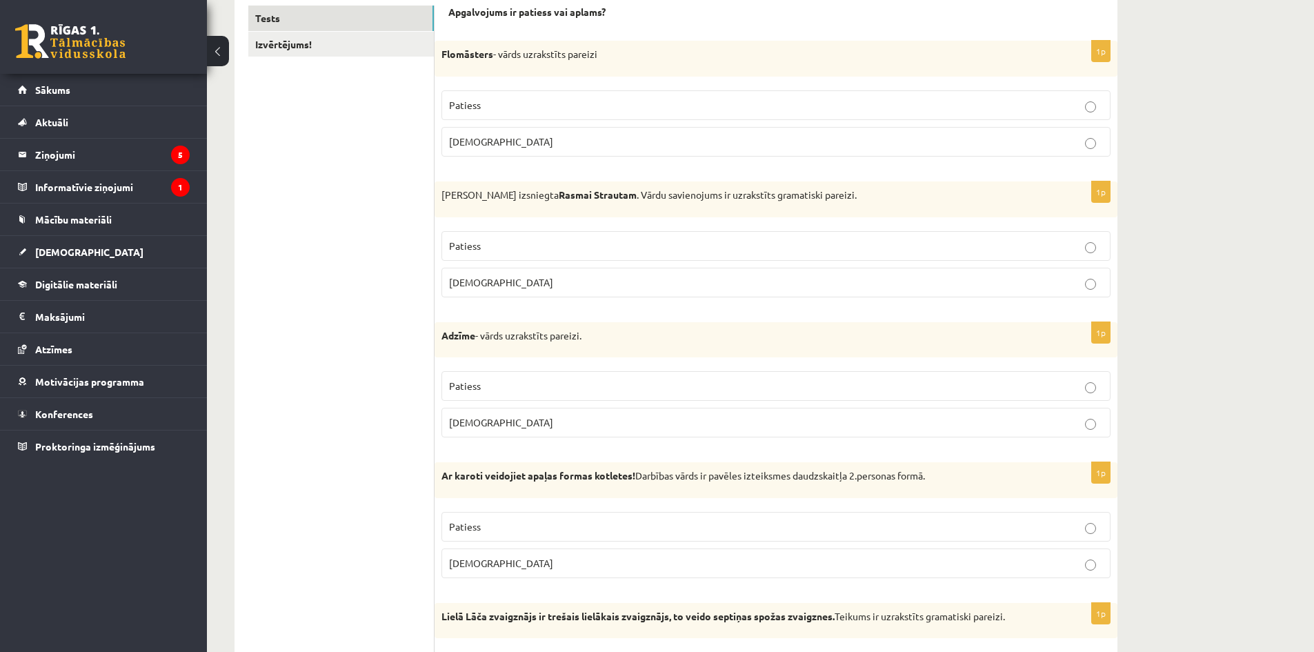
scroll to position [276, 0]
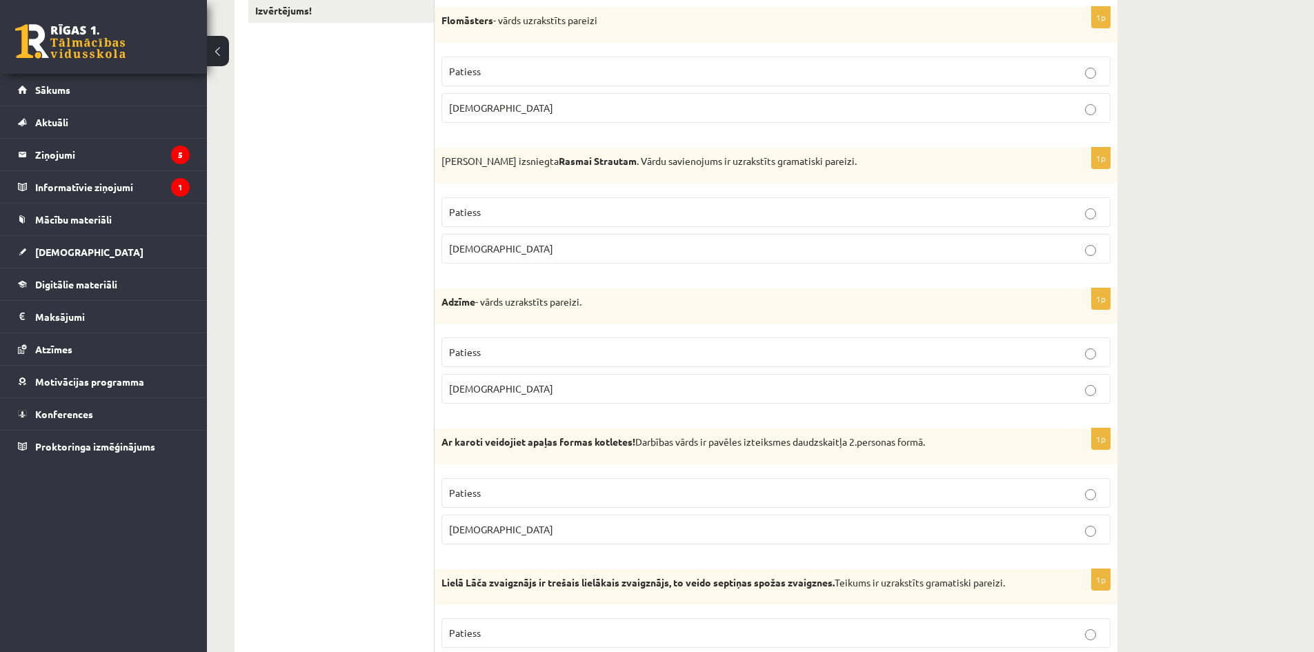
click at [601, 495] on p "Patiess" at bounding box center [776, 493] width 654 height 14
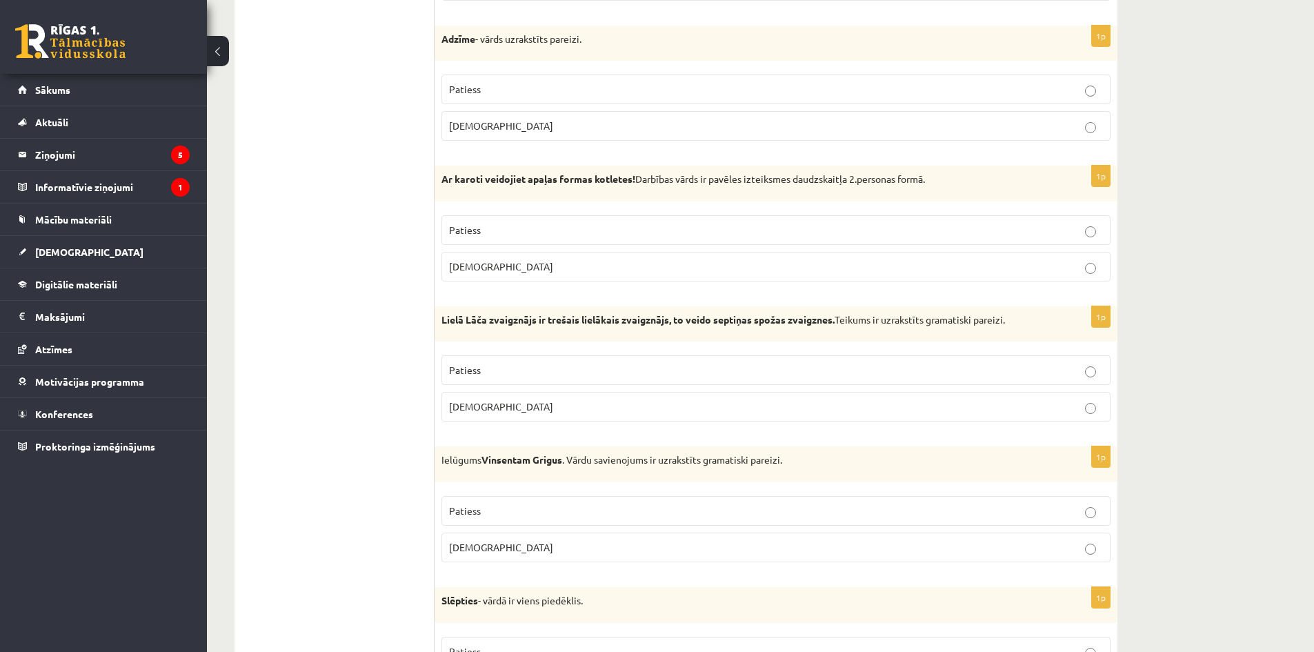
scroll to position [621, 0]
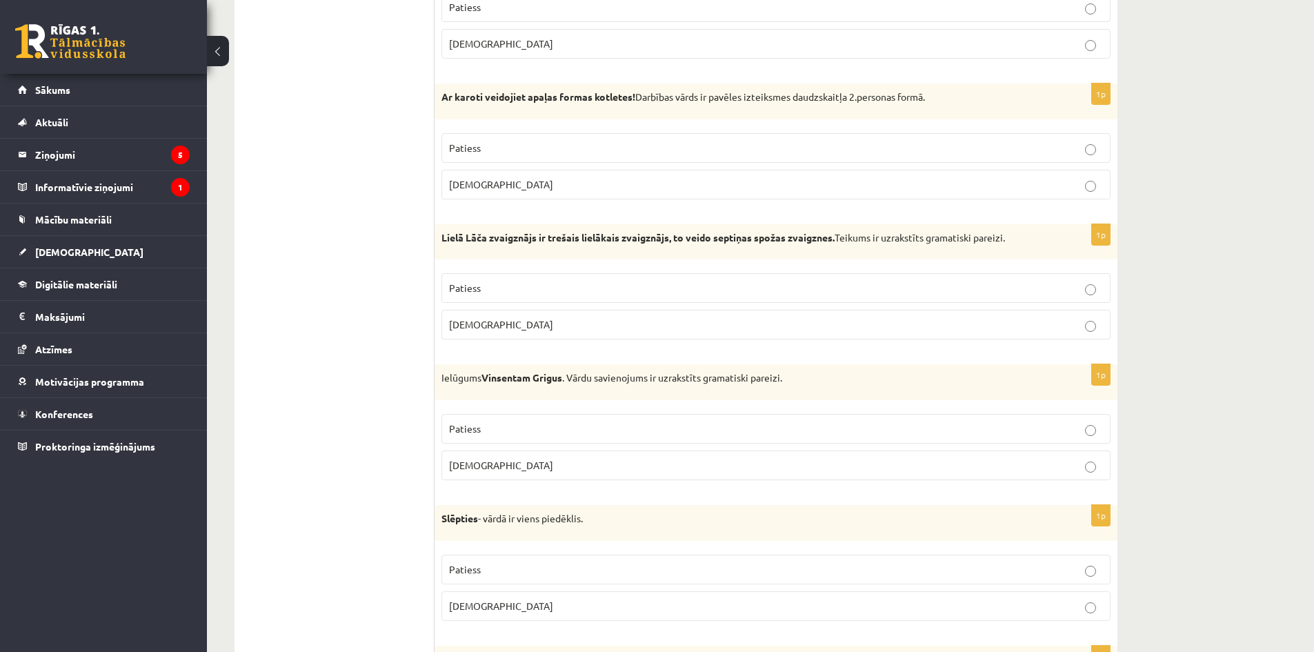
click at [466, 275] on label "Patiess" at bounding box center [775, 288] width 669 height 30
click at [515, 428] on p "Patiess" at bounding box center [776, 428] width 654 height 14
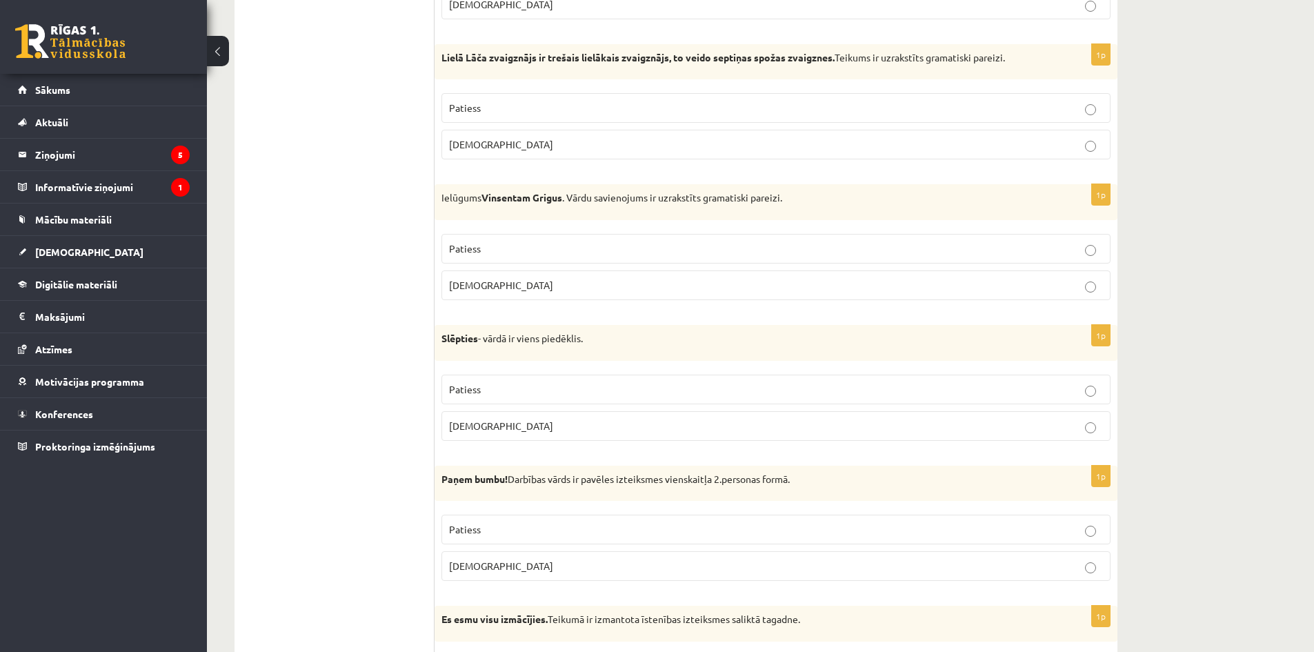
scroll to position [828, 0]
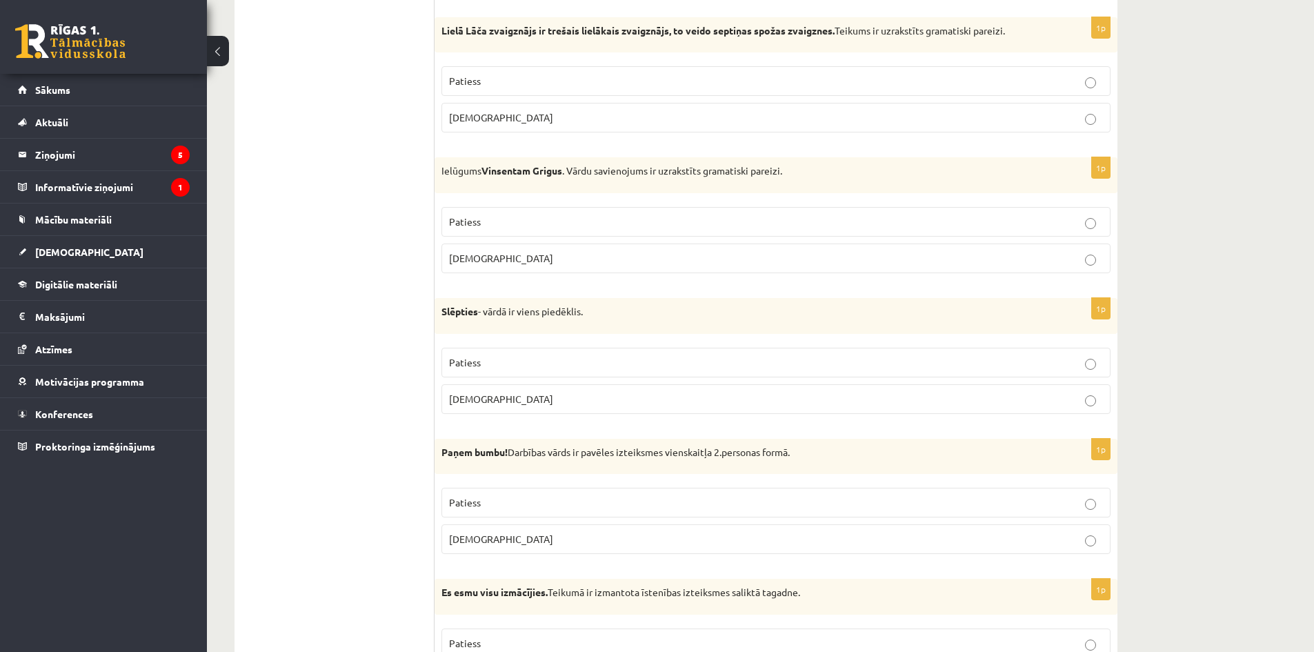
click at [499, 402] on p "Aplams" at bounding box center [776, 399] width 654 height 14
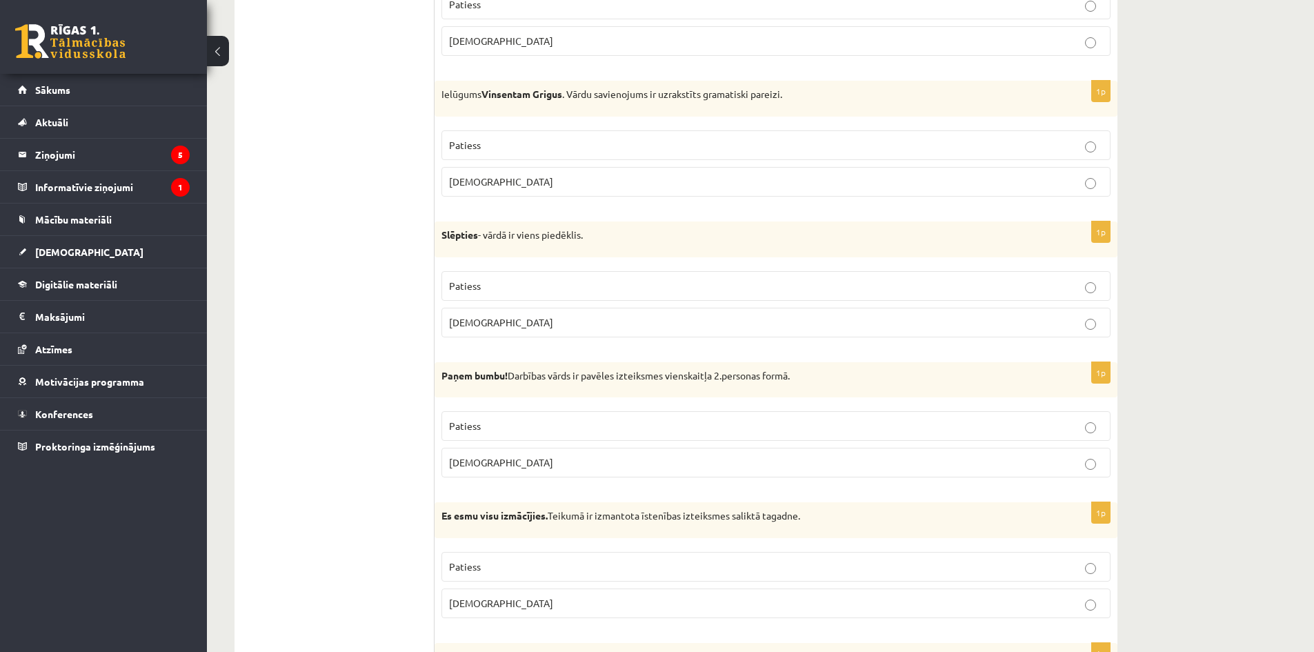
scroll to position [1104, 0]
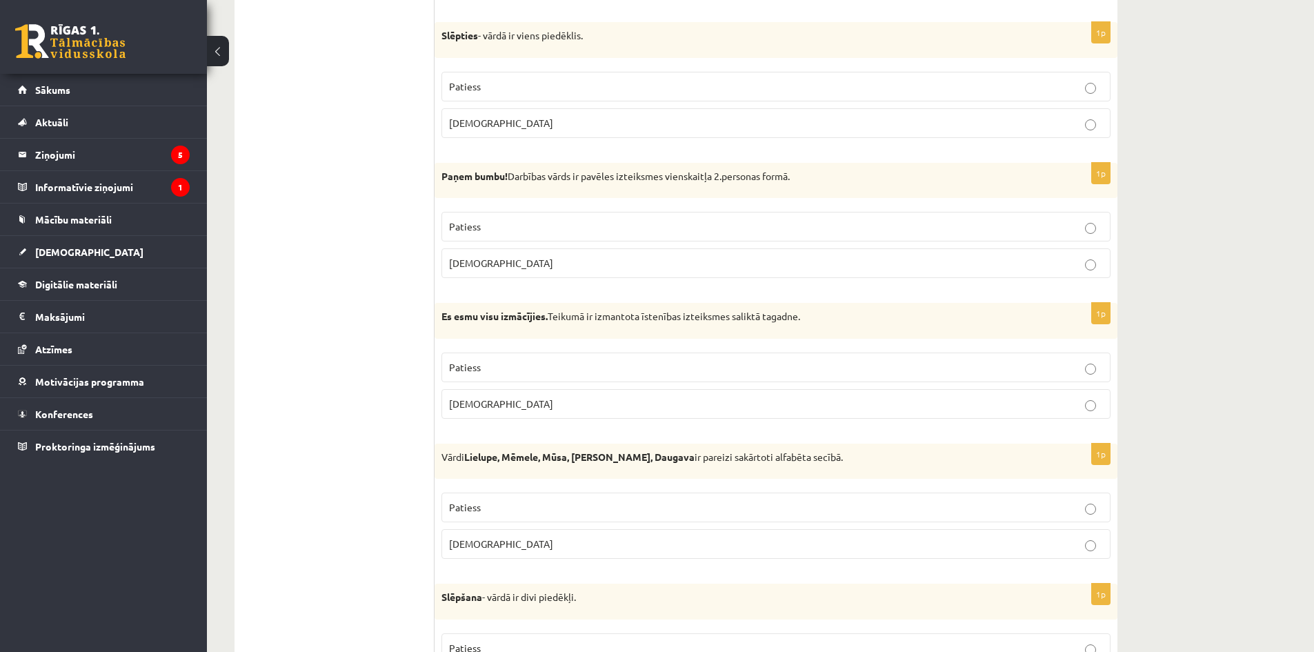
click at [487, 363] on p "Patiess" at bounding box center [776, 367] width 654 height 14
click at [477, 218] on label "Patiess" at bounding box center [775, 227] width 669 height 30
click at [550, 368] on p "Patiess" at bounding box center [776, 367] width 654 height 14
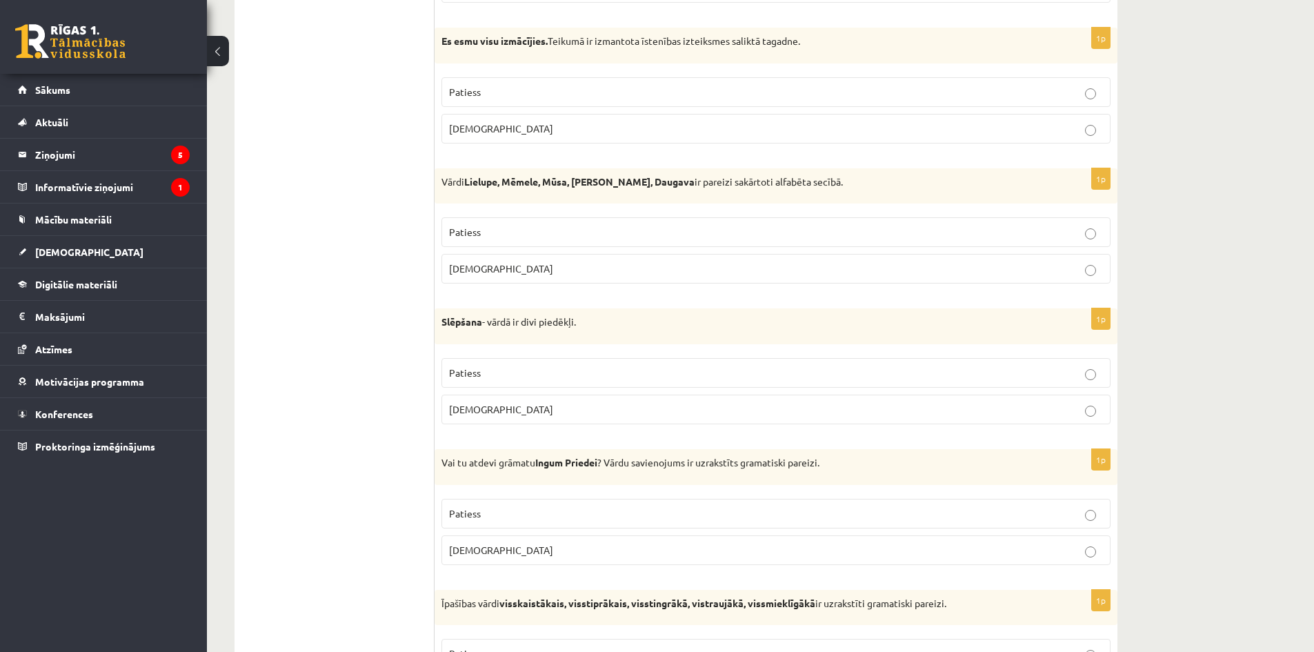
scroll to position [1379, 0]
click at [561, 224] on label "Patiess" at bounding box center [775, 232] width 669 height 30
click at [596, 399] on label "Aplams" at bounding box center [775, 409] width 669 height 30
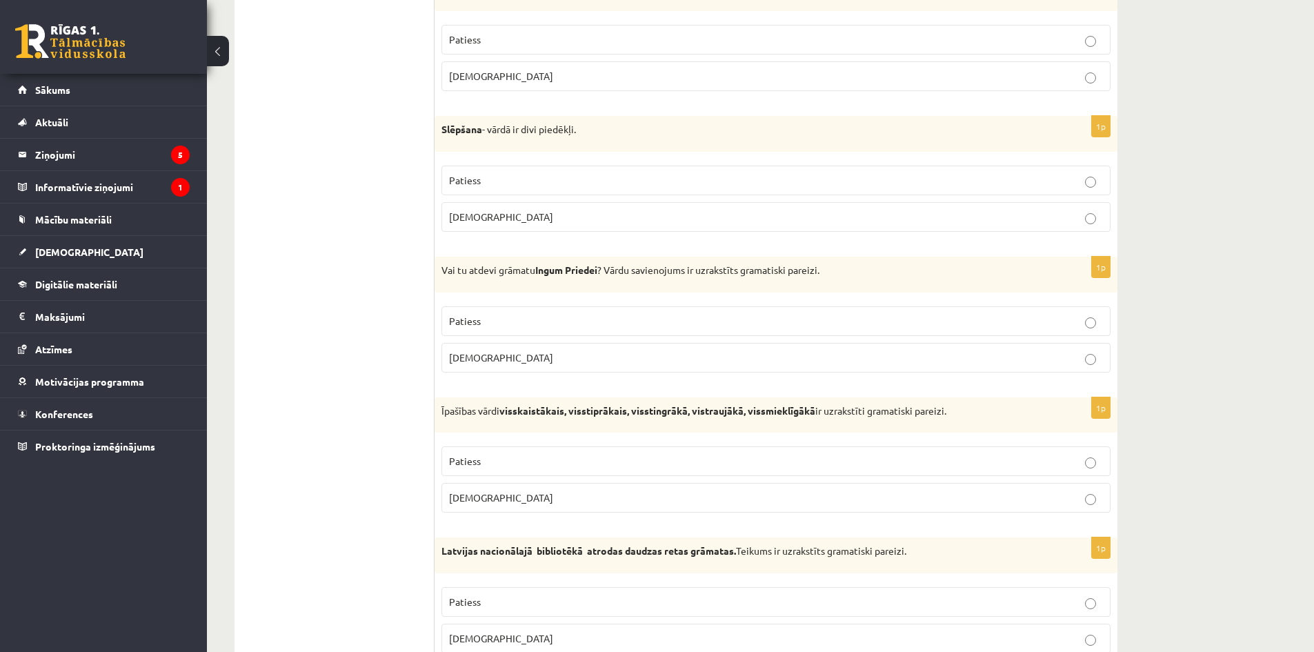
scroll to position [1586, 0]
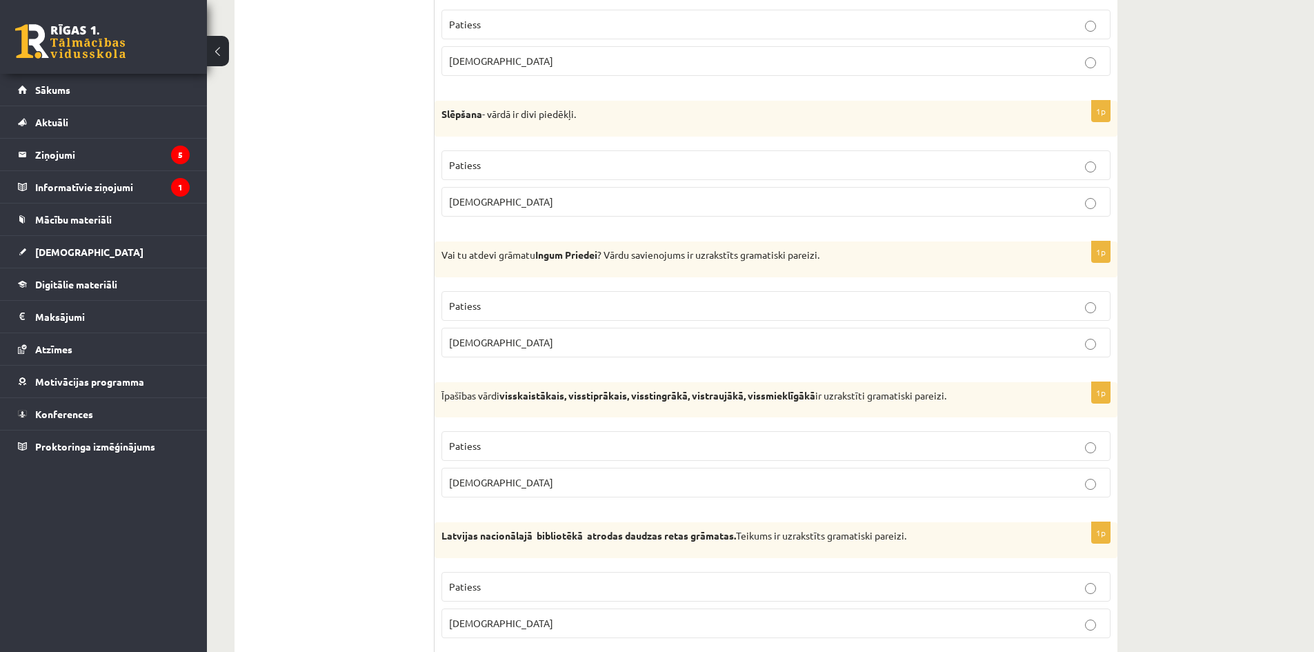
click at [601, 304] on p "Patiess" at bounding box center [776, 306] width 654 height 14
click at [527, 481] on p "Aplams" at bounding box center [776, 482] width 654 height 14
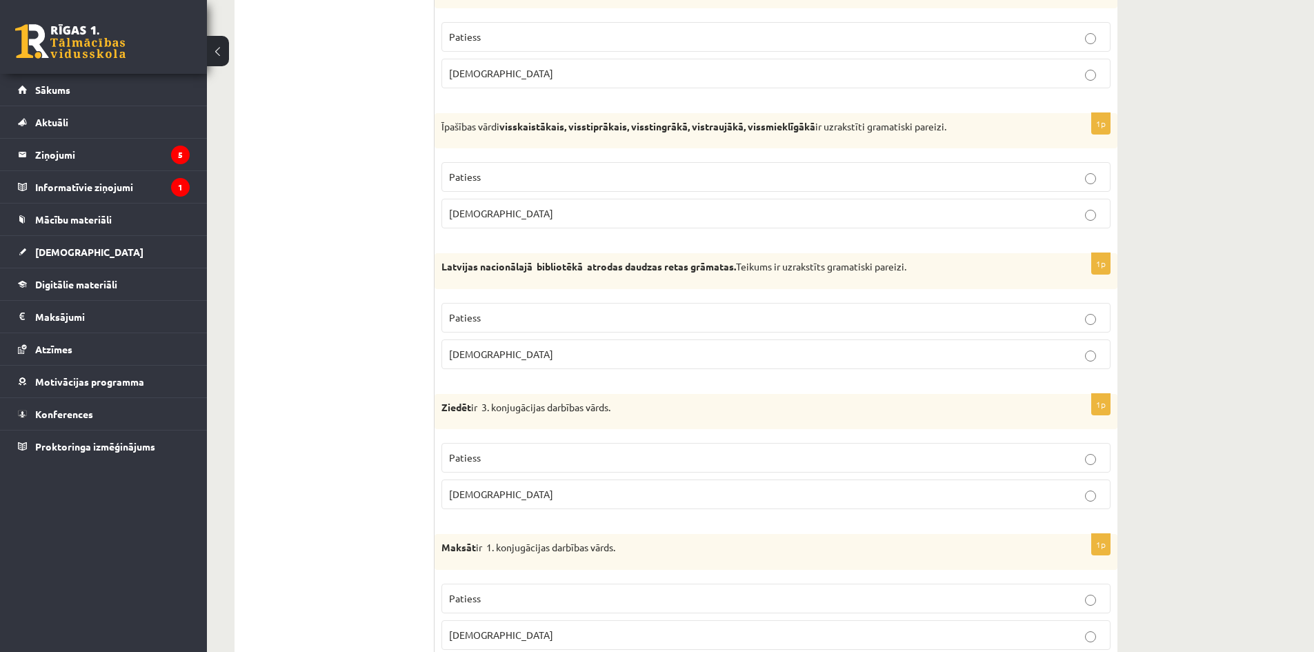
scroll to position [1862, 0]
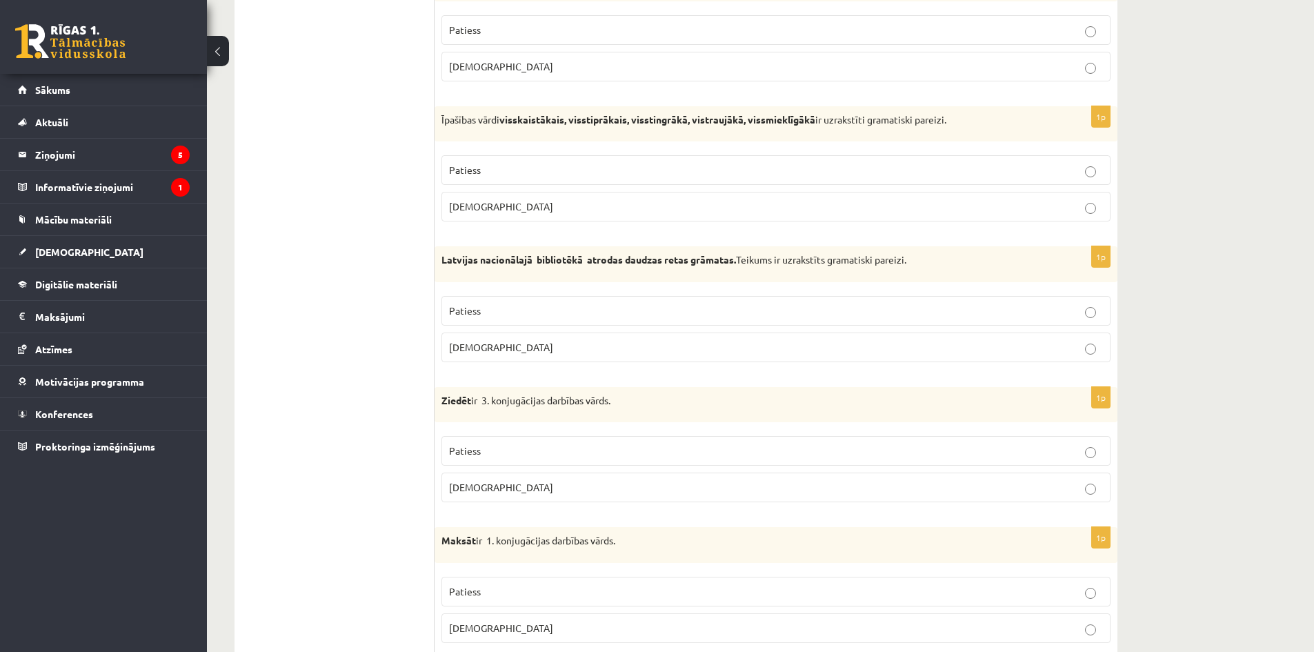
click at [694, 356] on label "Aplams" at bounding box center [775, 347] width 669 height 30
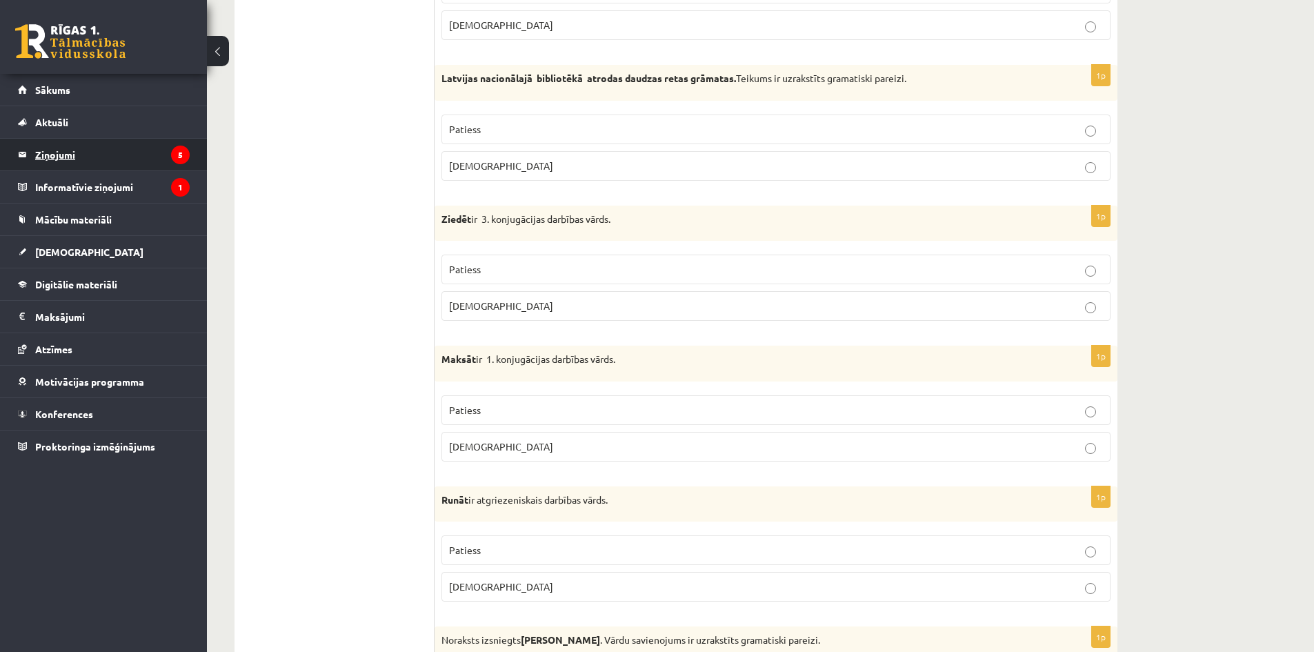
scroll to position [2069, 0]
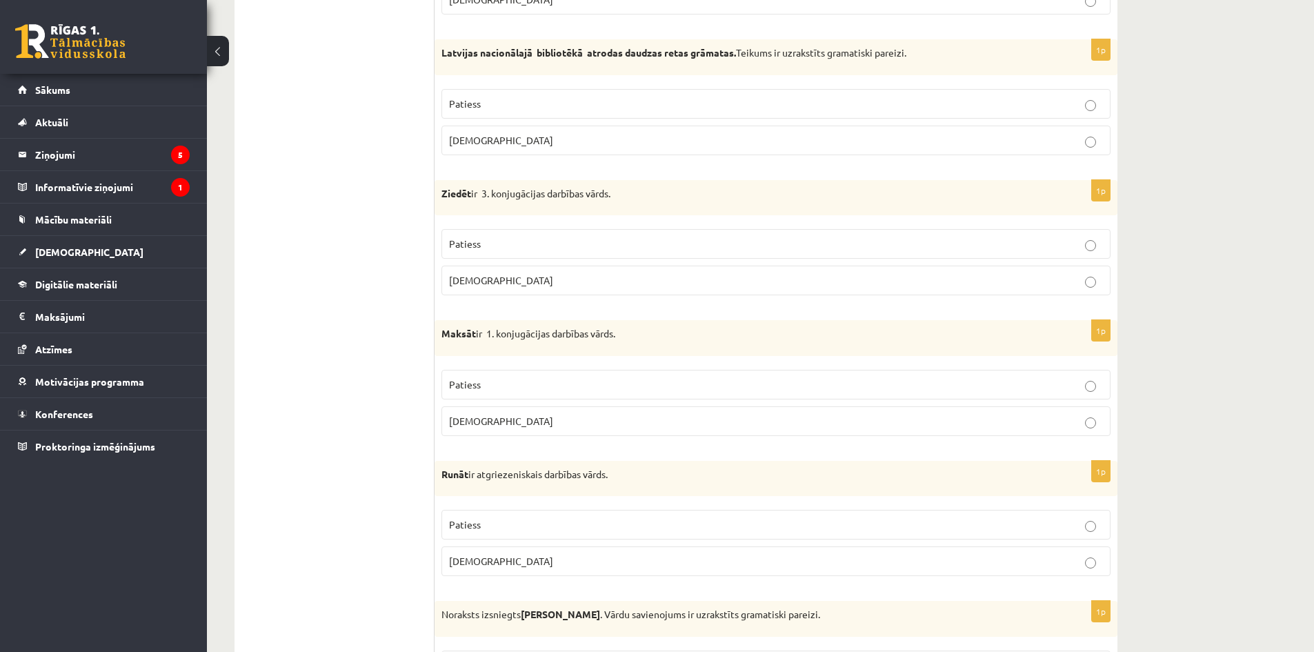
click at [535, 228] on fieldset "Patiess Aplams" at bounding box center [775, 260] width 669 height 77
click at [528, 243] on p "Patiess" at bounding box center [776, 244] width 654 height 14
click at [487, 384] on p "Patiess" at bounding box center [776, 384] width 654 height 14
click at [489, 558] on p "Aplams" at bounding box center [776, 561] width 654 height 14
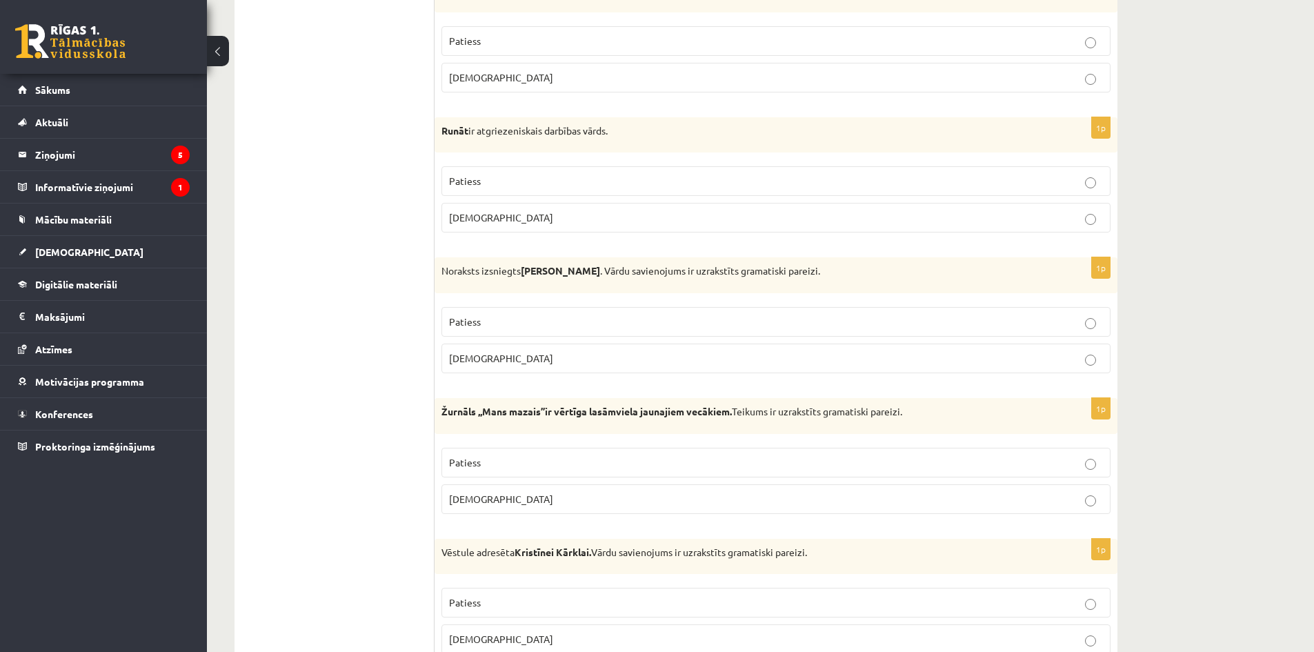
scroll to position [2414, 0]
click at [552, 355] on p "Aplams" at bounding box center [776, 357] width 654 height 14
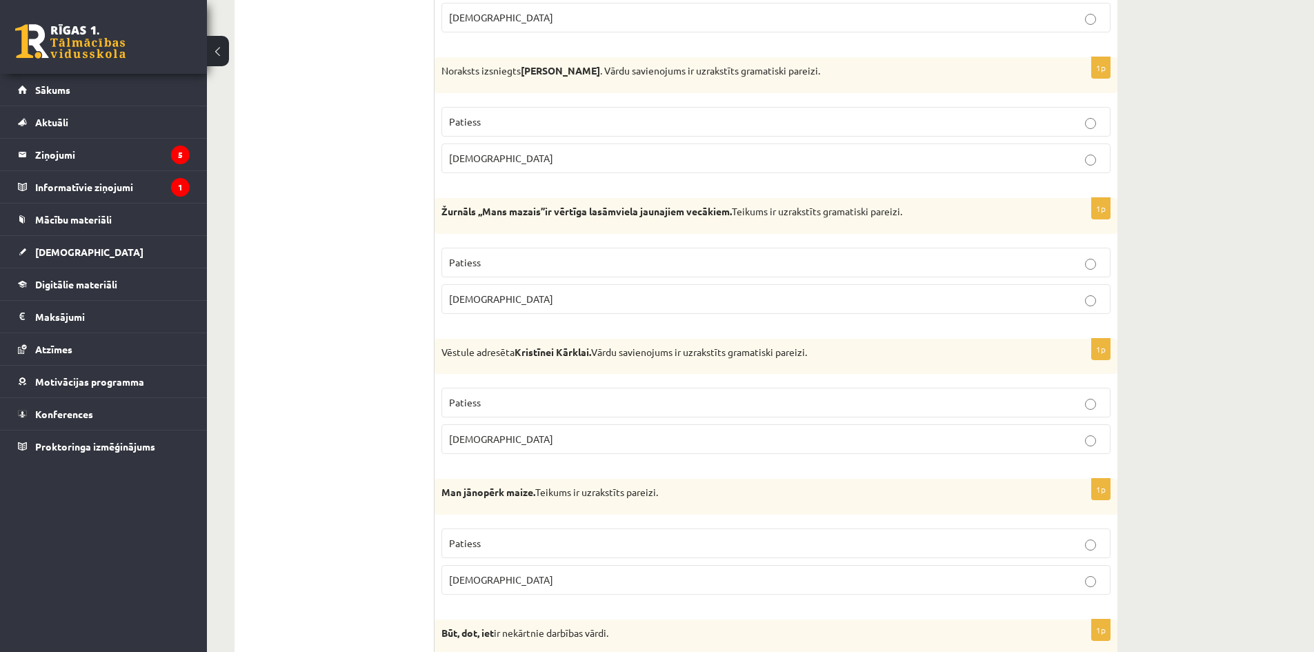
scroll to position [2621, 0]
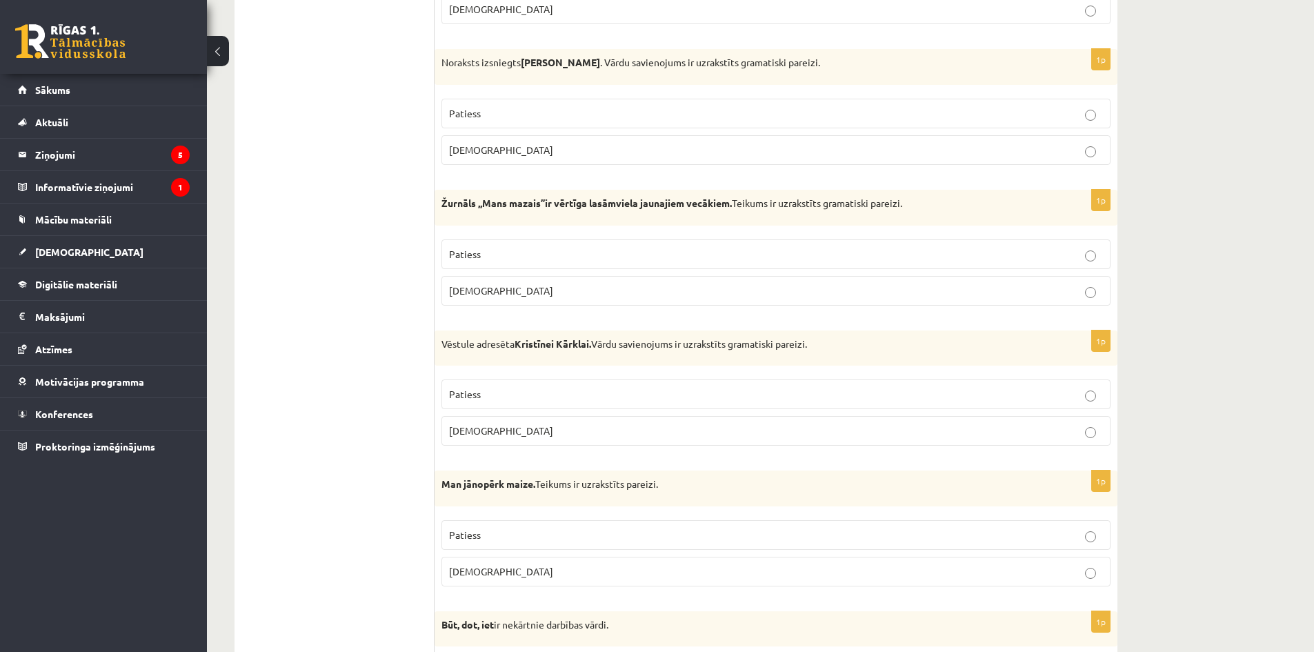
click at [614, 305] on label "Aplams" at bounding box center [775, 291] width 669 height 30
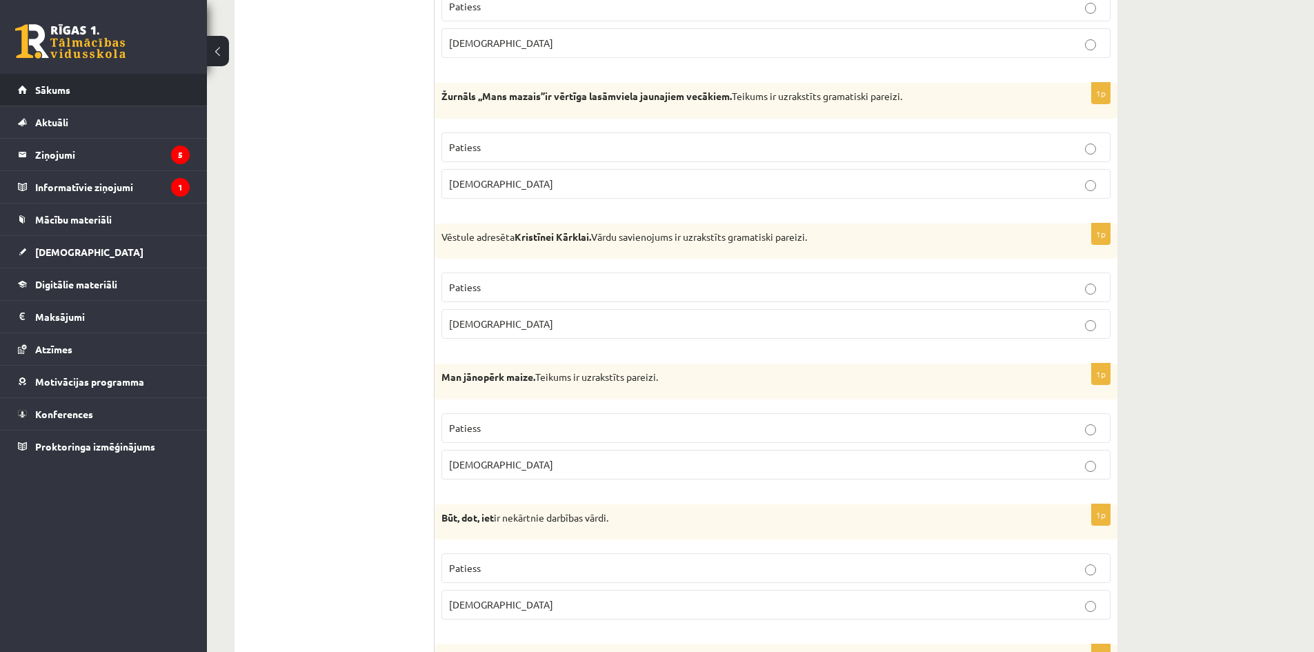
scroll to position [2759, 0]
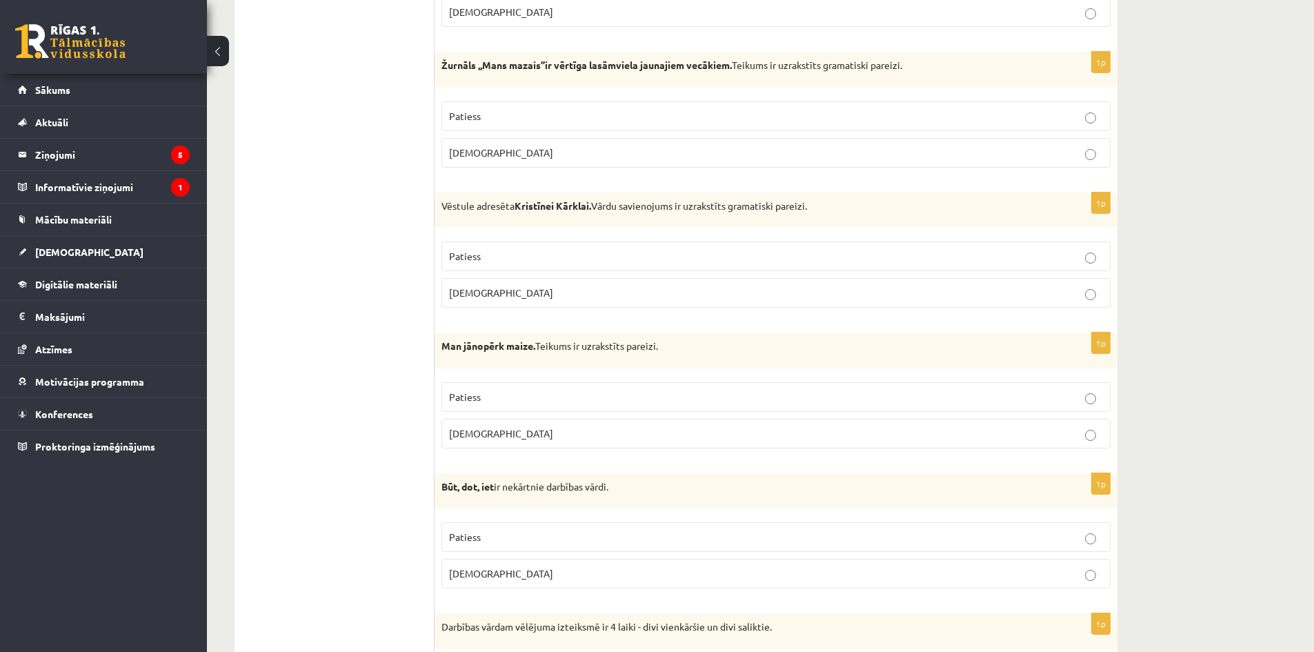
click at [570, 297] on p "Aplams" at bounding box center [776, 293] width 654 height 14
click at [546, 399] on p "Patiess" at bounding box center [776, 397] width 654 height 14
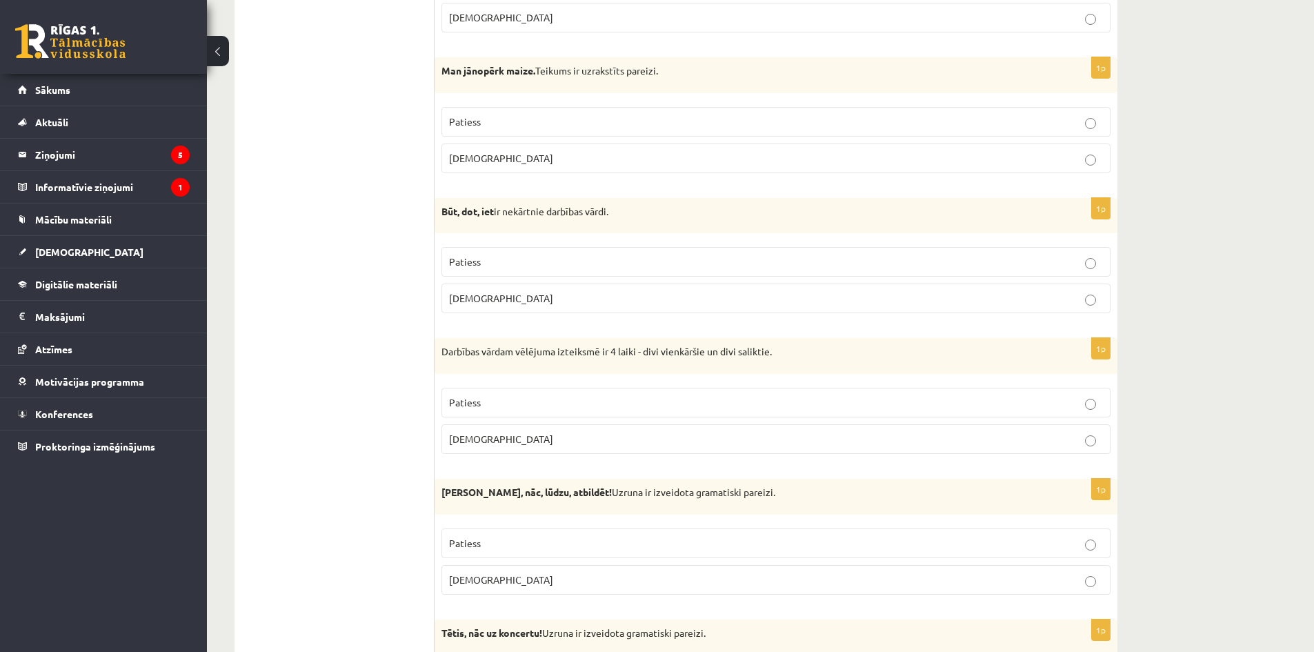
scroll to position [3035, 0]
click at [544, 266] on p "Patiess" at bounding box center [776, 261] width 654 height 14
click at [507, 394] on label "Patiess" at bounding box center [775, 402] width 669 height 30
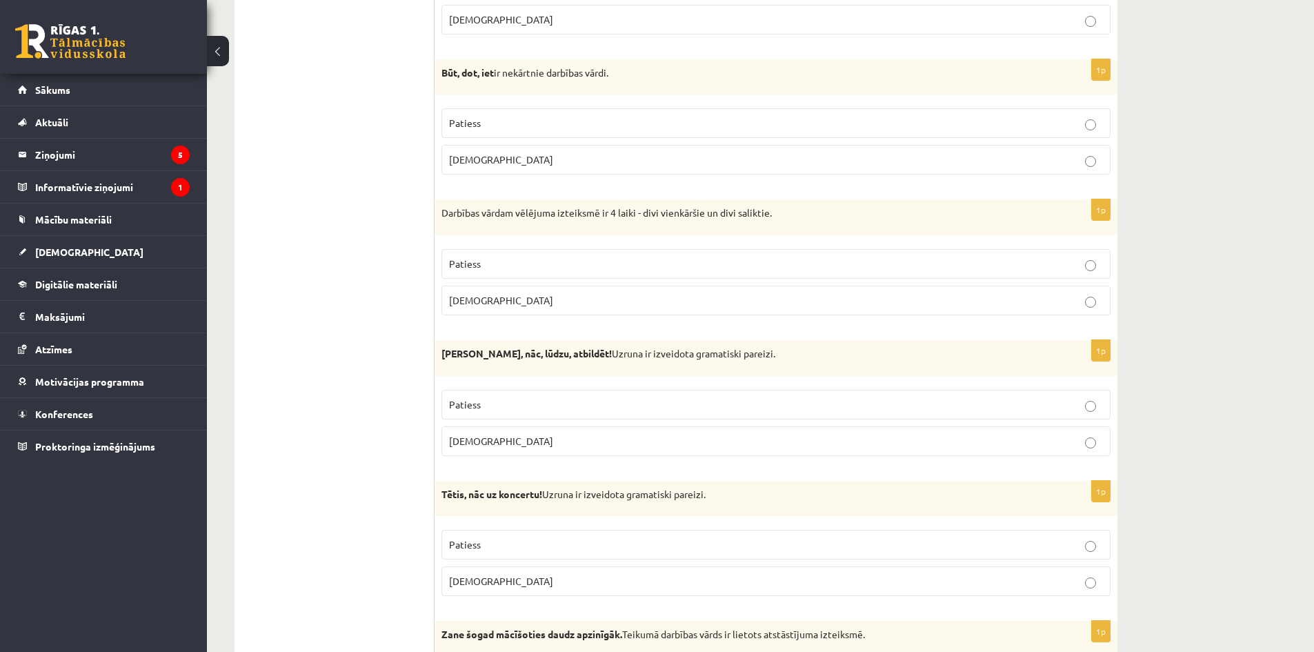
click at [498, 440] on p "Aplams" at bounding box center [776, 441] width 654 height 14
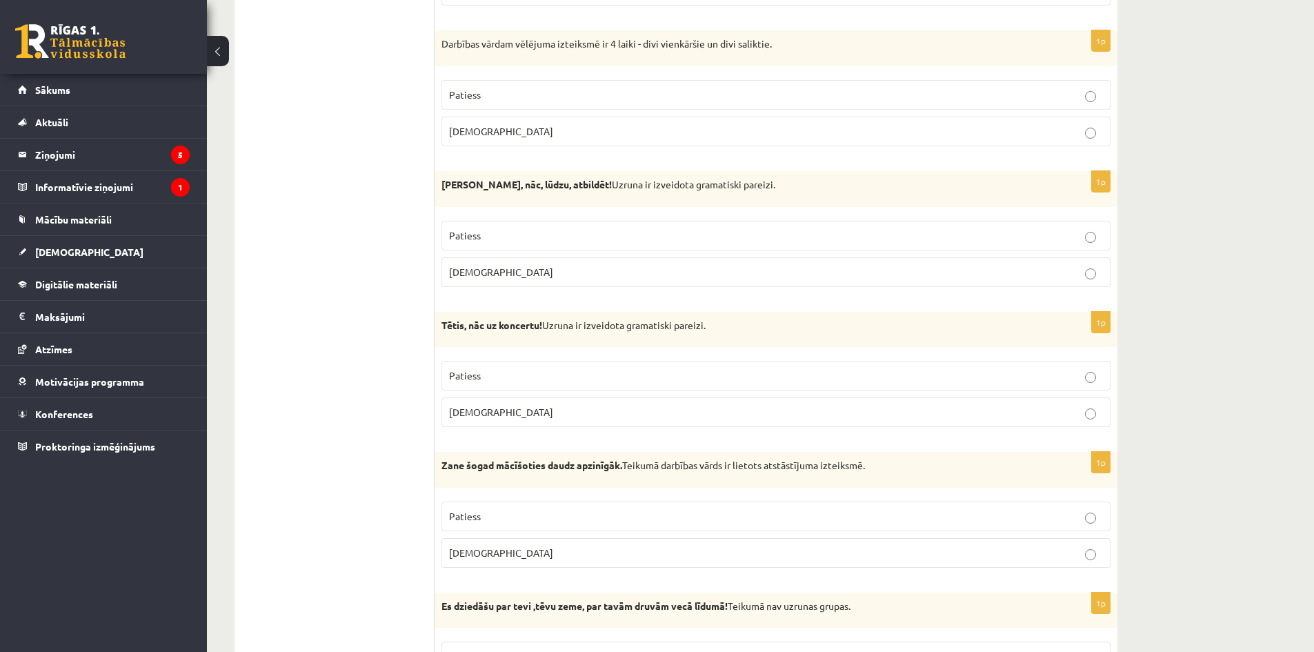
scroll to position [3380, 0]
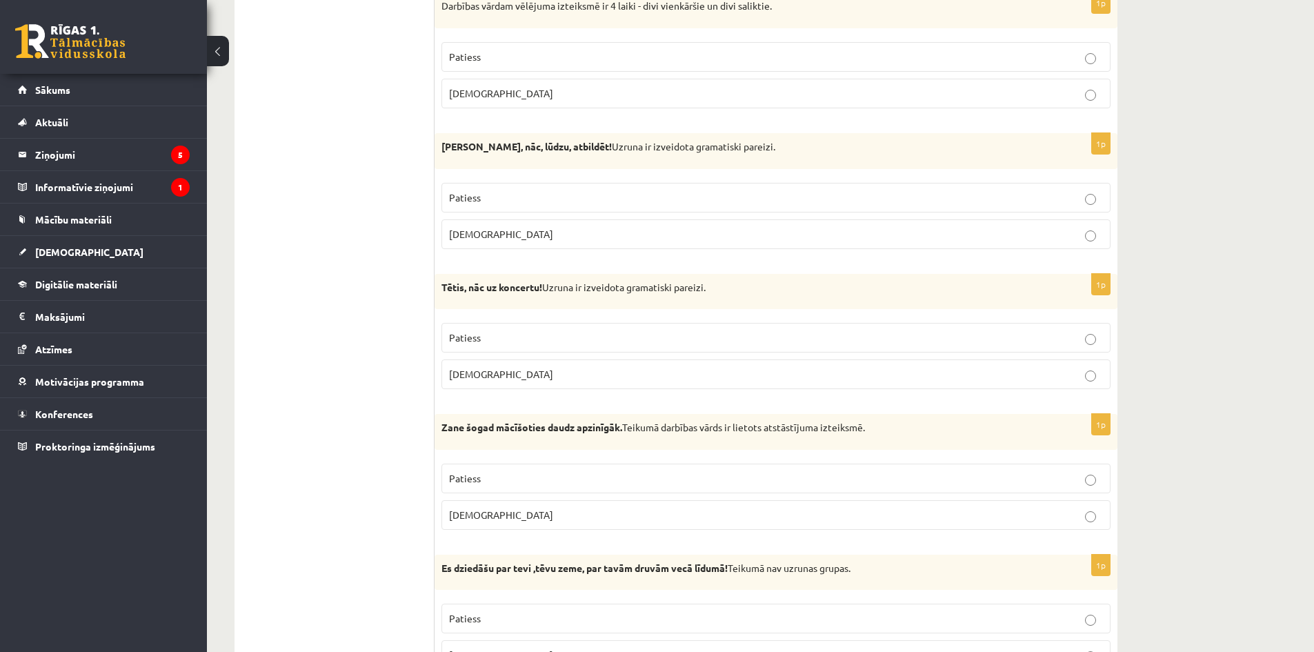
click at [547, 381] on p "Aplams" at bounding box center [776, 374] width 654 height 14
click at [551, 470] on label "Patiess" at bounding box center [775, 479] width 669 height 30
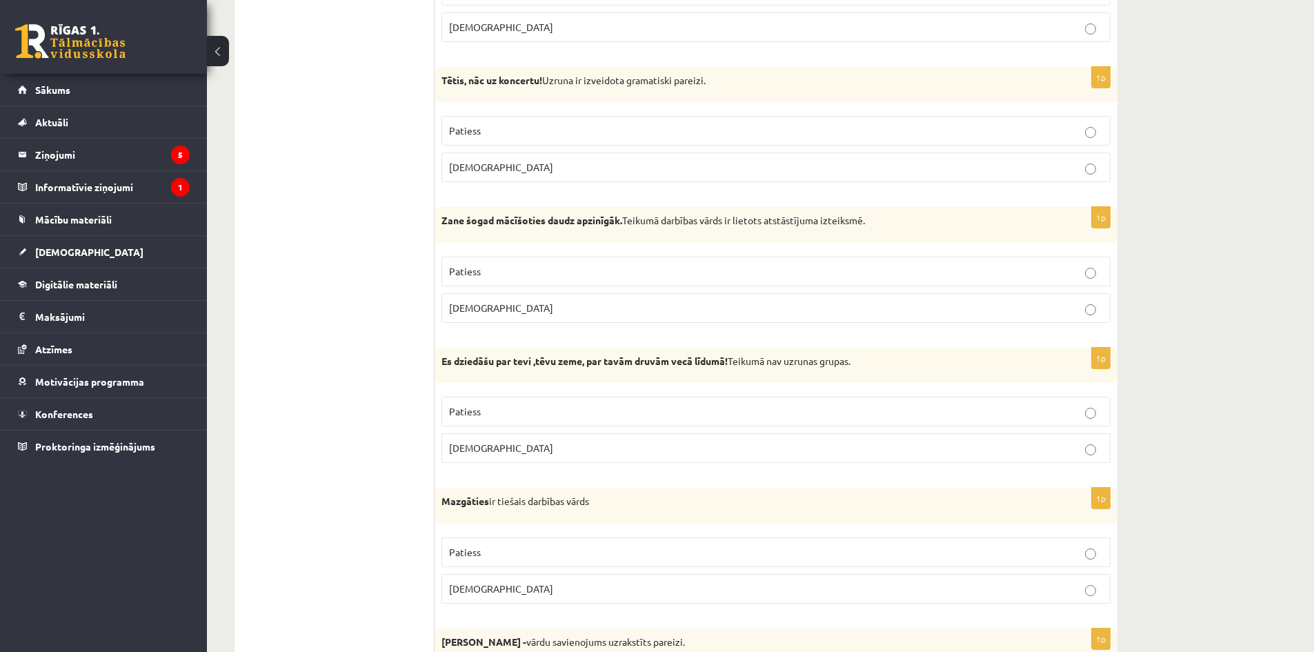
click at [504, 409] on p "Patiess" at bounding box center [776, 411] width 654 height 14
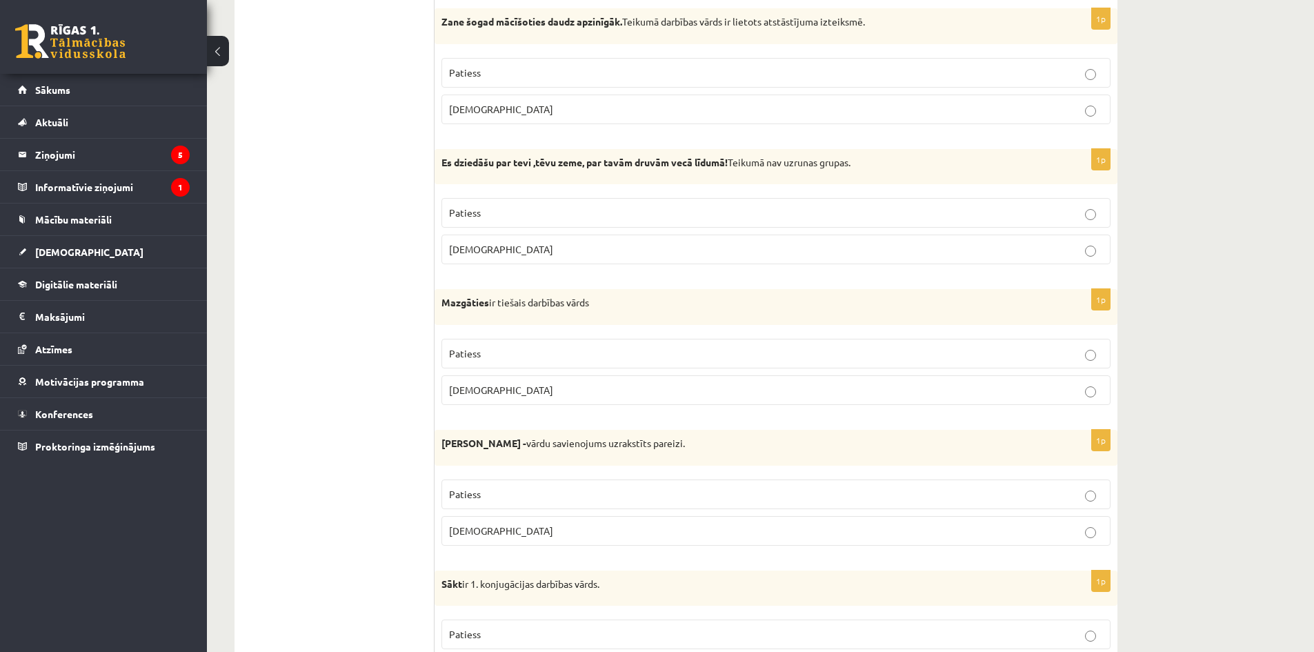
scroll to position [3794, 0]
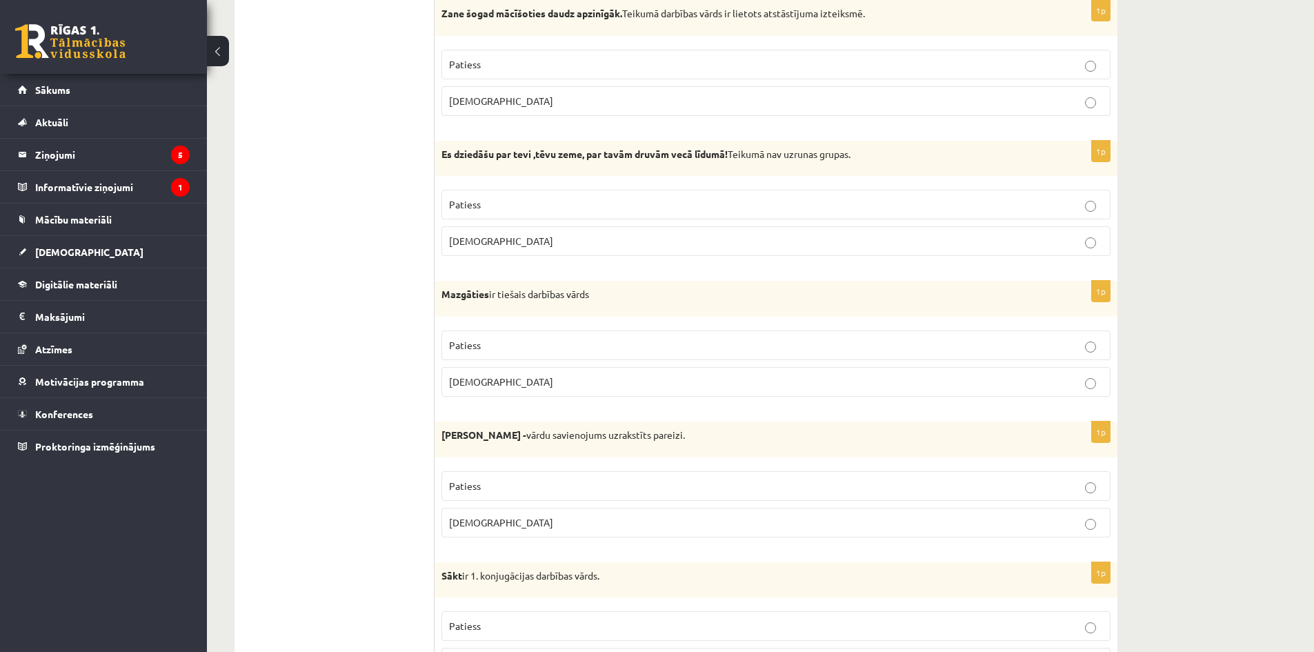
drag, startPoint x: 499, startPoint y: 379, endPoint x: 511, endPoint y: 492, distance: 114.4
click at [499, 379] on p "Aplams" at bounding box center [776, 382] width 654 height 14
click at [508, 521] on p "Aplams" at bounding box center [776, 522] width 654 height 14
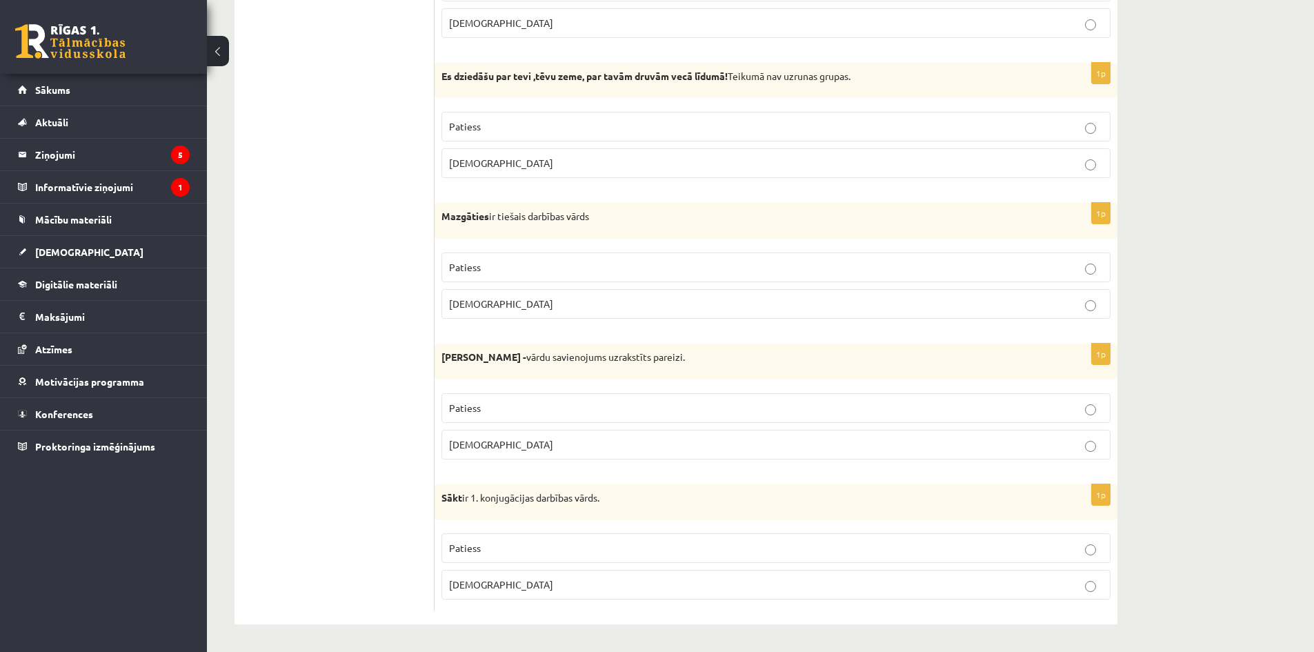
scroll to position [3872, 0]
click at [504, 553] on p "Patiess" at bounding box center [776, 548] width 654 height 14
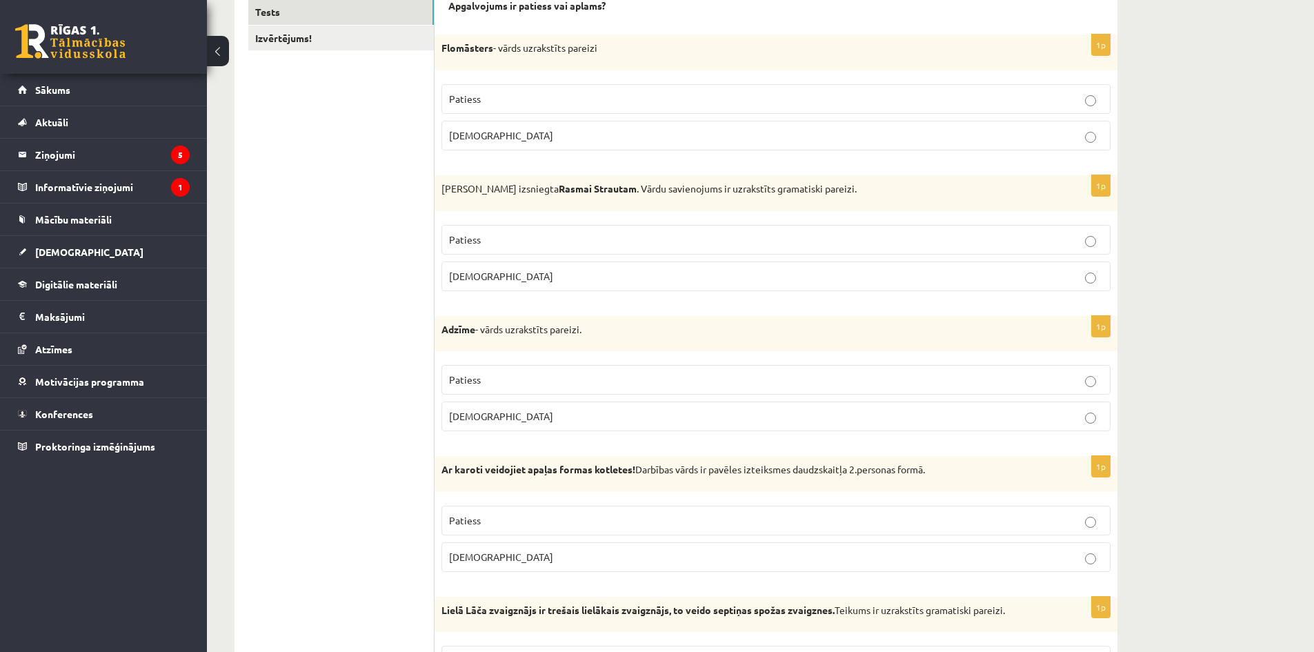
scroll to position [0, 0]
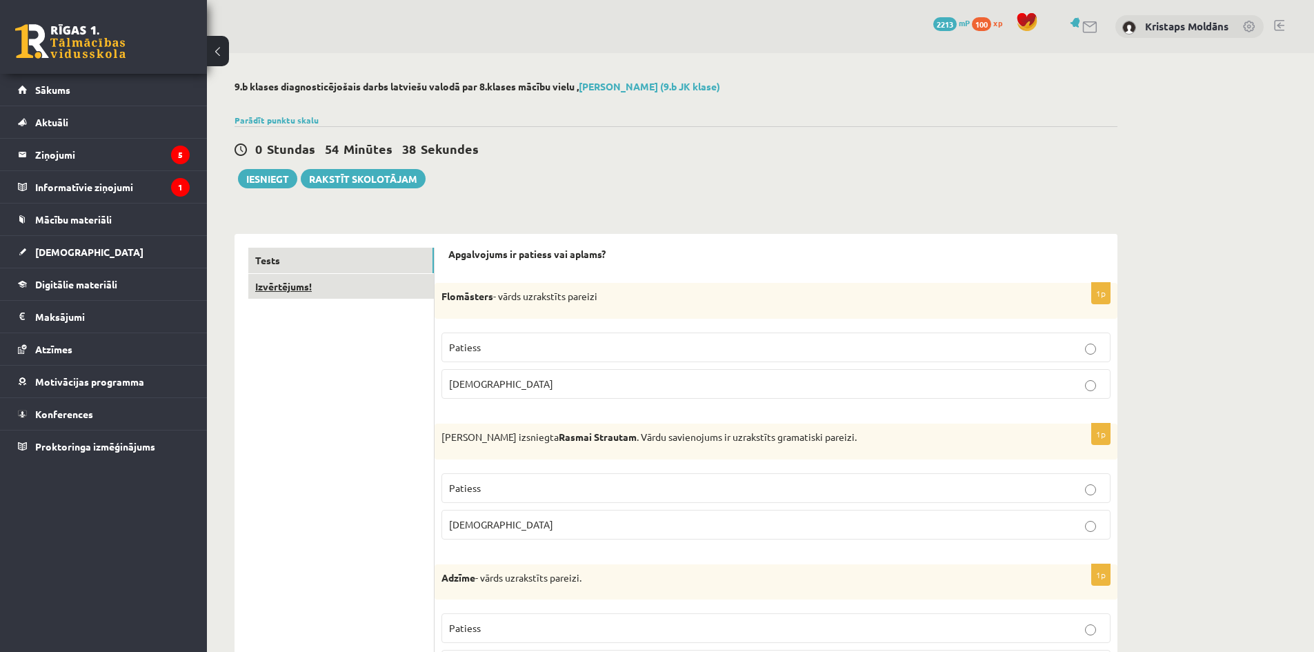
click at [313, 284] on link "Izvērtējums!" at bounding box center [341, 287] width 186 height 26
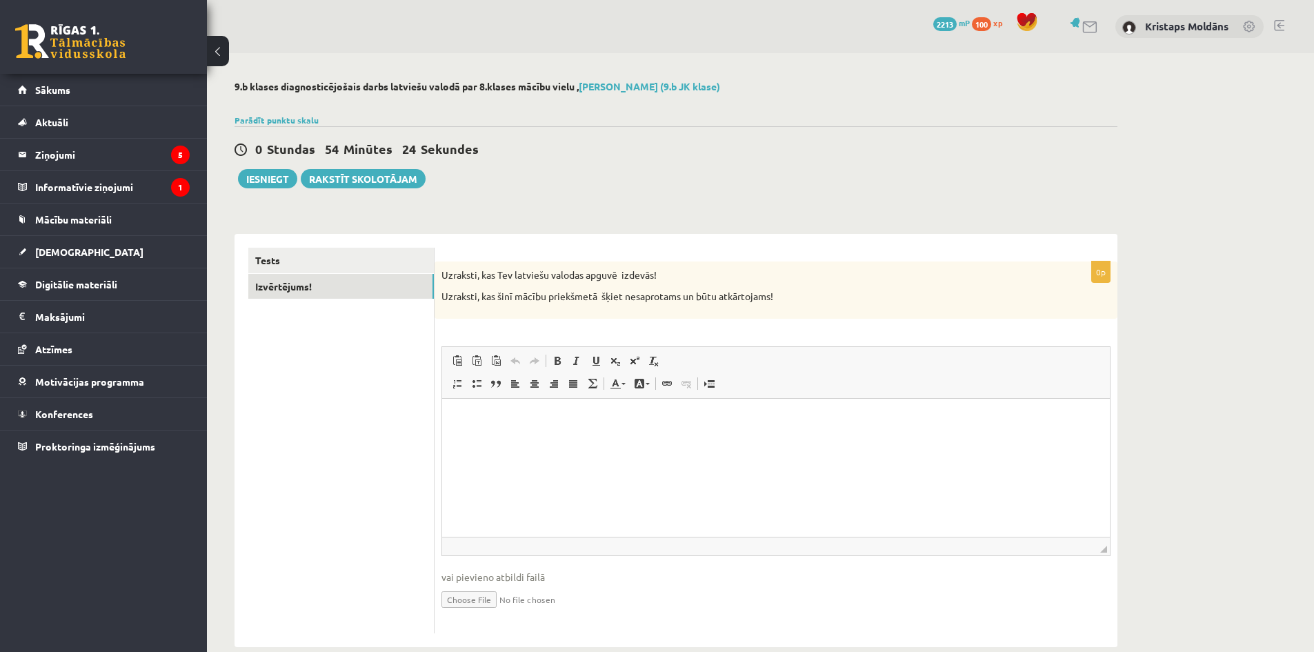
click at [479, 440] on html at bounding box center [776, 419] width 668 height 42
click at [261, 162] on div "0 Stundas 54 Minūtes 22 Sekundes Ieskaite saglabāta! Iesniegt Rakstīt skolotājam" at bounding box center [676, 157] width 883 height 62
click at [278, 181] on button "Iesniegt" at bounding box center [267, 178] width 59 height 19
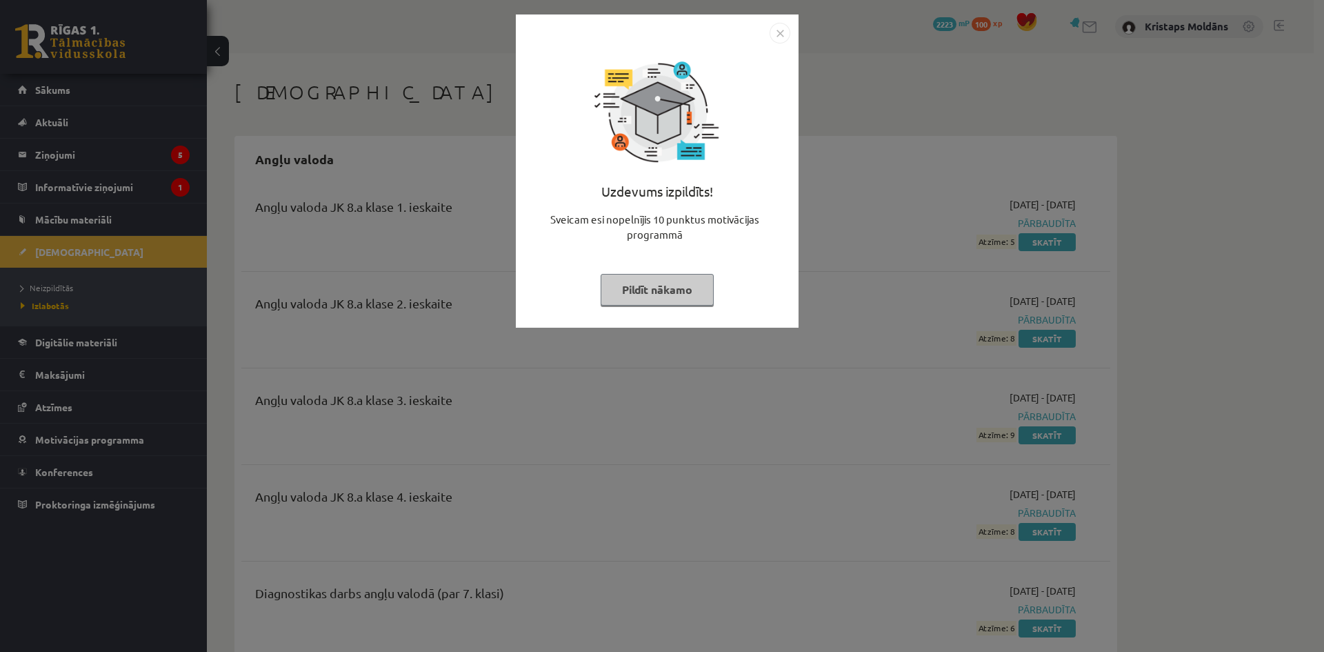
click at [666, 281] on button "Pildīt nākamo" at bounding box center [657, 290] width 113 height 32
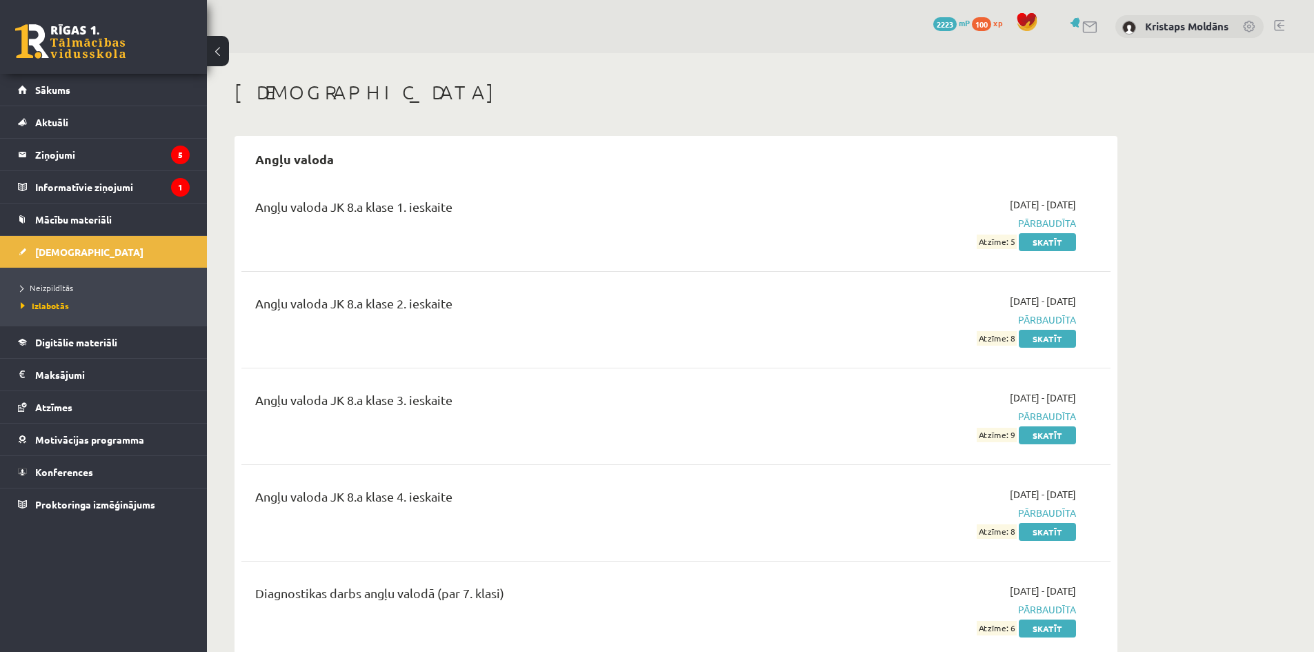
click at [66, 281] on li "Neizpildītās" at bounding box center [107, 288] width 172 height 18
click at [56, 288] on span "Neizpildītās" at bounding box center [51, 287] width 60 height 11
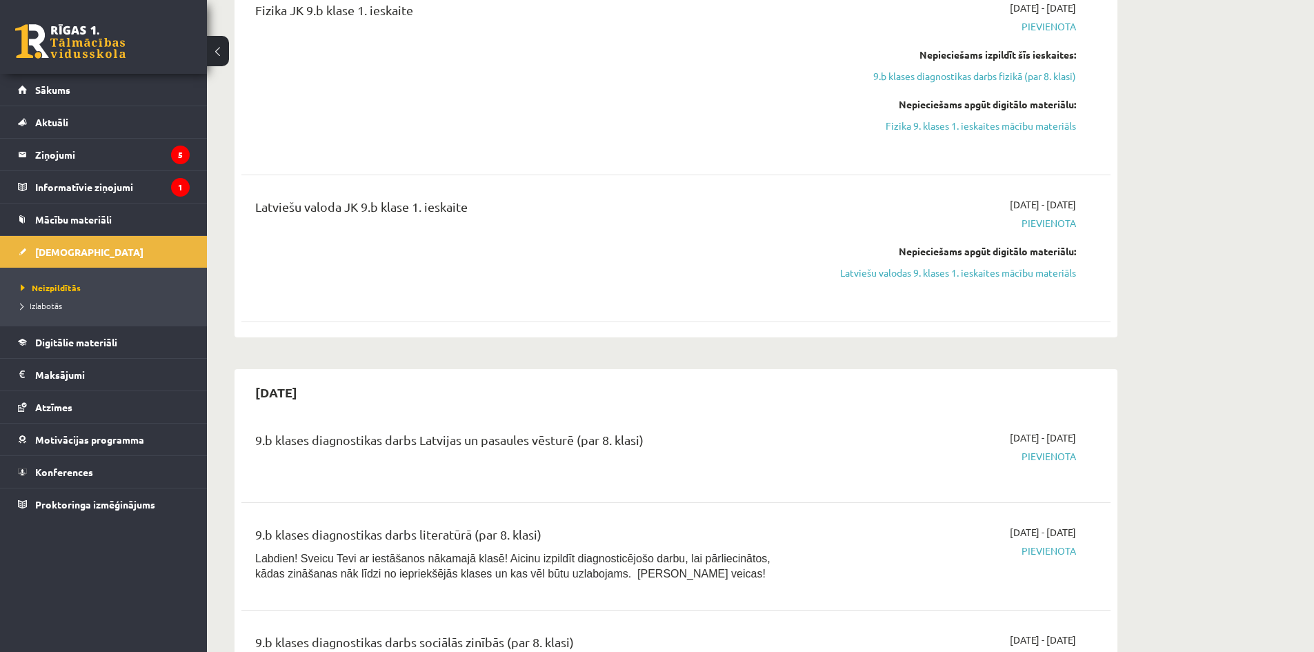
scroll to position [828, 0]
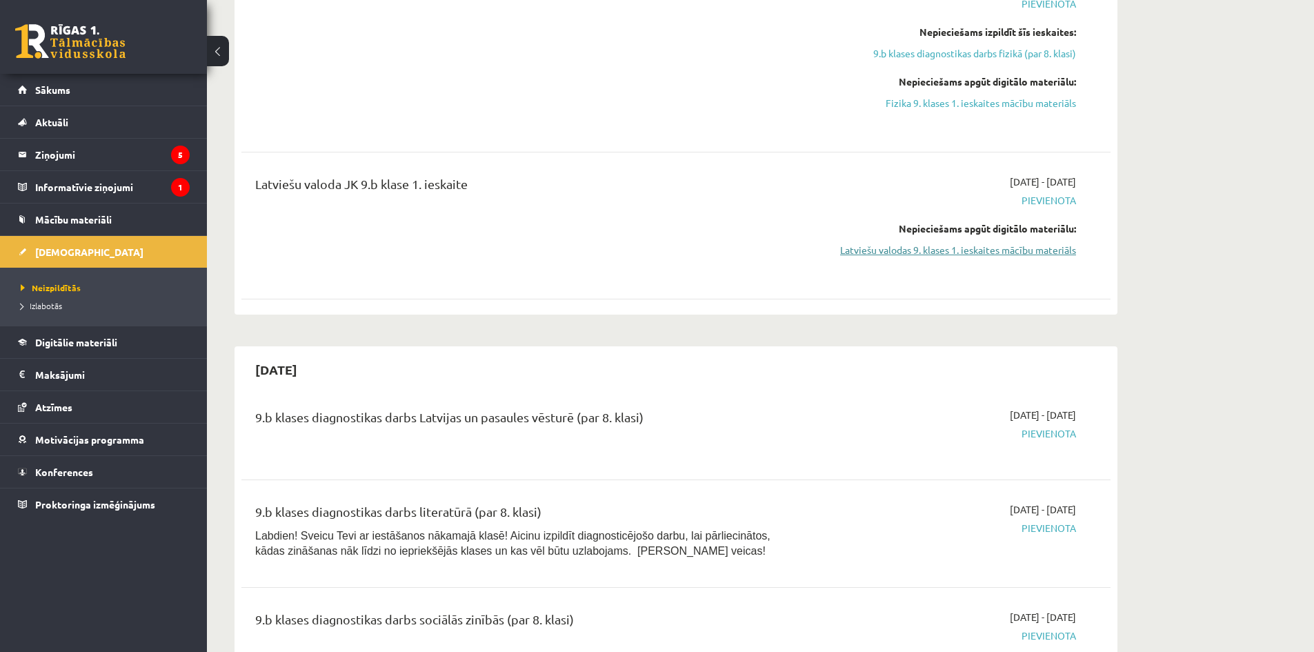
click at [955, 253] on link "Latviešu valodas 9. klases 1. ieskaites mācību materiāls" at bounding box center [946, 250] width 260 height 14
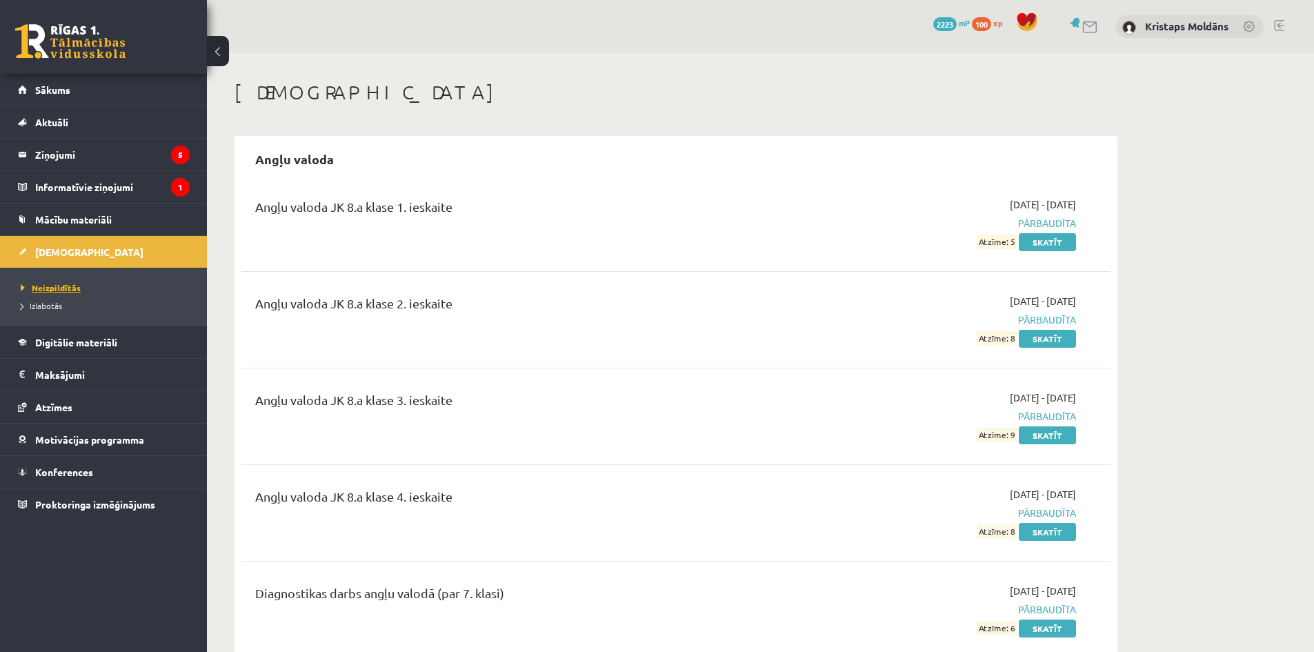
click at [72, 286] on span "Neizpildītās" at bounding box center [51, 287] width 60 height 11
